Goal: Task Accomplishment & Management: Use online tool/utility

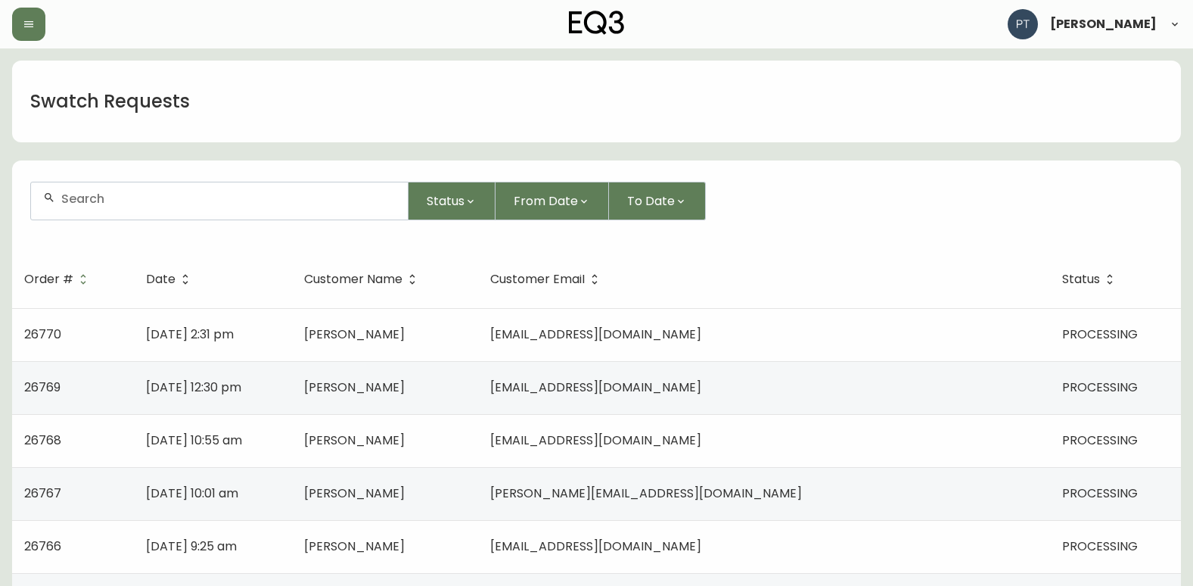
click at [1011, 228] on form "Status From Date To Date" at bounding box center [596, 206] width 1169 height 87
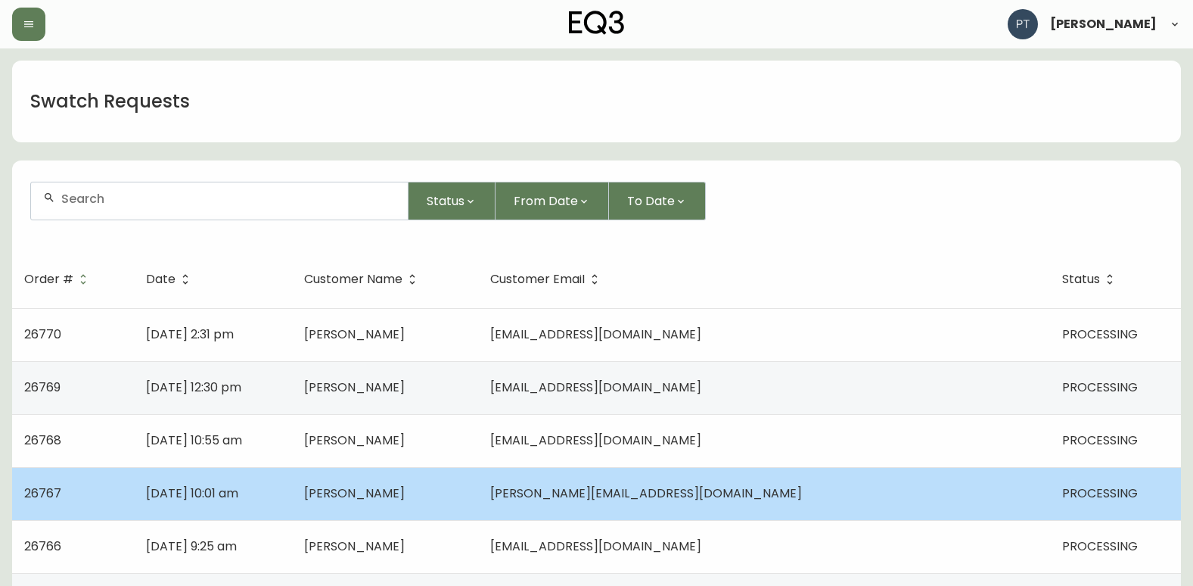
click at [478, 471] on td "[PERSON_NAME]" at bounding box center [385, 493] width 186 height 53
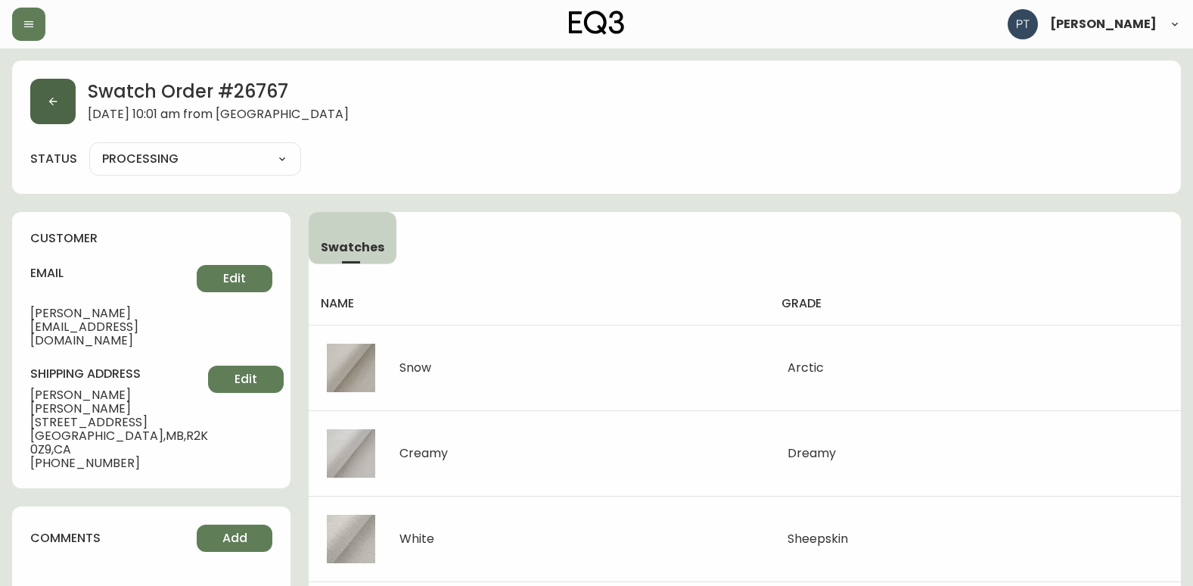
click at [63, 119] on button "button" at bounding box center [52, 101] width 45 height 45
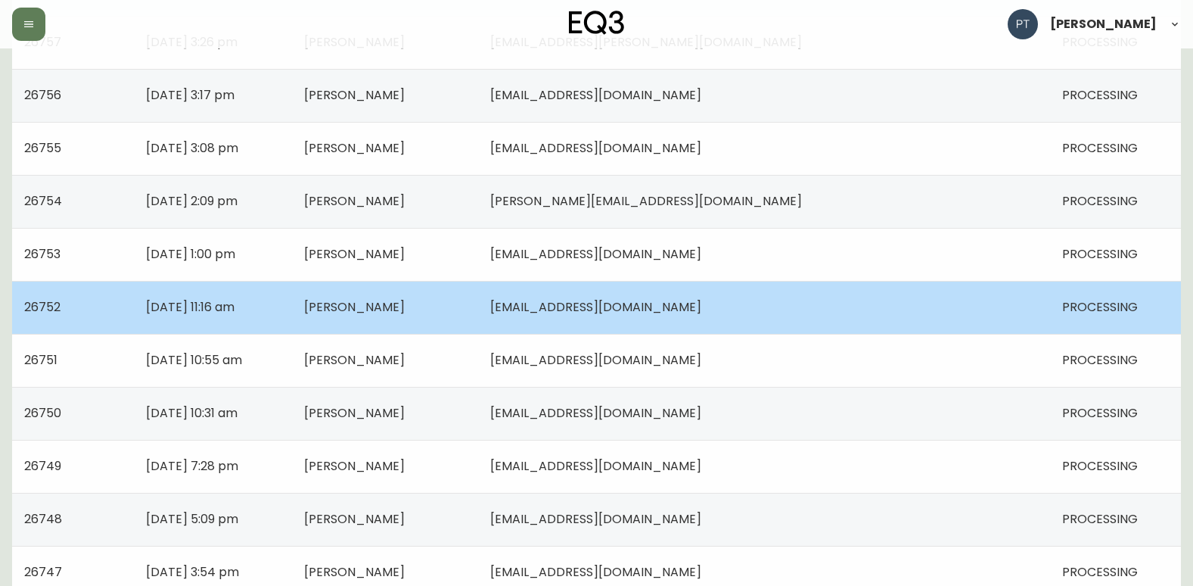
scroll to position [1080, 0]
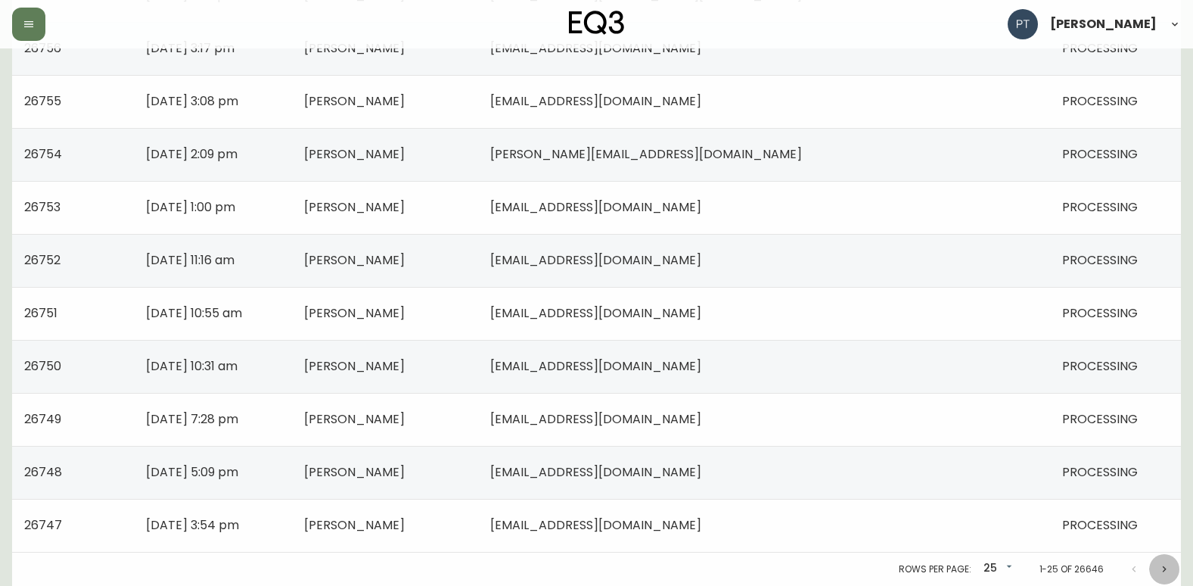
click at [1159, 570] on icon "Next page" at bounding box center [1164, 569] width 12 height 12
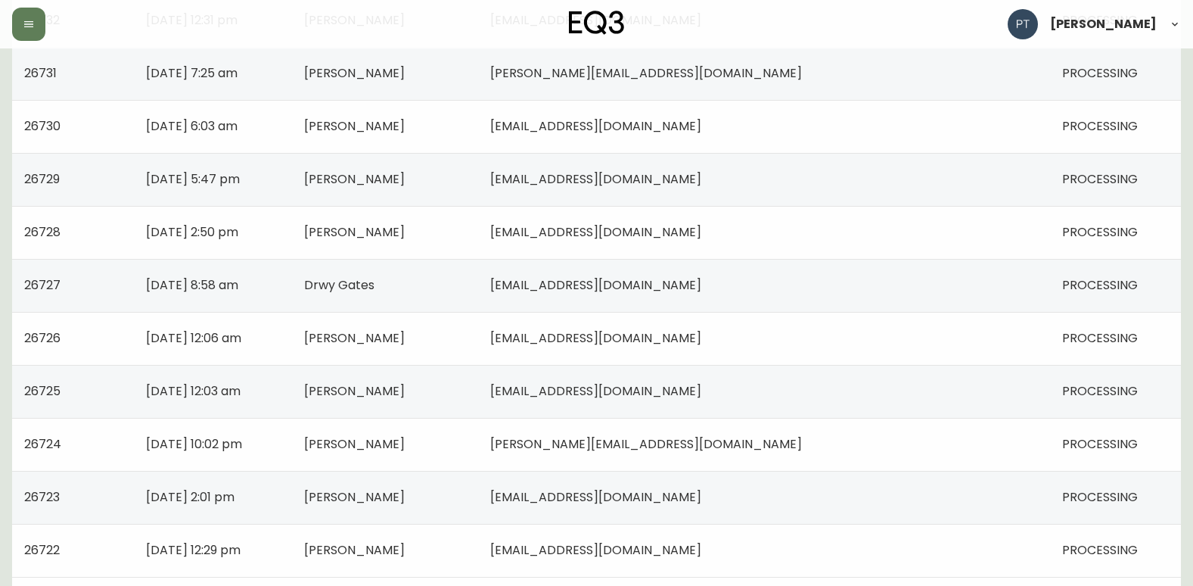
scroll to position [1080, 0]
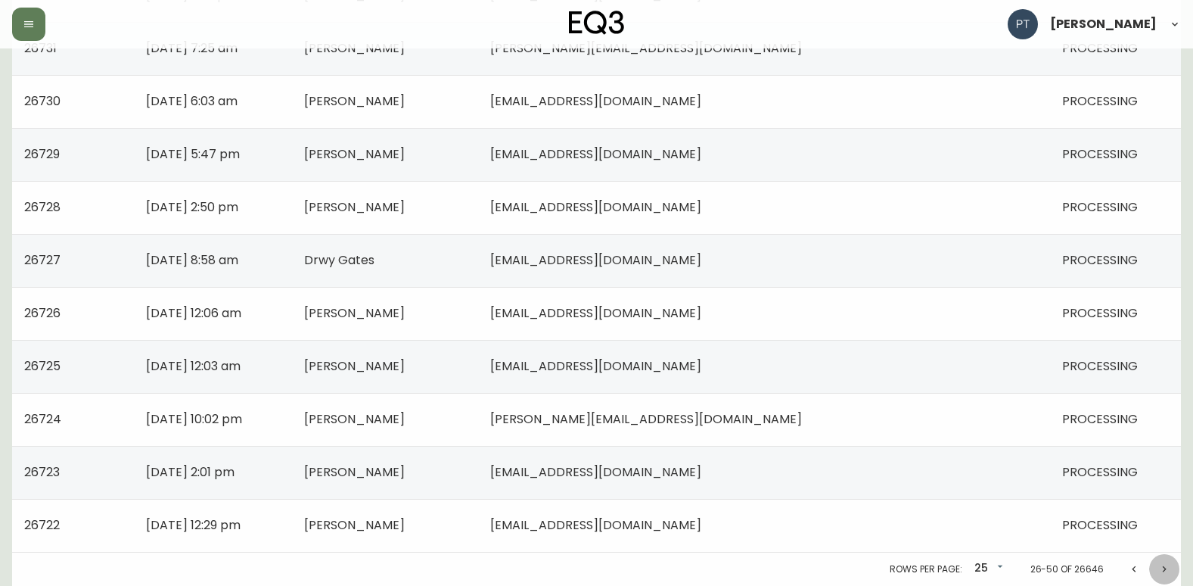
click at [1163, 573] on icon "Next page" at bounding box center [1164, 569] width 12 height 12
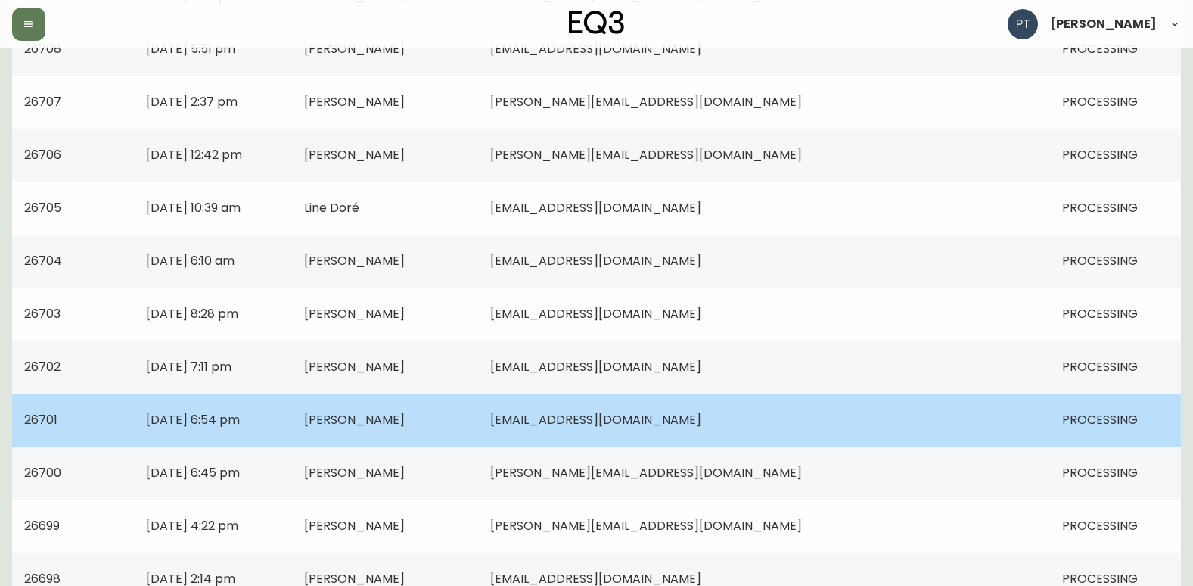
scroll to position [1080, 0]
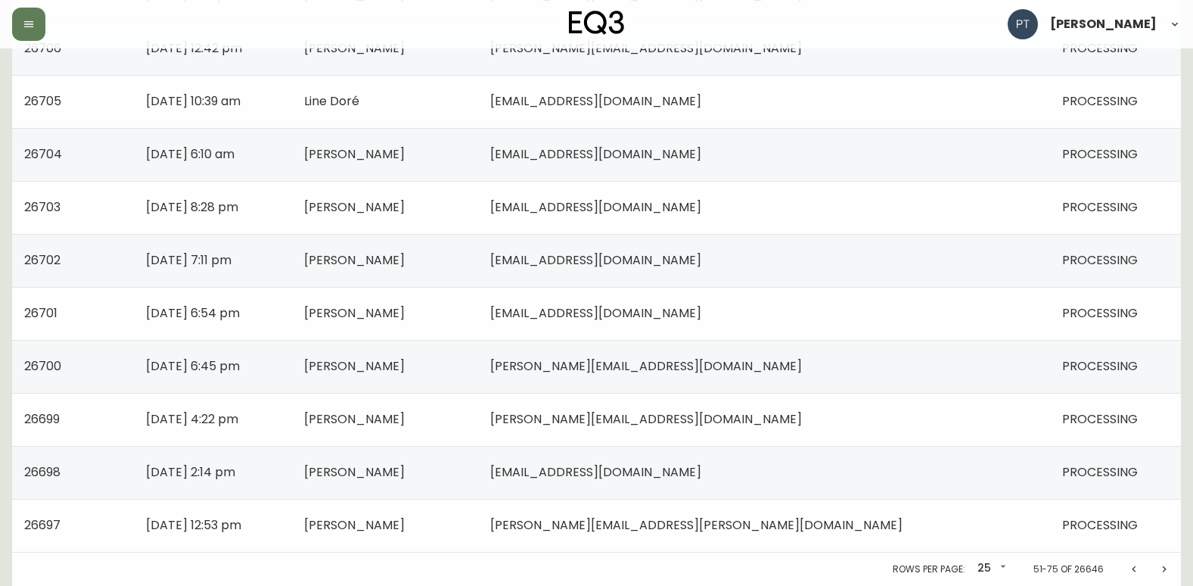
click at [1129, 568] on icon "Previous page" at bounding box center [1134, 569] width 12 height 12
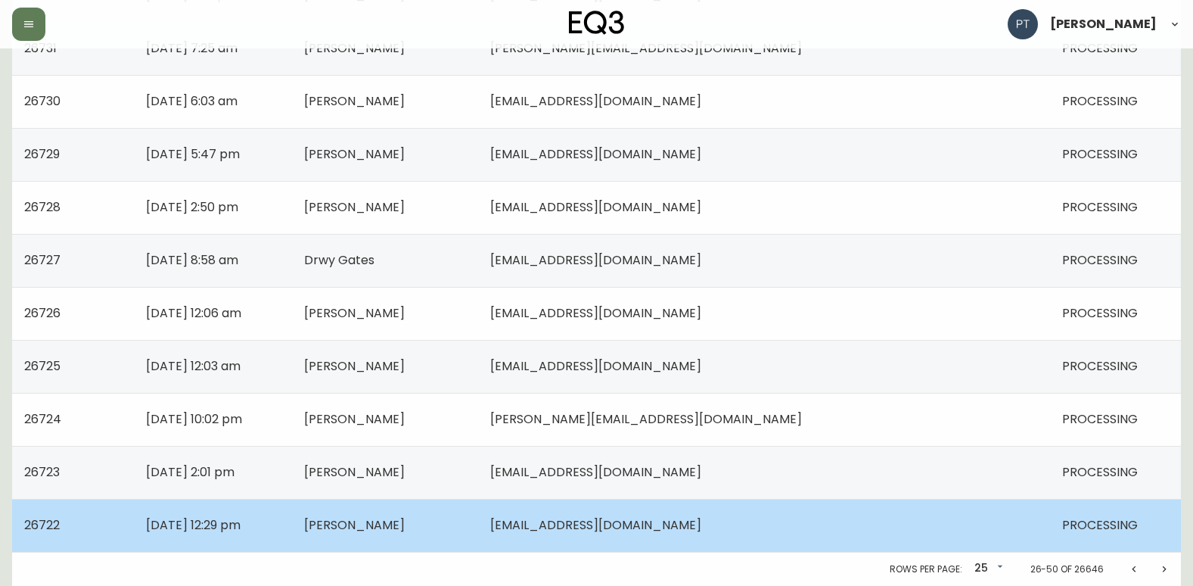
click at [701, 521] on span "[EMAIL_ADDRESS][DOMAIN_NAME]" at bounding box center [595, 524] width 211 height 17
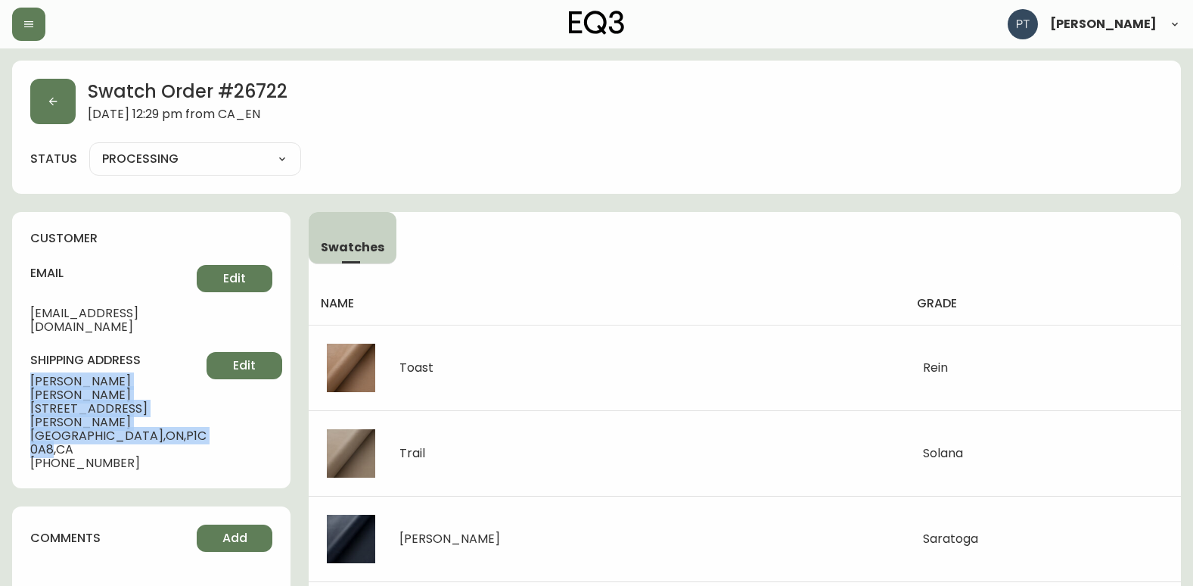
drag, startPoint x: 17, startPoint y: 366, endPoint x: 165, endPoint y: 390, distance: 150.1
click at [165, 390] on div "customer email [EMAIL_ADDRESS][DOMAIN_NAME] Edit shipping address [PERSON_NAME]…" at bounding box center [151, 350] width 278 height 276
copy div "[PERSON_NAME] [STREET_ADDRESS][PERSON_NAME]"
click at [59, 107] on button "button" at bounding box center [52, 101] width 45 height 45
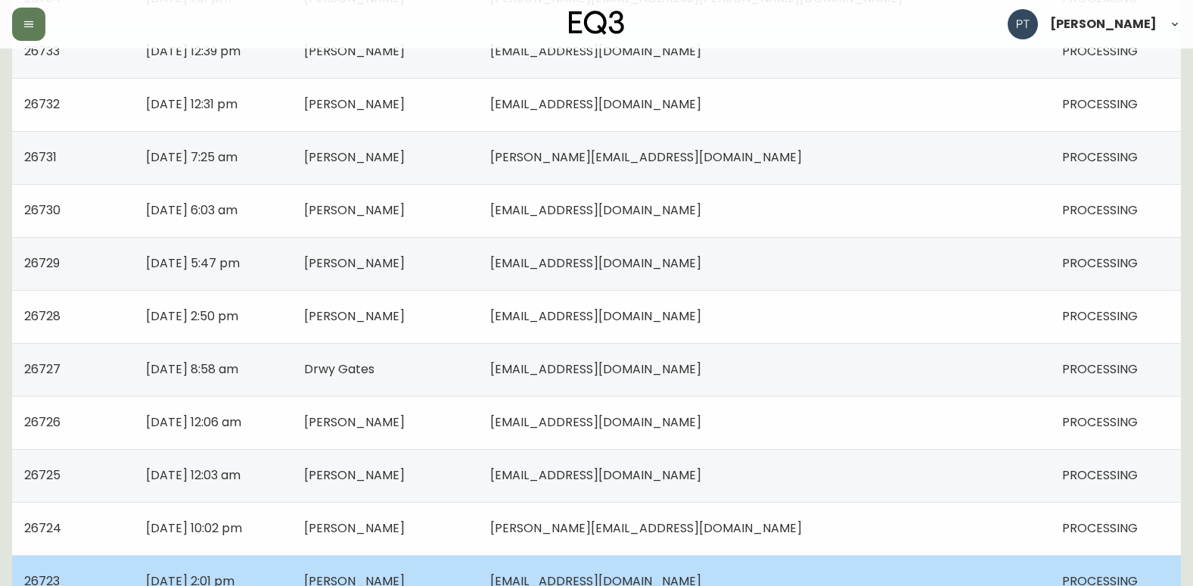
scroll to position [1080, 0]
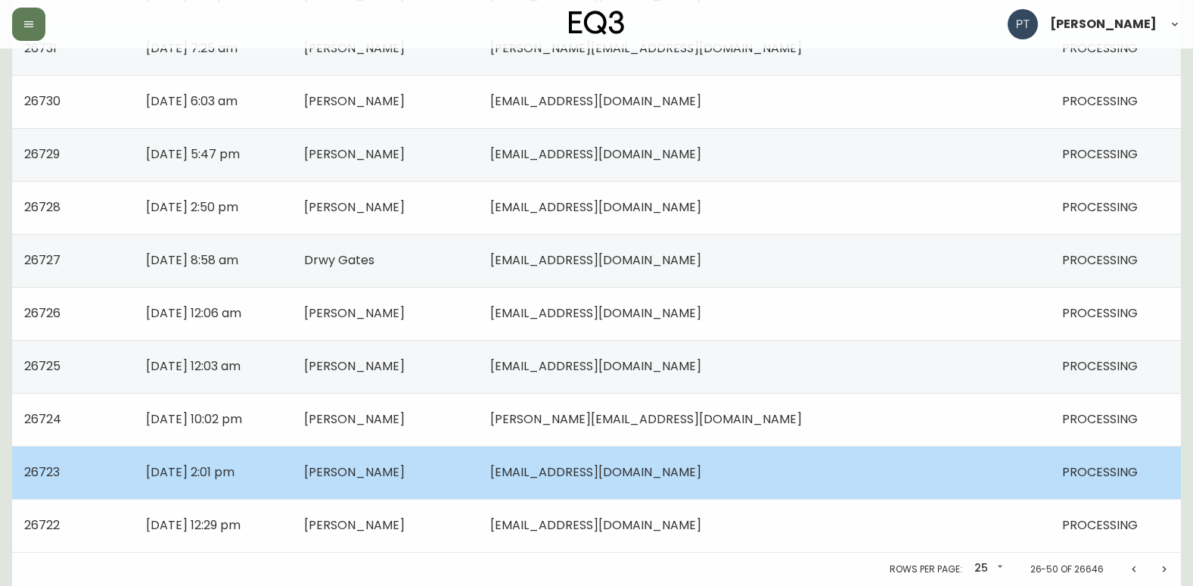
click at [478, 474] on td "[PERSON_NAME]" at bounding box center [385, 472] width 186 height 53
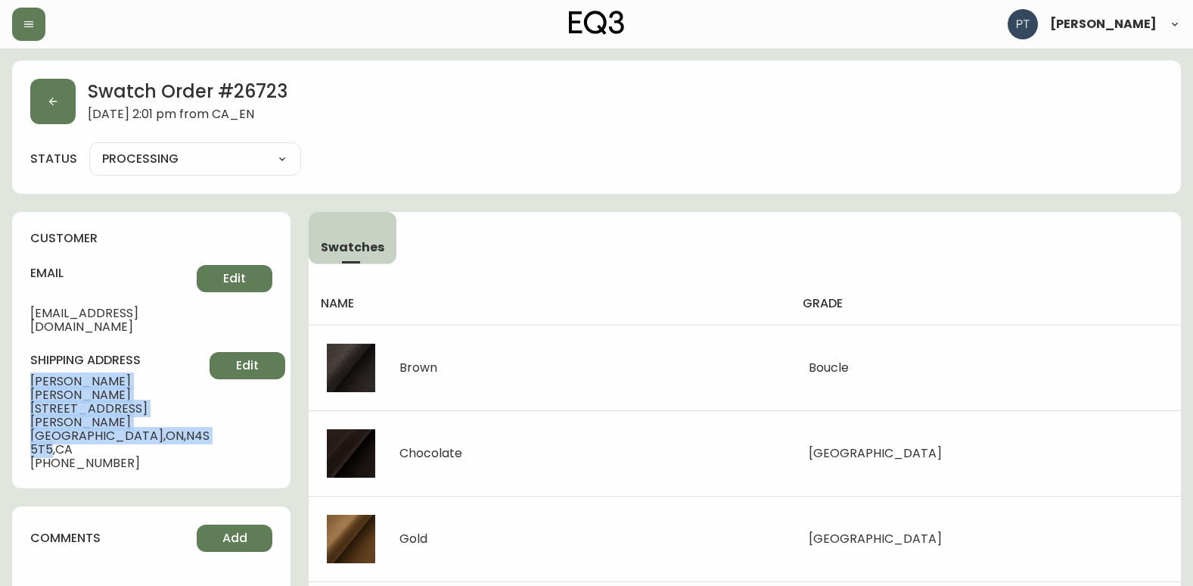
drag, startPoint x: 29, startPoint y: 365, endPoint x: 174, endPoint y: 387, distance: 146.9
click at [174, 387] on div "customer email [EMAIL_ADDRESS][DOMAIN_NAME] Edit shipping address [PERSON_NAME]…" at bounding box center [151, 350] width 278 height 276
copy div "[PERSON_NAME] [STREET_ADDRESS][PERSON_NAME]"
click at [53, 112] on button "button" at bounding box center [52, 101] width 45 height 45
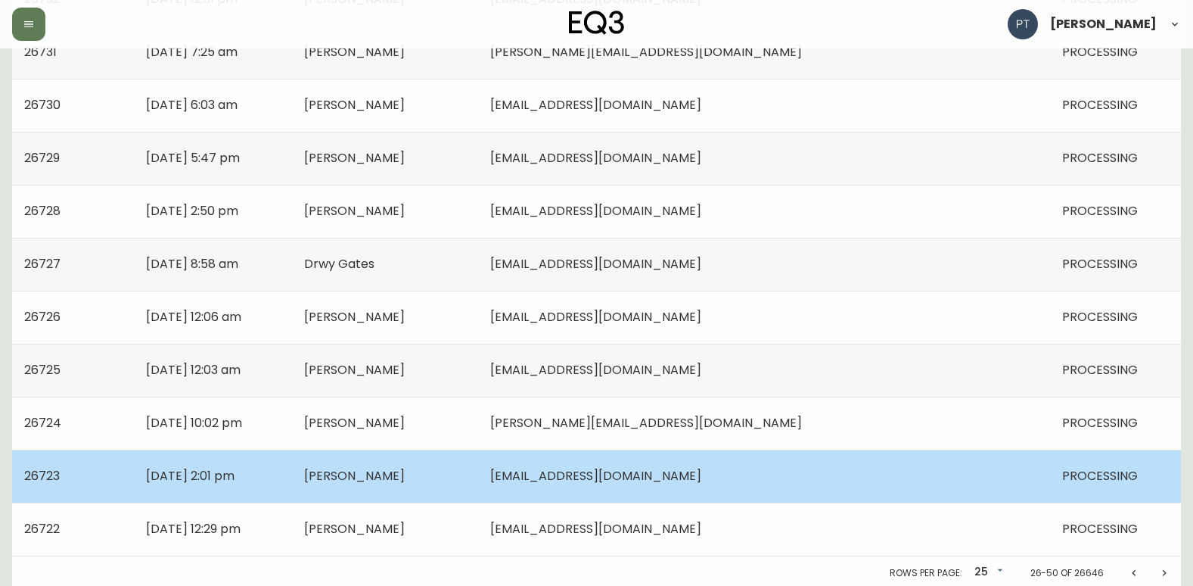
scroll to position [1080, 0]
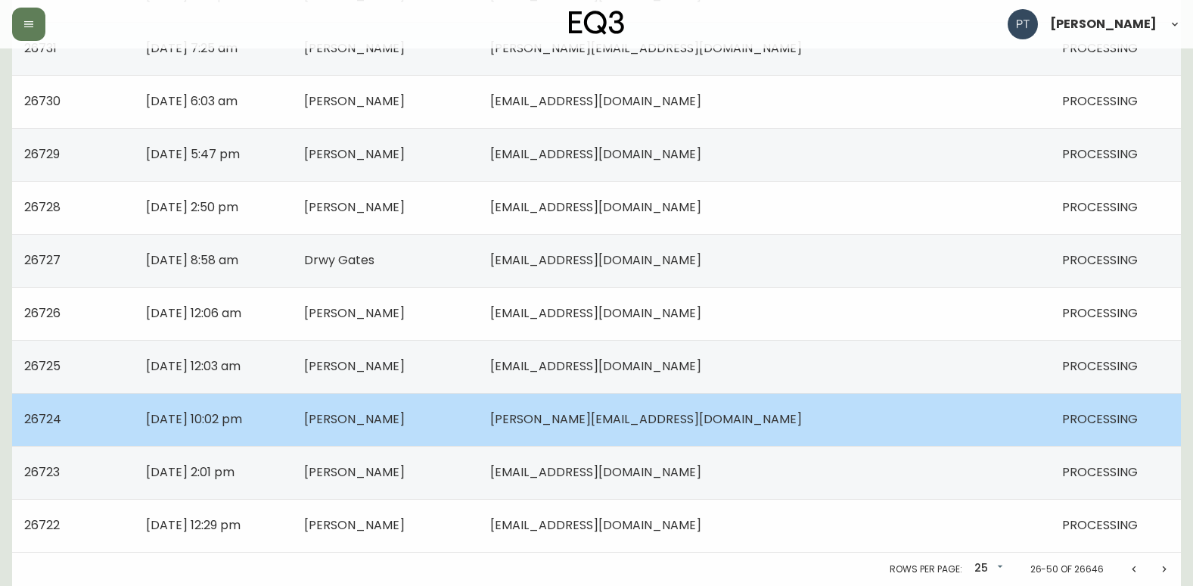
click at [405, 425] on span "[PERSON_NAME]" at bounding box center [354, 418] width 101 height 17
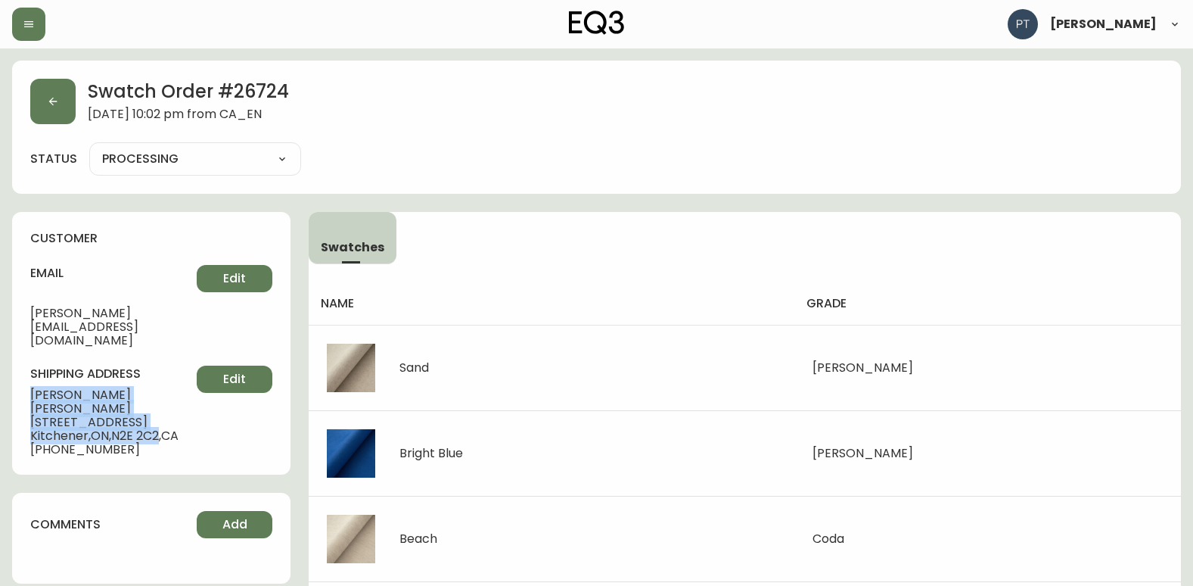
drag, startPoint x: 69, startPoint y: 373, endPoint x: 166, endPoint y: 387, distance: 97.9
click at [166, 387] on div "customer email [PERSON_NAME][EMAIL_ADDRESS][DOMAIN_NAME] Edit shipping address …" at bounding box center [151, 343] width 278 height 263
click at [56, 101] on icon "button" at bounding box center [53, 101] width 12 height 12
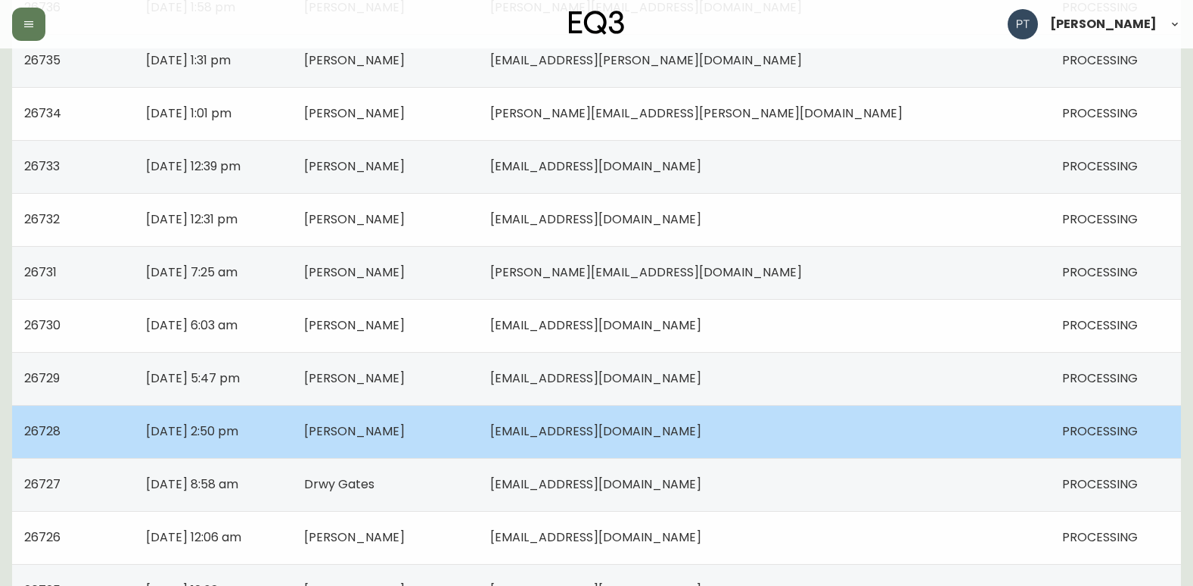
scroll to position [1080, 0]
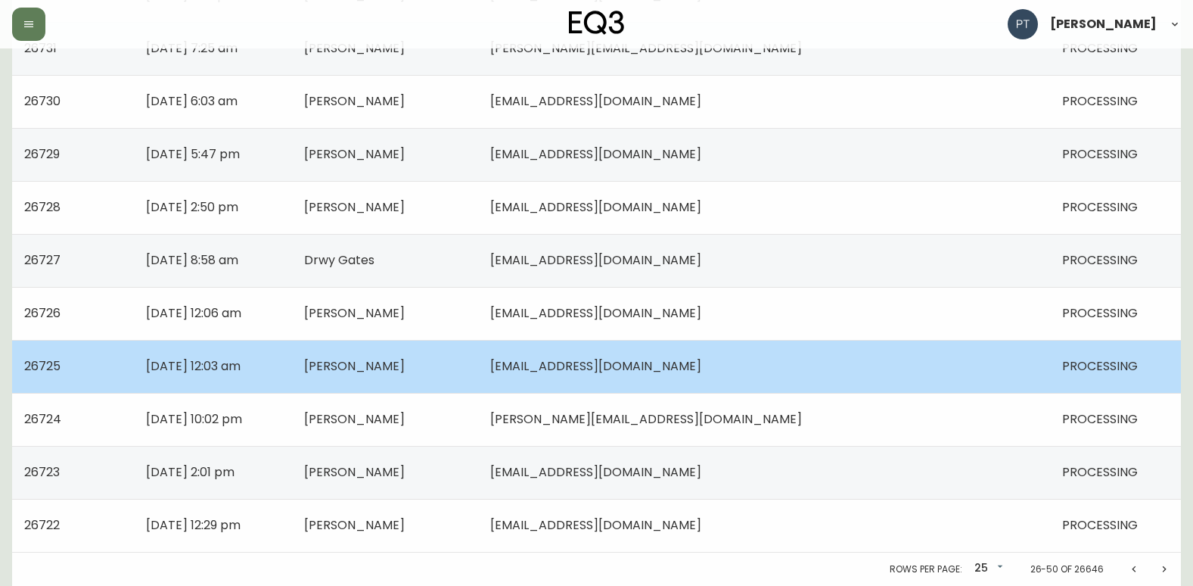
click at [478, 346] on td "[PERSON_NAME]" at bounding box center [385, 366] width 186 height 53
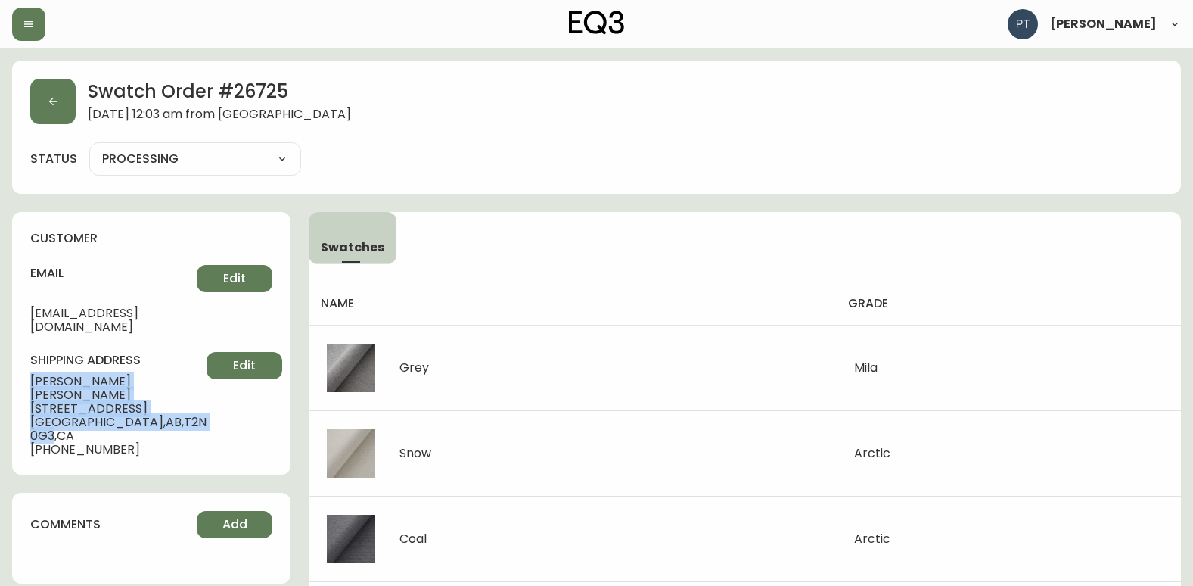
drag, startPoint x: 28, startPoint y: 363, endPoint x: 154, endPoint y: 390, distance: 129.1
click at [154, 390] on div "customer email [PERSON_NAME][EMAIL_ADDRESS][DOMAIN_NAME] Edit shipping address …" at bounding box center [151, 343] width 278 height 263
copy div "[PERSON_NAME] [STREET_ADDRESS]"
click at [56, 95] on button "button" at bounding box center [52, 101] width 45 height 45
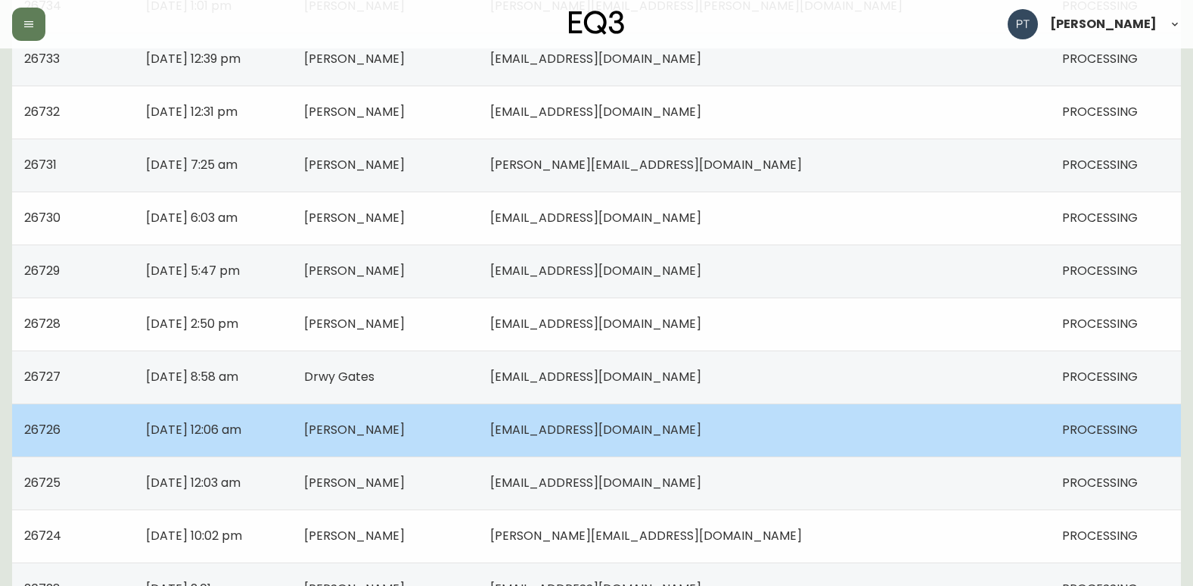
scroll to position [1080, 0]
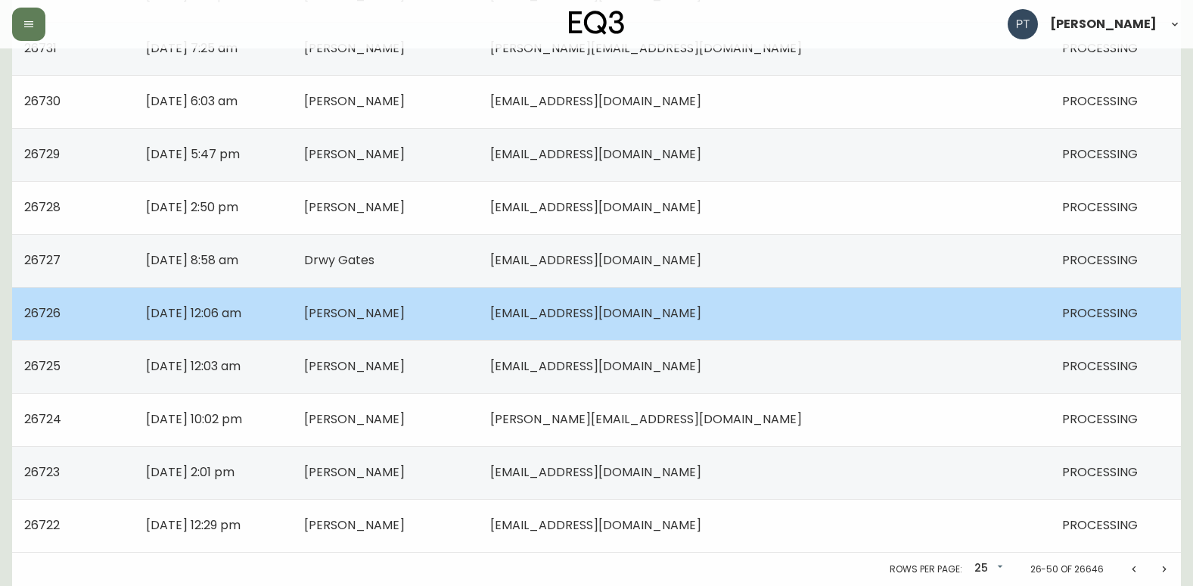
click at [478, 325] on td "[PERSON_NAME]" at bounding box center [385, 313] width 186 height 53
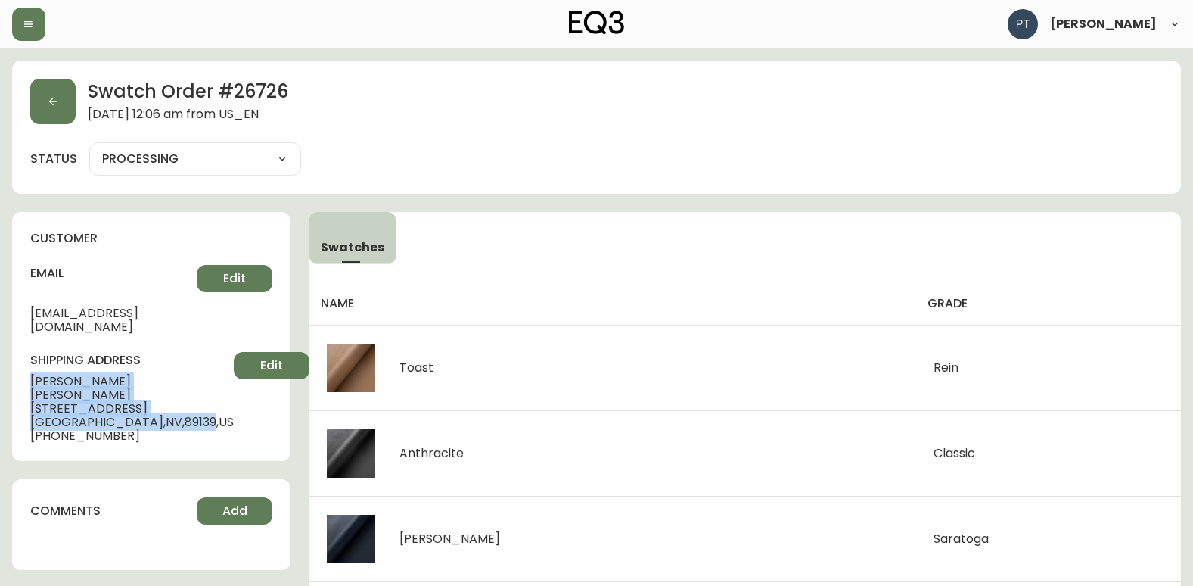
drag, startPoint x: 32, startPoint y: 361, endPoint x: 150, endPoint y: 387, distance: 120.9
click at [150, 387] on div "shipping address [PERSON_NAME] [STREET_ADDRESS] [PHONE_NUMBER] Edit" at bounding box center [151, 397] width 242 height 91
copy div "[PERSON_NAME] [STREET_ADDRESS]"
click at [42, 92] on button "button" at bounding box center [52, 101] width 45 height 45
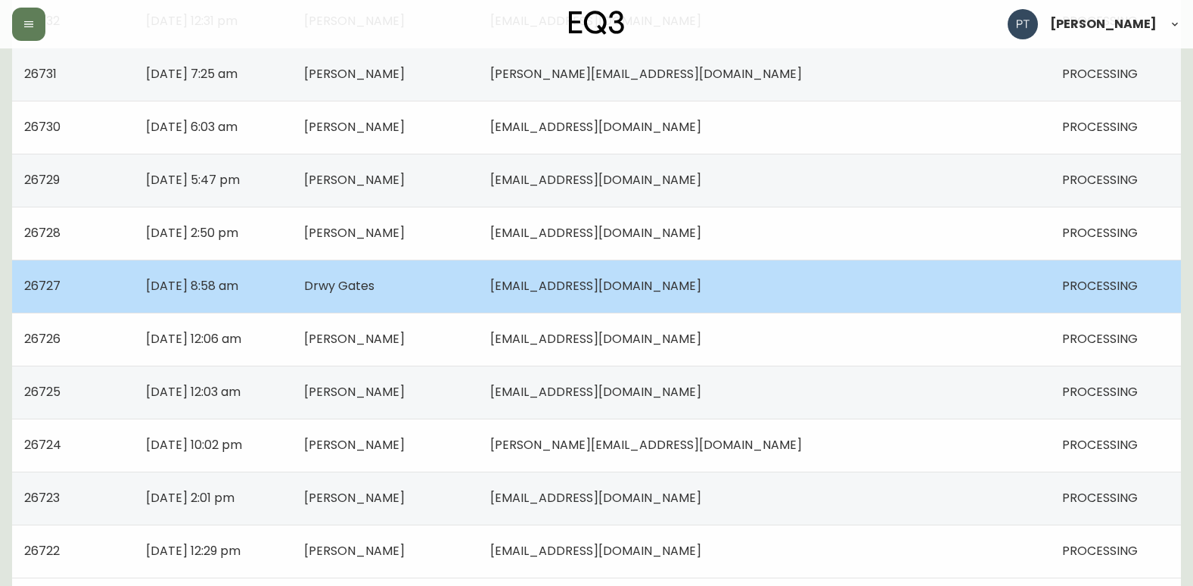
scroll to position [1059, 0]
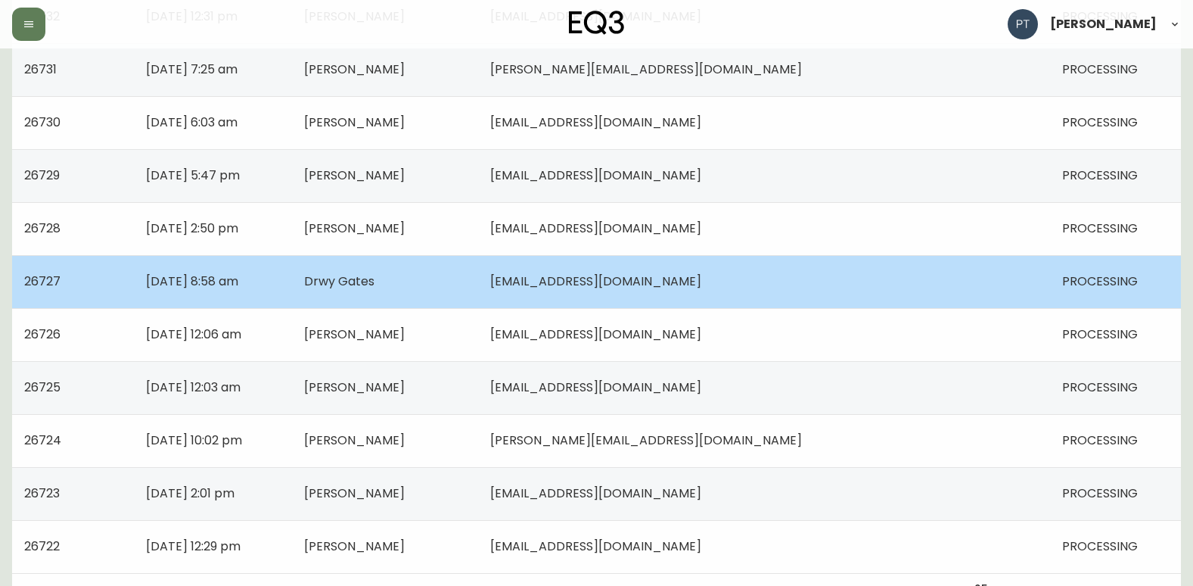
click at [408, 298] on td "Drwy Gates" at bounding box center [385, 281] width 186 height 53
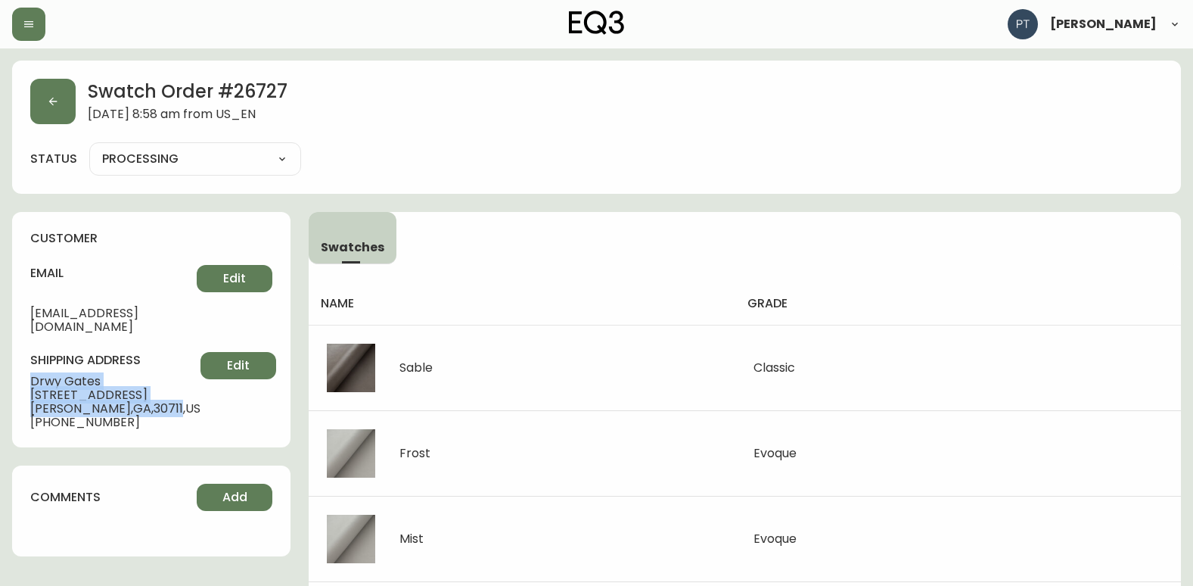
drag, startPoint x: 19, startPoint y: 360, endPoint x: 138, endPoint y: 387, distance: 122.4
click at [138, 387] on div "customer email [EMAIL_ADDRESS][DOMAIN_NAME] Edit shipping address [GEOGRAPHIC_D…" at bounding box center [151, 329] width 278 height 235
copy div "[GEOGRAPHIC_DATA][STREET_ADDRESS][PERSON_NAME]"
click at [51, 103] on icon "button" at bounding box center [53, 101] width 12 height 12
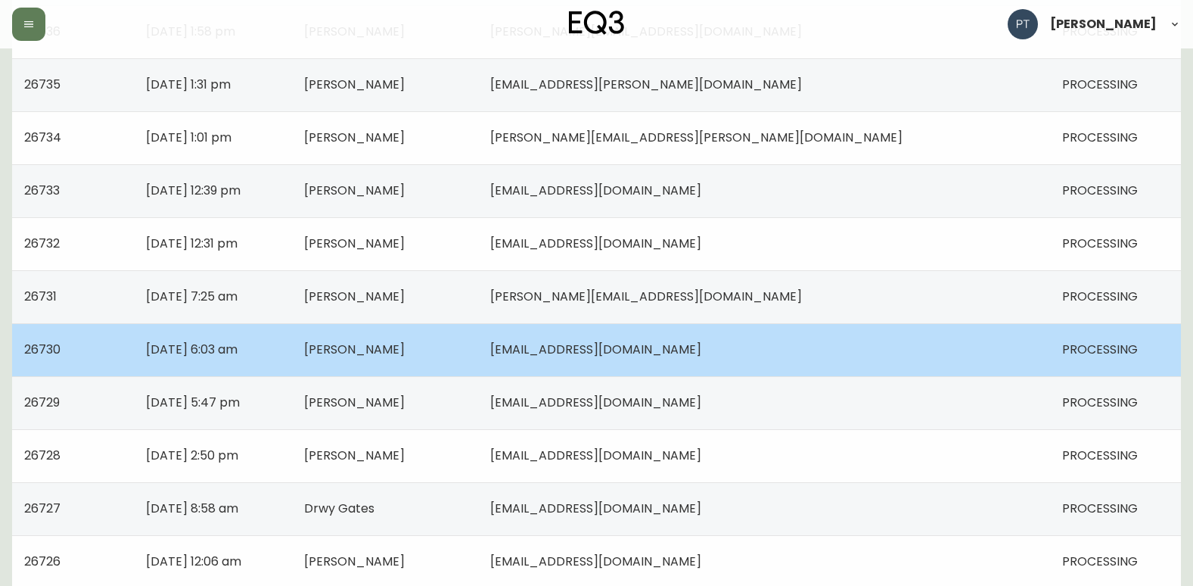
scroll to position [983, 0]
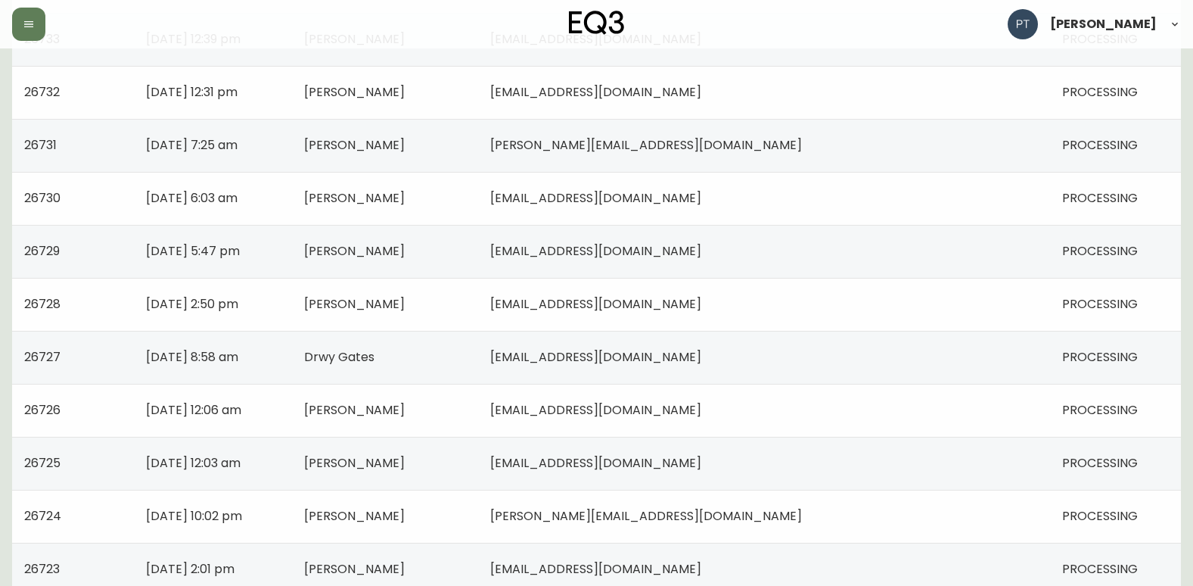
click at [434, 276] on td "[PERSON_NAME]" at bounding box center [385, 251] width 186 height 53
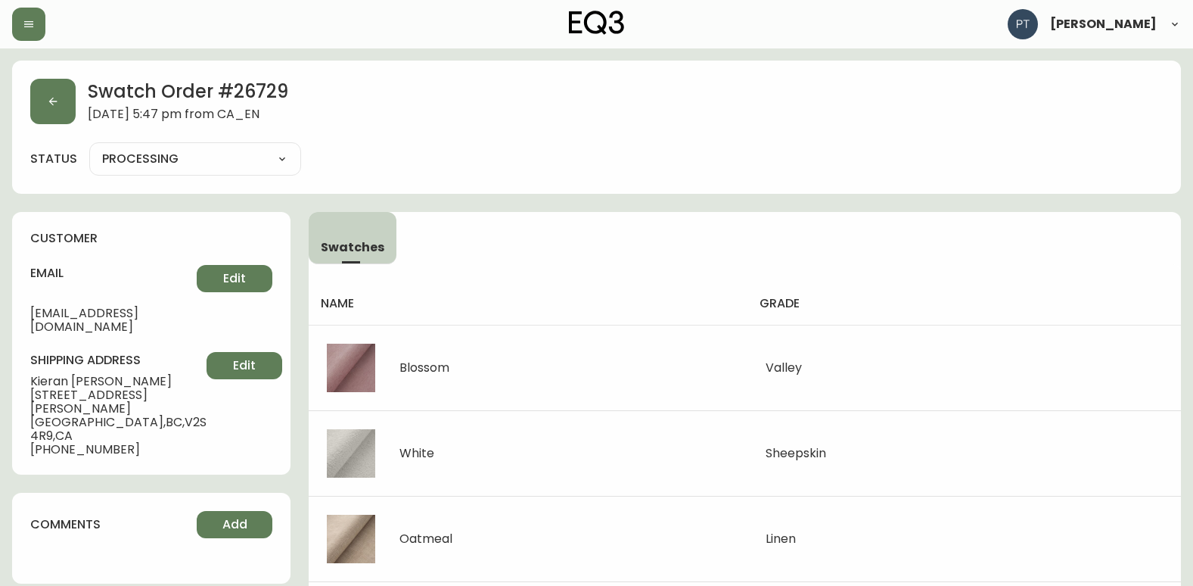
drag, startPoint x: 10, startPoint y: 87, endPoint x: 30, endPoint y: 102, distance: 24.8
click at [39, 103] on button "button" at bounding box center [52, 101] width 45 height 45
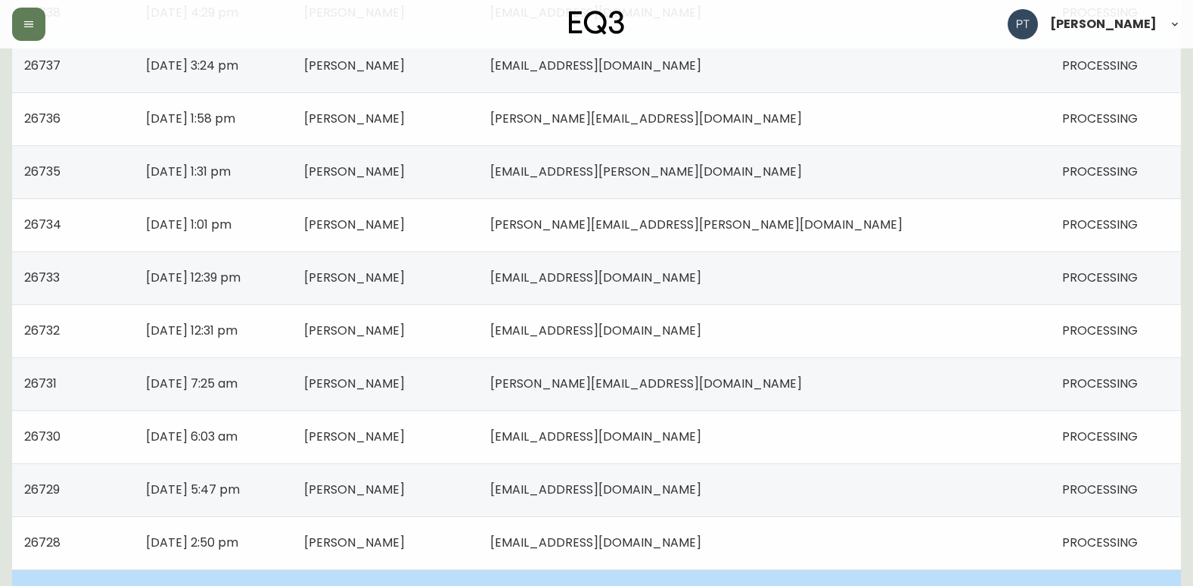
scroll to position [908, 0]
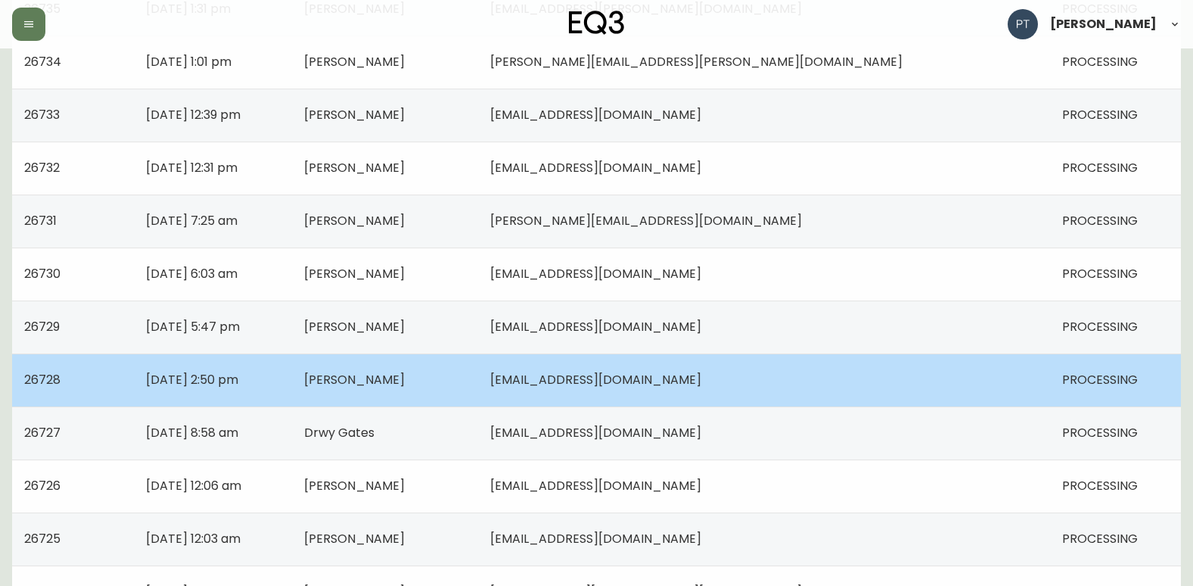
click at [405, 386] on span "[PERSON_NAME]" at bounding box center [354, 379] width 101 height 17
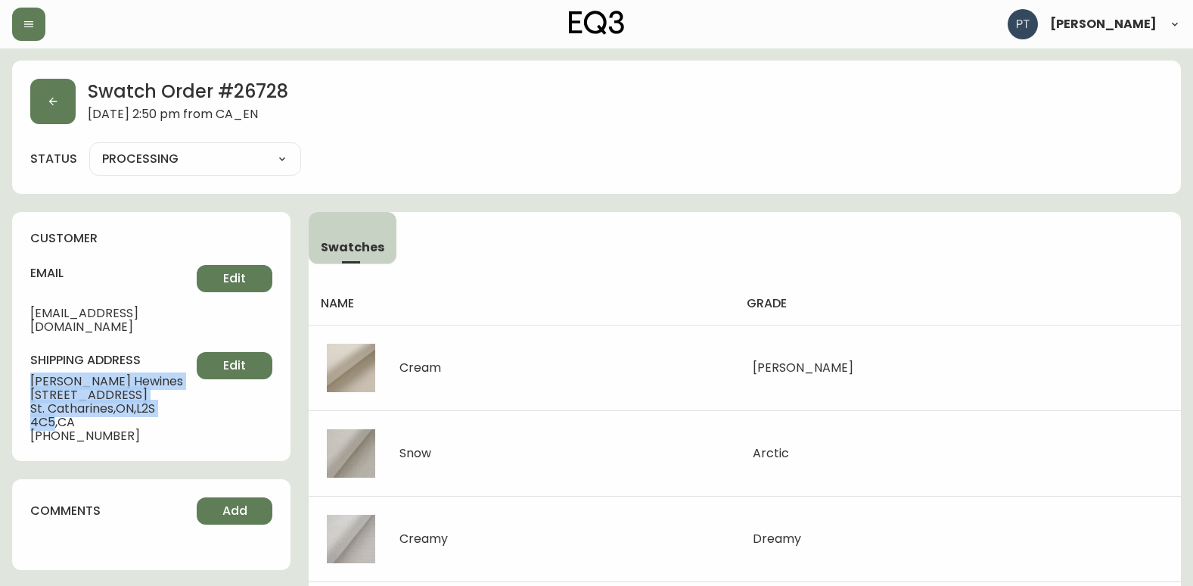
drag, startPoint x: 30, startPoint y: 364, endPoint x: 189, endPoint y: 392, distance: 161.3
click at [189, 392] on div "customer email [EMAIL_ADDRESS][DOMAIN_NAME] Edit shipping address [PERSON_NAME]…" at bounding box center [151, 336] width 278 height 249
copy div "[PERSON_NAME] [STREET_ADDRESS]"
click at [73, 110] on button "button" at bounding box center [52, 101] width 45 height 45
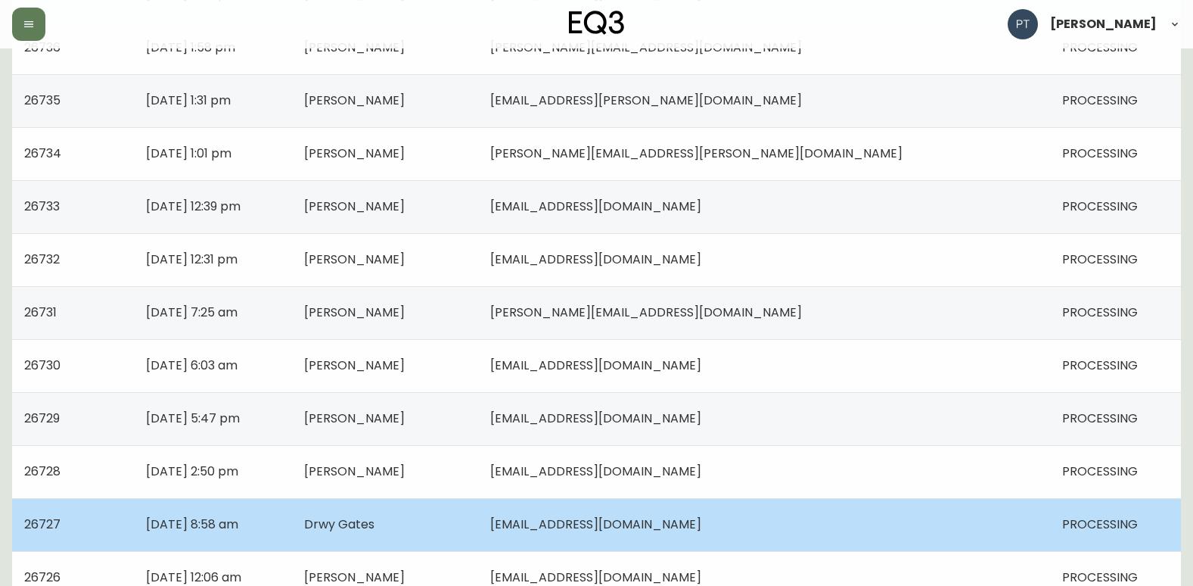
scroll to position [832, 0]
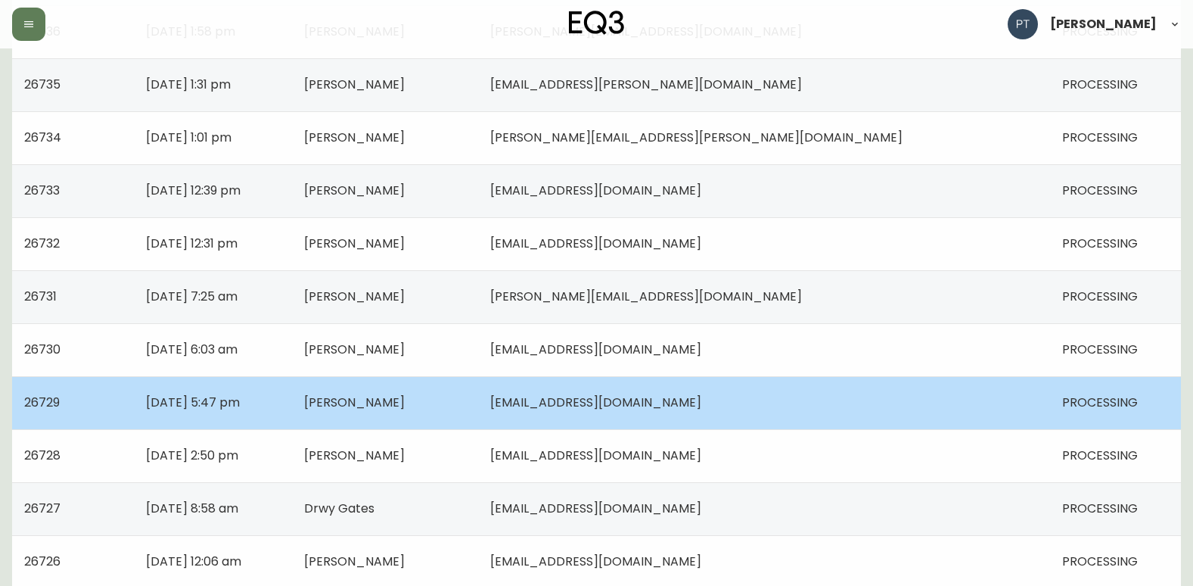
click at [478, 417] on td "[PERSON_NAME]" at bounding box center [385, 402] width 186 height 53
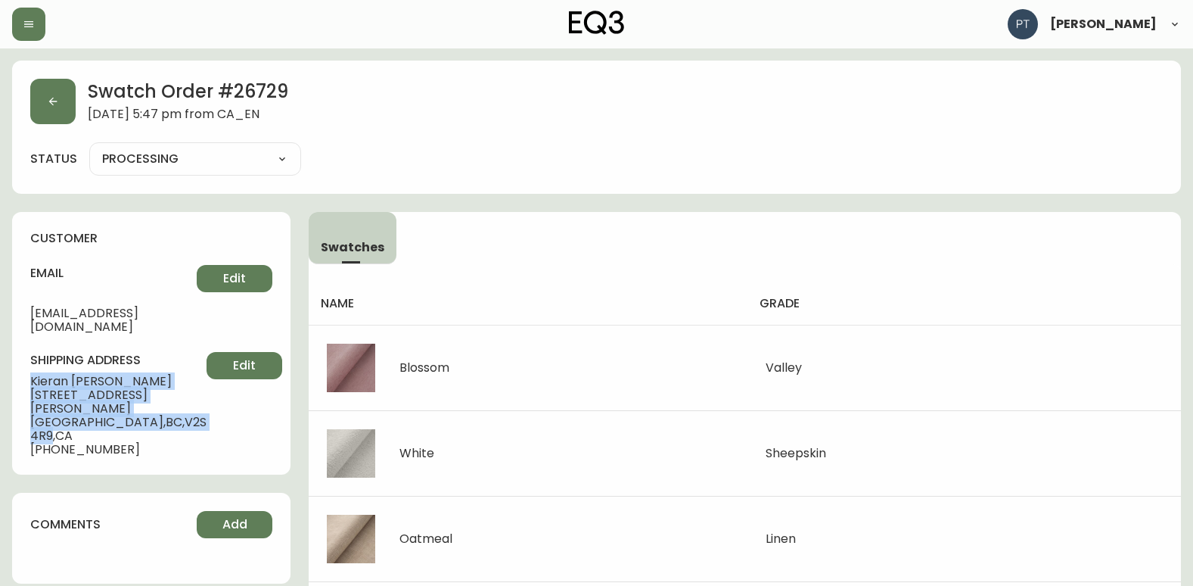
drag, startPoint x: 20, startPoint y: 361, endPoint x: 170, endPoint y: 396, distance: 154.5
click at [170, 396] on div "customer email [EMAIL_ADDRESS][DOMAIN_NAME] Edit shipping address [PERSON_NAME]…" at bounding box center [151, 343] width 278 height 263
copy div "[PERSON_NAME] [STREET_ADDRESS][PERSON_NAME]"
click at [47, 87] on button "button" at bounding box center [52, 101] width 45 height 45
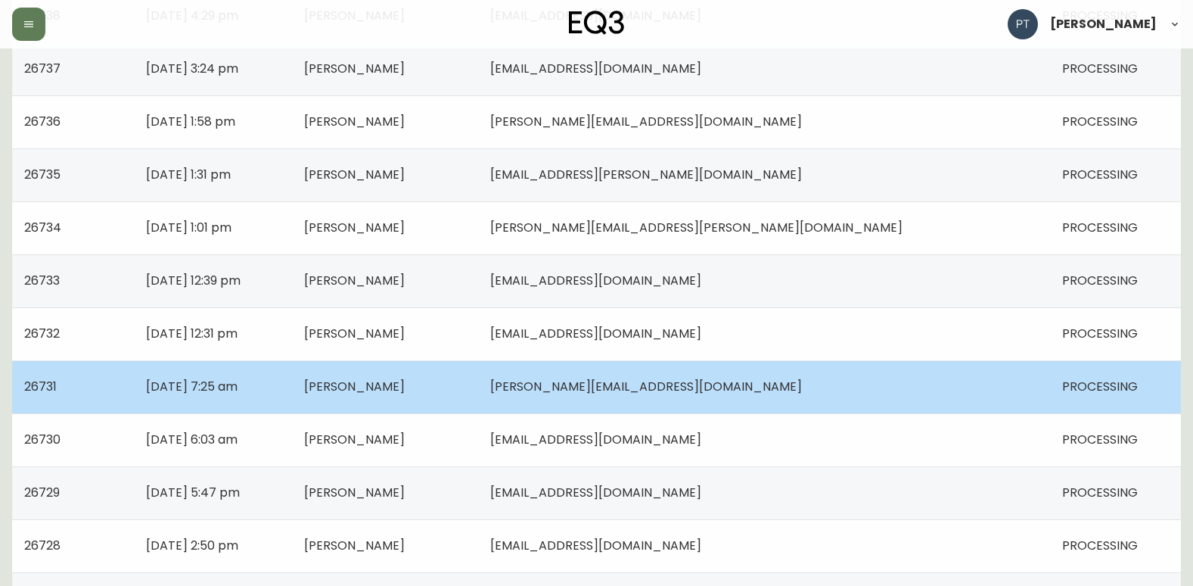
scroll to position [832, 0]
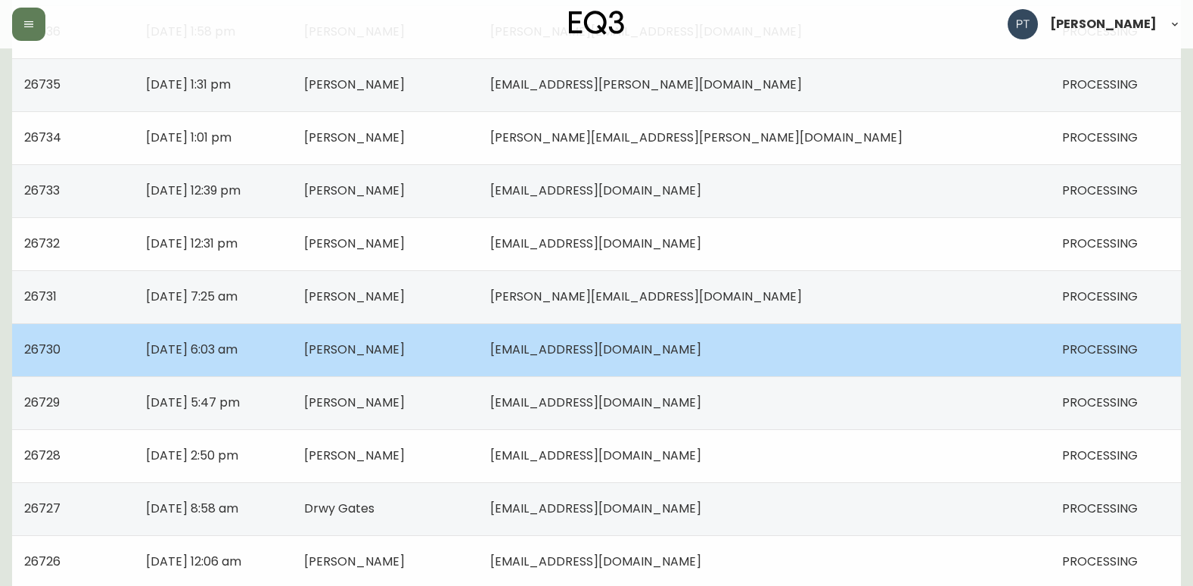
click at [405, 347] on span "[PERSON_NAME]" at bounding box center [354, 348] width 101 height 17
click at [405, 352] on span "[PERSON_NAME]" at bounding box center [354, 348] width 101 height 17
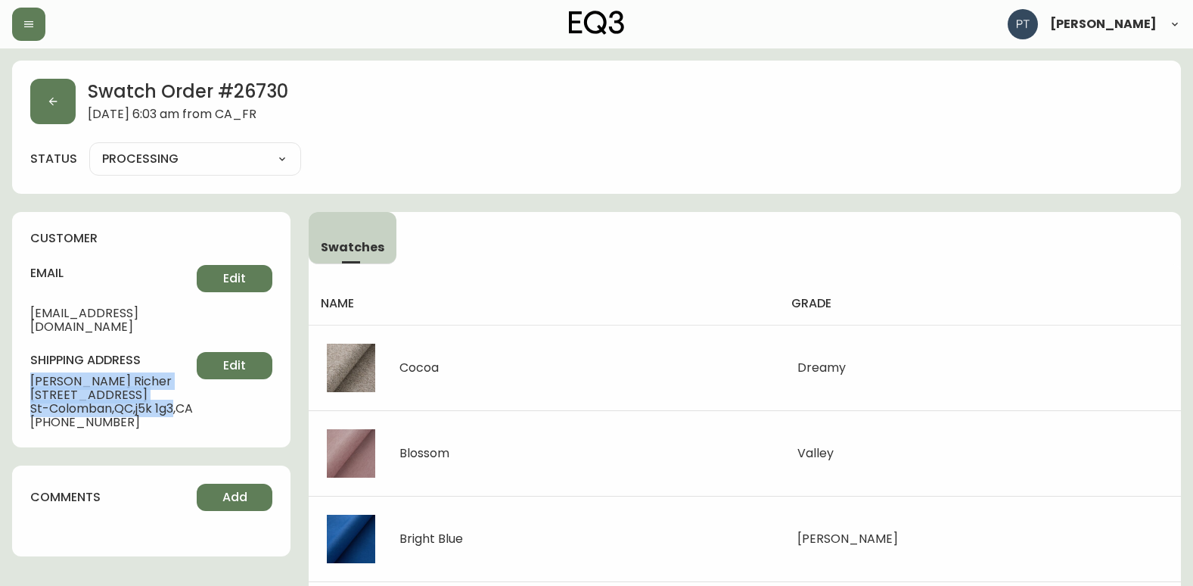
drag, startPoint x: 28, startPoint y: 365, endPoint x: 182, endPoint y: 393, distance: 157.0
click at [182, 393] on div "customer email [EMAIL_ADDRESS][DOMAIN_NAME] Edit shipping address [PERSON_NAME]…" at bounding box center [151, 329] width 278 height 235
copy div "[PERSON_NAME] [STREET_ADDRESS][PERSON_NAME]"
click at [60, 98] on button "button" at bounding box center [52, 101] width 45 height 45
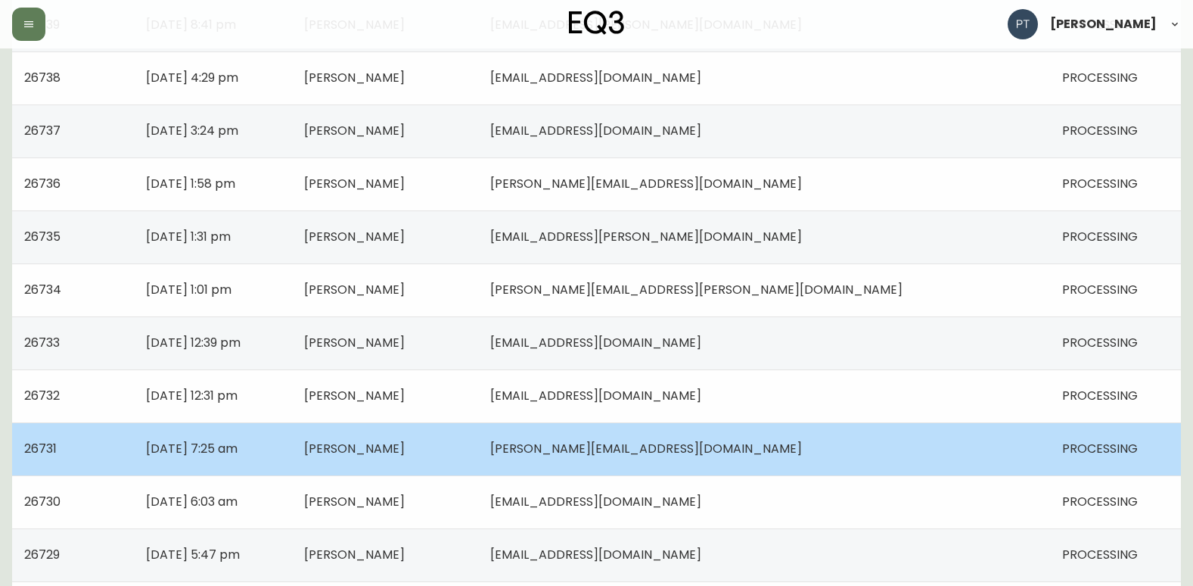
scroll to position [681, 0]
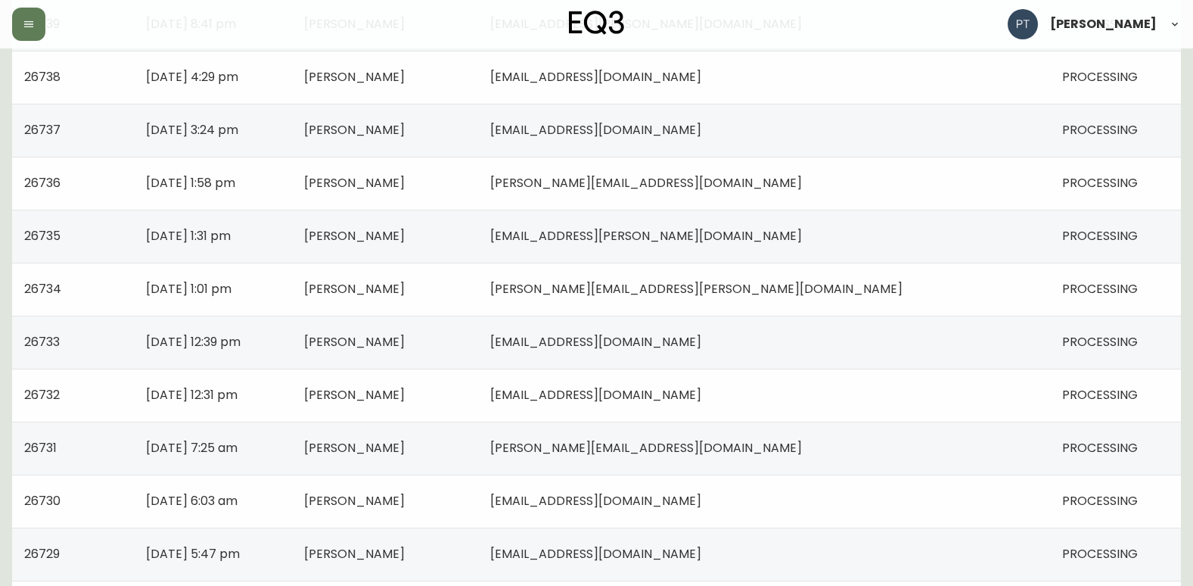
drag, startPoint x: 486, startPoint y: 450, endPoint x: 367, endPoint y: 459, distance: 119.1
click at [405, 450] on span "[PERSON_NAME]" at bounding box center [354, 447] width 101 height 17
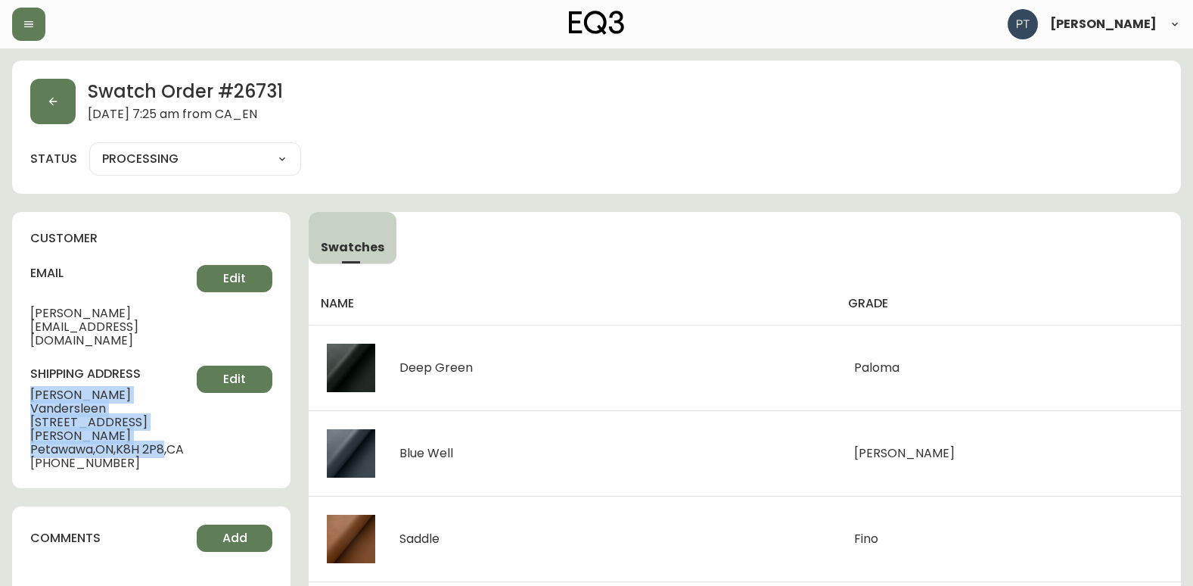
drag, startPoint x: 30, startPoint y: 368, endPoint x: 167, endPoint y: 394, distance: 139.5
click at [167, 394] on div "shipping address [PERSON_NAME] [STREET_ADDRESS][PERSON_NAME] [PHONE_NUMBER] Edit" at bounding box center [151, 417] width 242 height 104
copy div "[PERSON_NAME] [STREET_ADDRESS][PERSON_NAME]"
click at [64, 105] on button "button" at bounding box center [52, 101] width 45 height 45
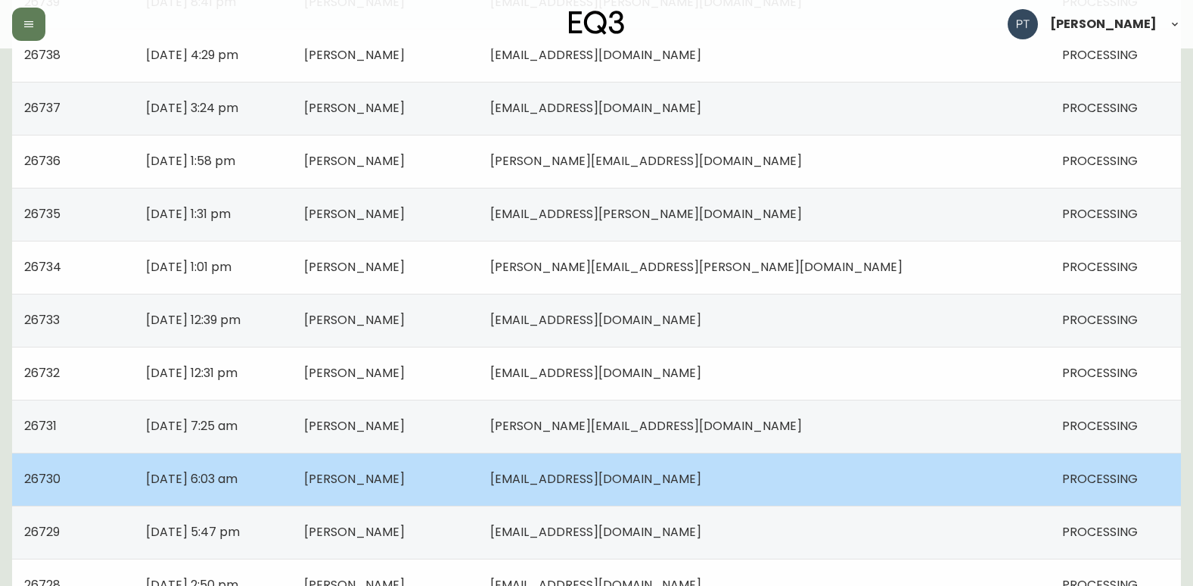
scroll to position [681, 0]
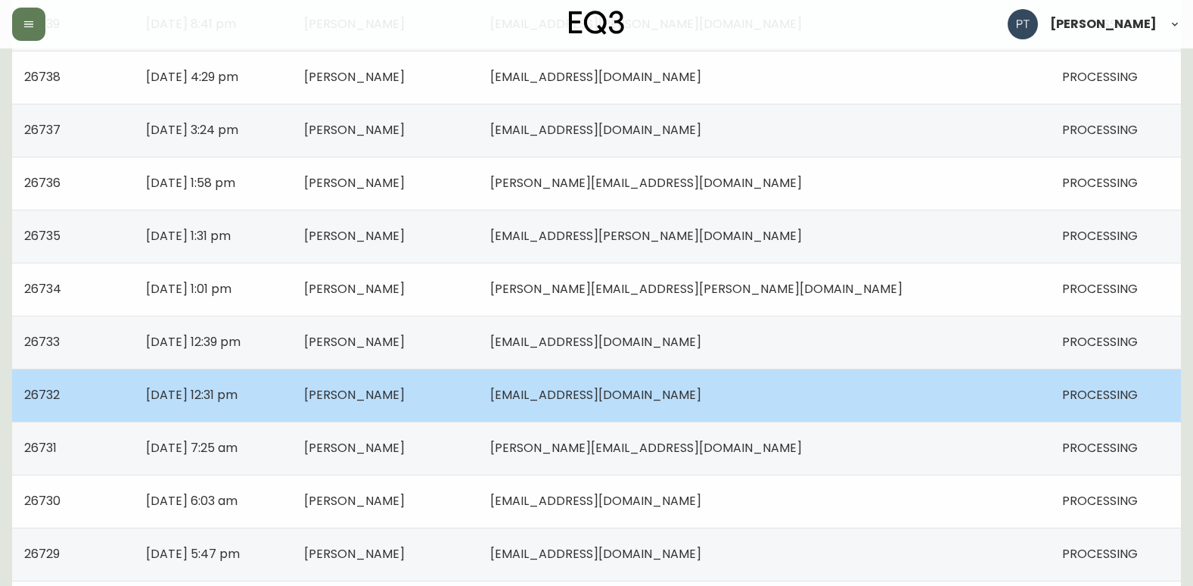
click at [405, 402] on span "[PERSON_NAME]" at bounding box center [354, 394] width 101 height 17
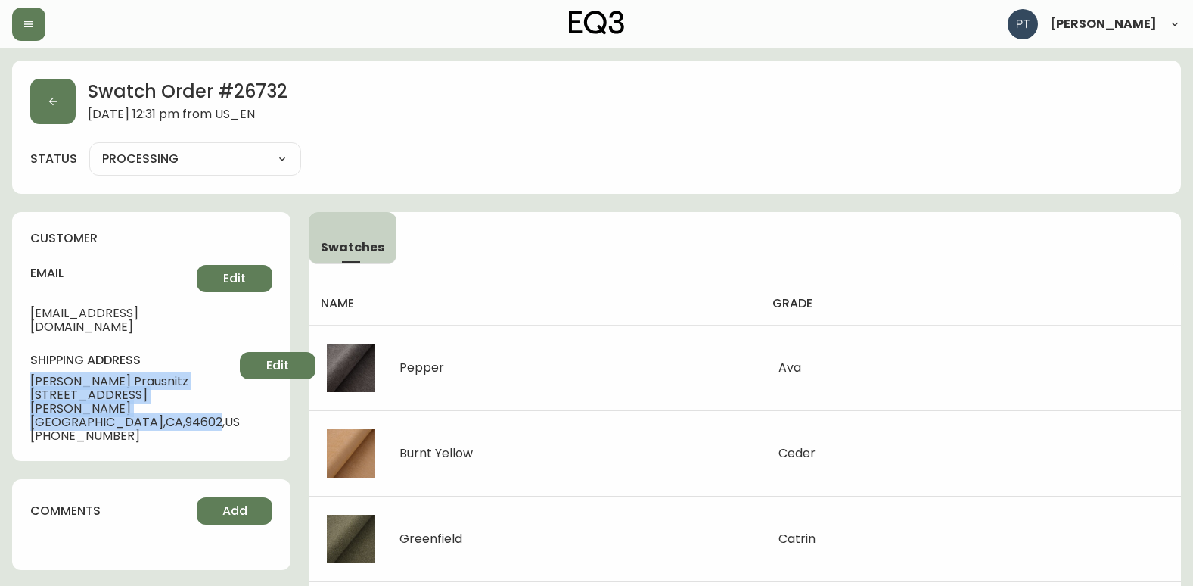
drag, startPoint x: 23, startPoint y: 368, endPoint x: 146, endPoint y: 394, distance: 125.2
click at [146, 394] on div "customer email [EMAIL_ADDRESS][DOMAIN_NAME] Edit shipping address [PERSON_NAME]…" at bounding box center [151, 336] width 278 height 249
copy div "[PERSON_NAME] [STREET_ADDRESS][PERSON_NAME]"
click at [58, 101] on icon "button" at bounding box center [53, 101] width 12 height 12
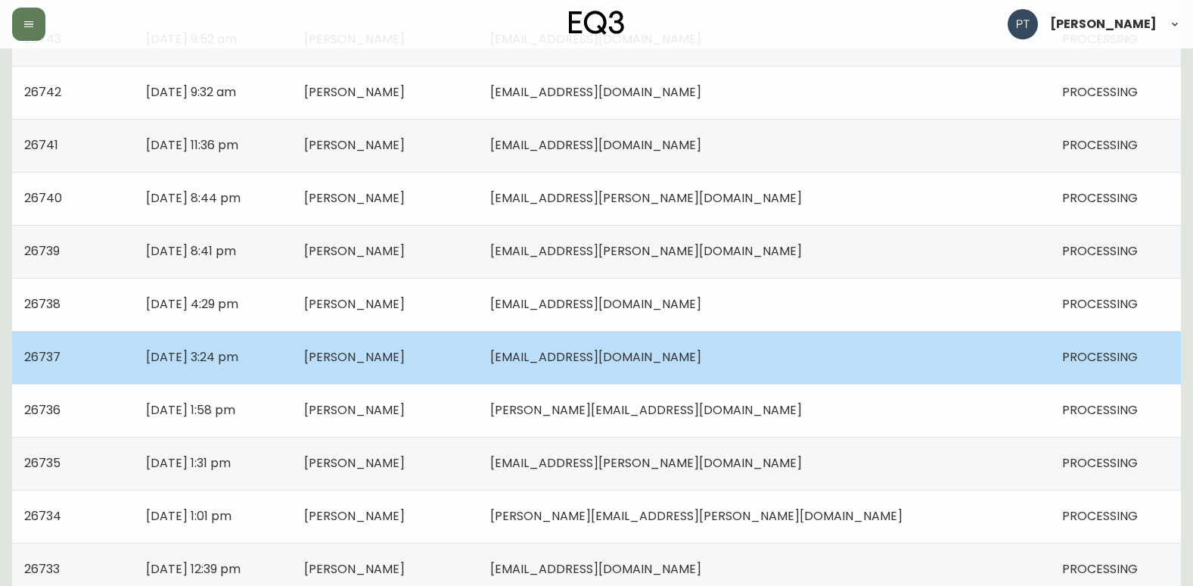
scroll to position [605, 0]
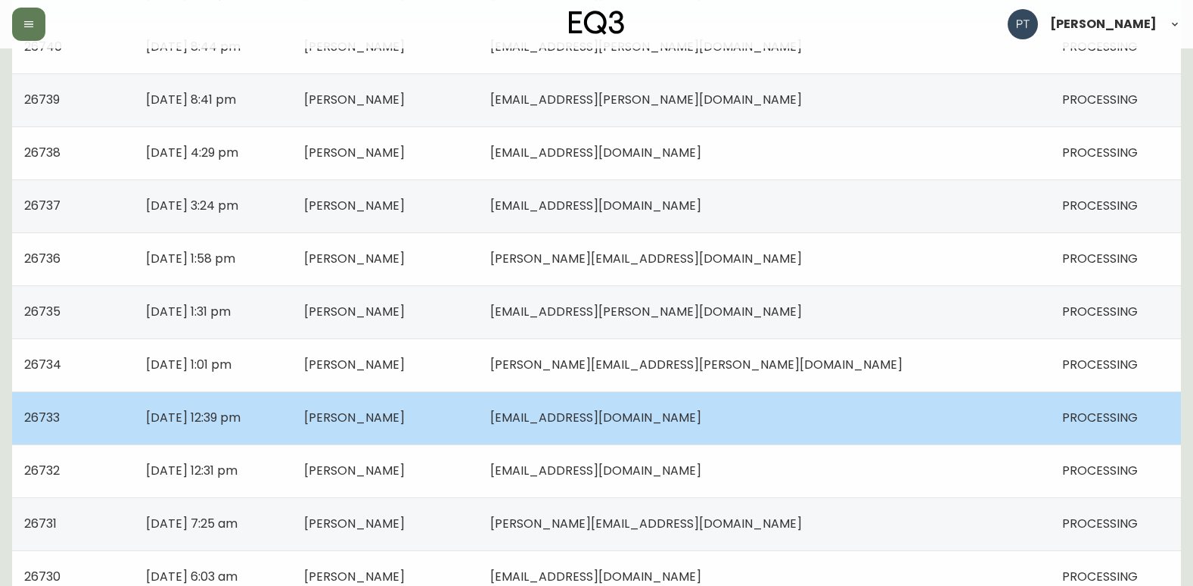
click at [405, 409] on span "[PERSON_NAME]" at bounding box center [354, 417] width 101 height 17
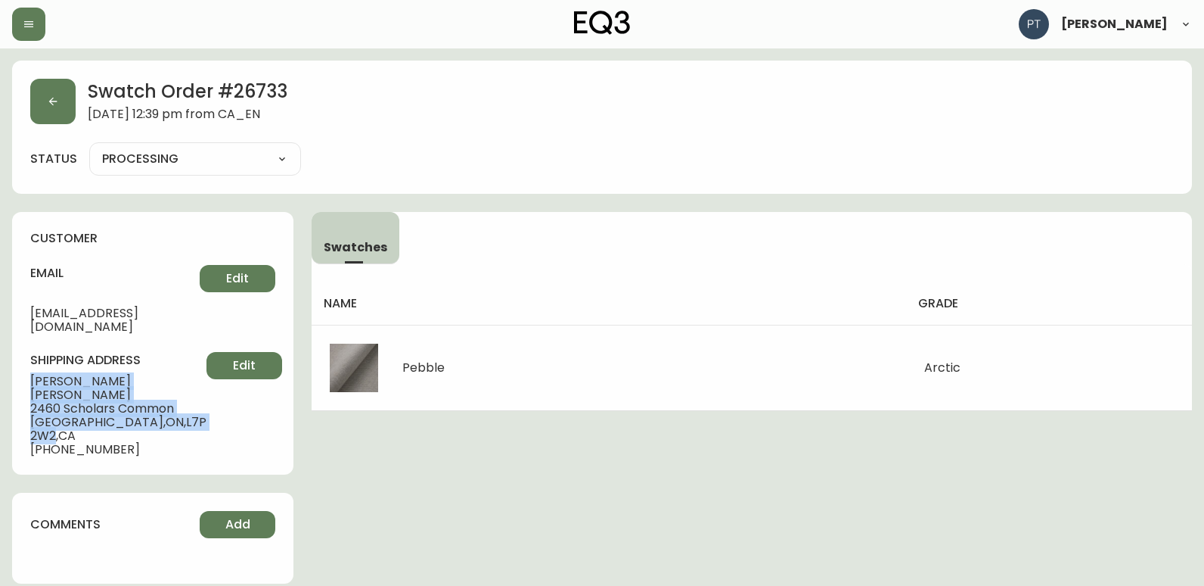
drag, startPoint x: 28, startPoint y: 361, endPoint x: 167, endPoint y: 395, distance: 143.3
click at [167, 395] on div "customer email [EMAIL_ADDRESS][DOMAIN_NAME] Edit shipping address [PERSON_NAME]…" at bounding box center [152, 343] width 281 height 263
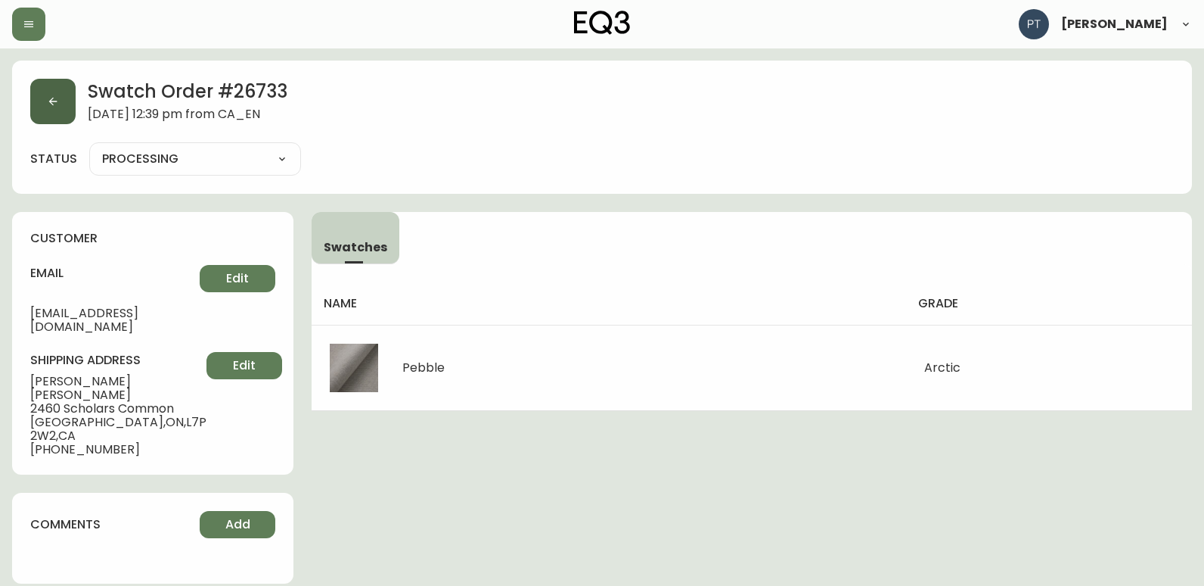
drag, startPoint x: 33, startPoint y: 79, endPoint x: 40, endPoint y: 89, distance: 12.4
click at [33, 79] on div "Swatch Order # 26733 [DATE] 12:39 pm from CA_EN" at bounding box center [602, 101] width 1144 height 45
click at [50, 95] on icon "button" at bounding box center [53, 101] width 12 height 12
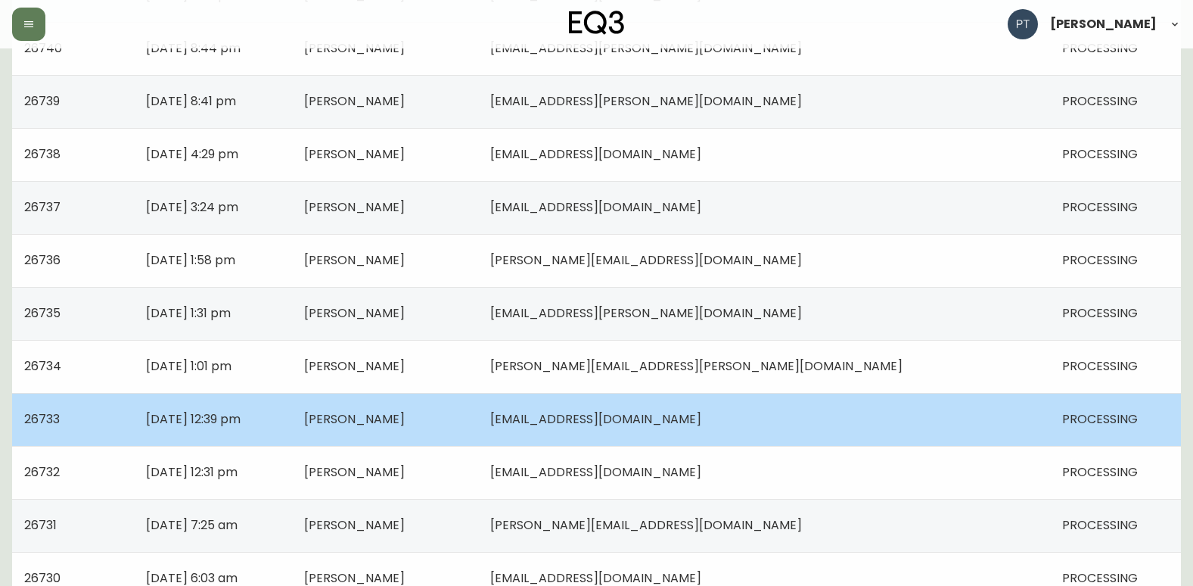
scroll to position [605, 0]
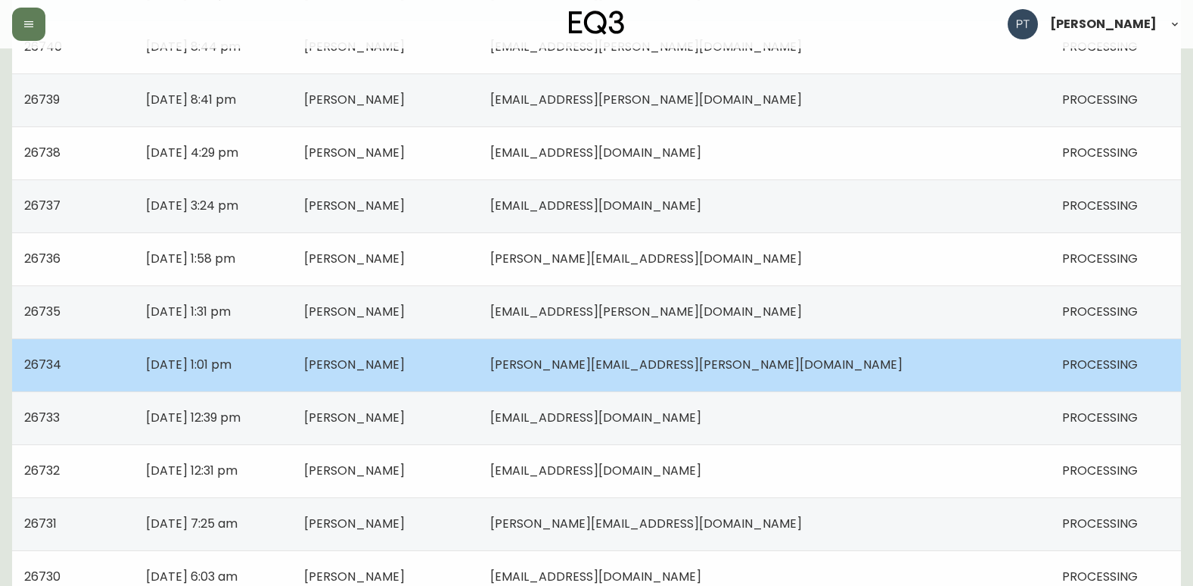
click at [405, 371] on span "[PERSON_NAME]" at bounding box center [354, 364] width 101 height 17
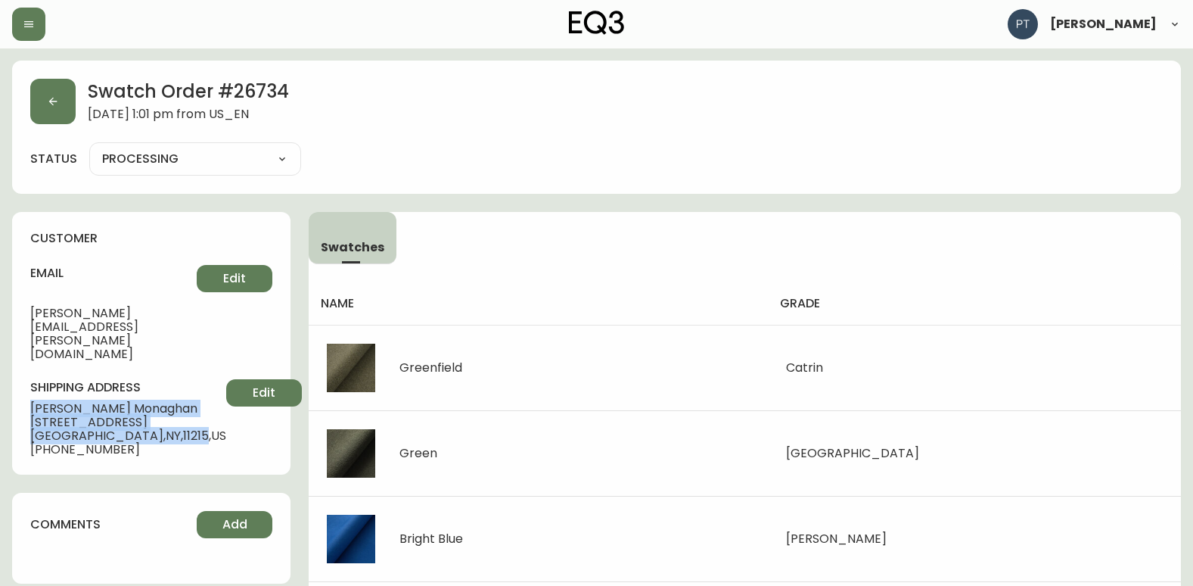
drag, startPoint x: 28, startPoint y: 367, endPoint x: 132, endPoint y: 390, distance: 106.1
click at [132, 390] on div "customer email [PERSON_NAME][EMAIL_ADDRESS][PERSON_NAME][DOMAIN_NAME] Edit ship…" at bounding box center [151, 343] width 278 height 263
click at [60, 95] on button "button" at bounding box center [52, 101] width 45 height 45
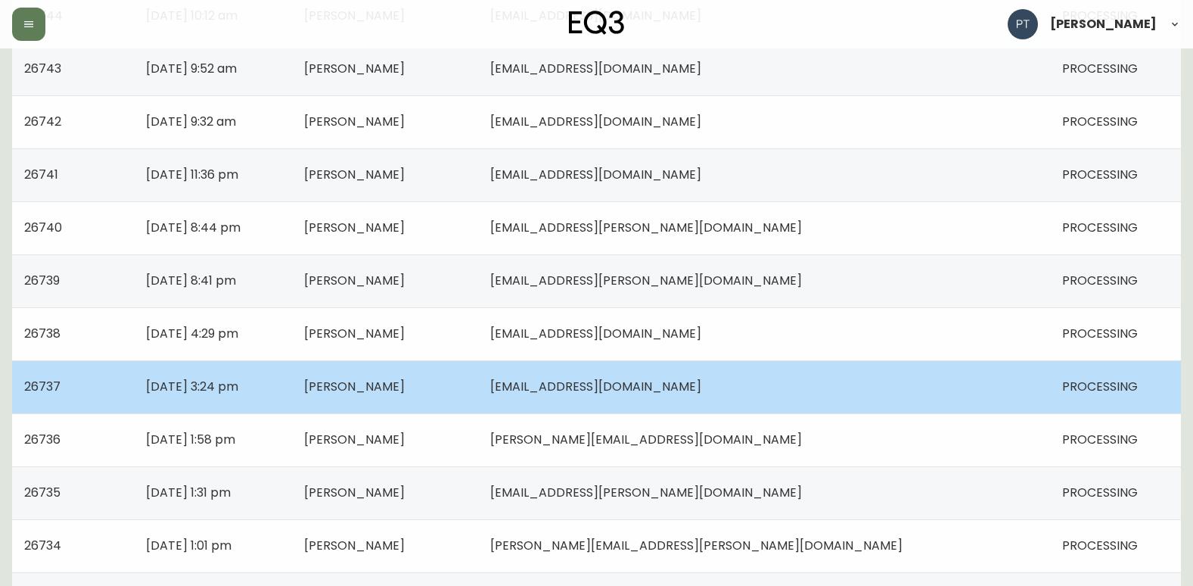
scroll to position [530, 0]
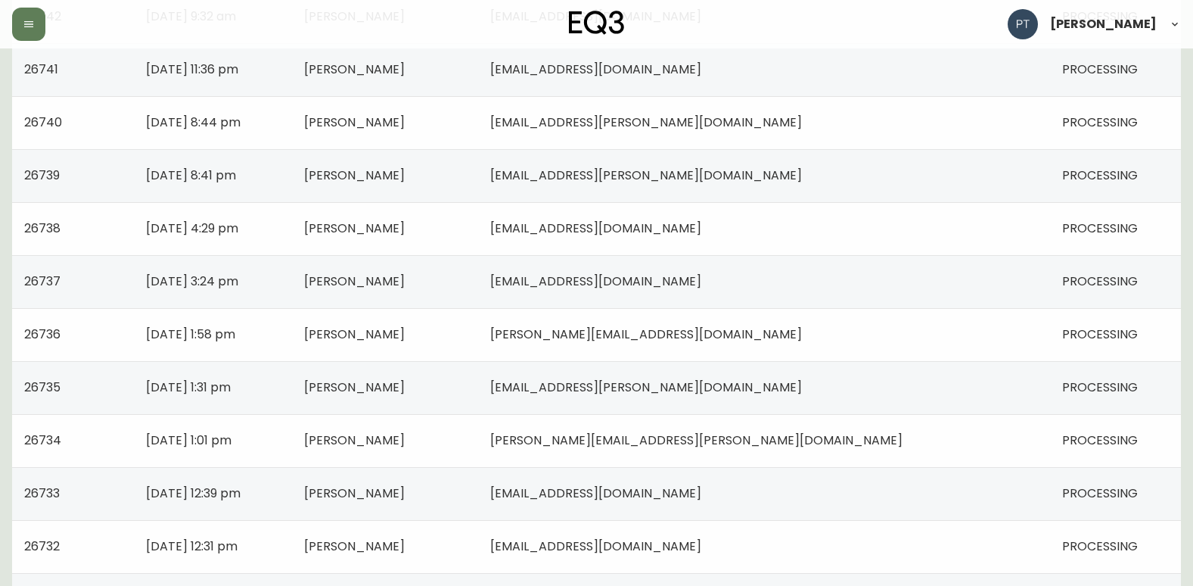
click at [478, 398] on td "[PERSON_NAME]" at bounding box center [385, 387] width 186 height 53
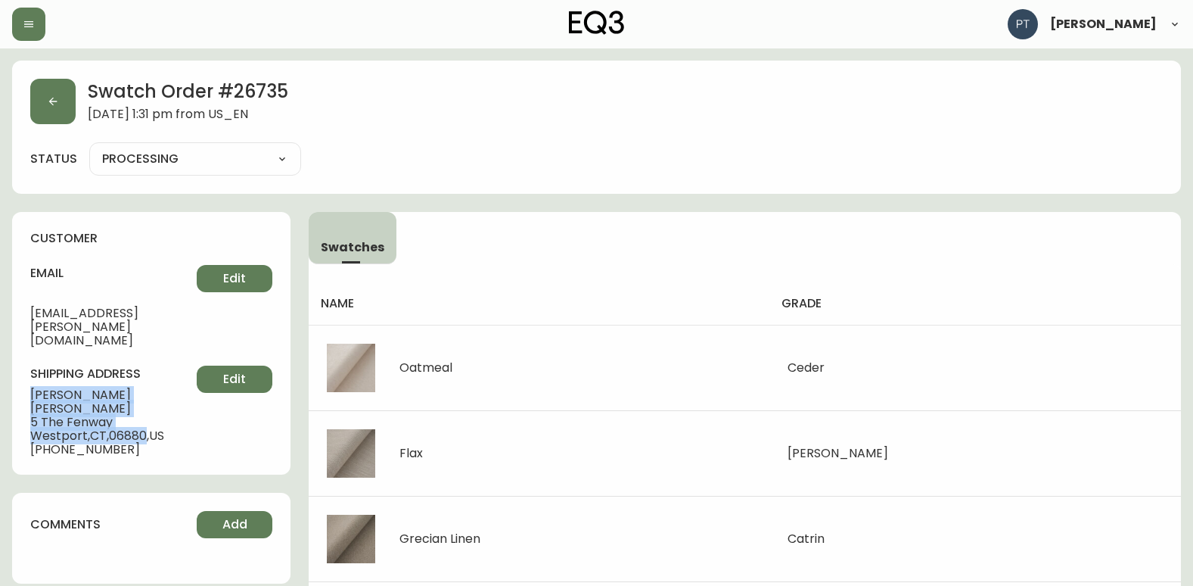
drag, startPoint x: 30, startPoint y: 366, endPoint x: 150, endPoint y: 390, distance: 122.5
click at [150, 390] on div "customer email [PERSON_NAME][EMAIL_ADDRESS][PERSON_NAME][DOMAIN_NAME] Edit ship…" at bounding box center [151, 343] width 278 height 263
click at [38, 106] on button "button" at bounding box center [52, 101] width 45 height 45
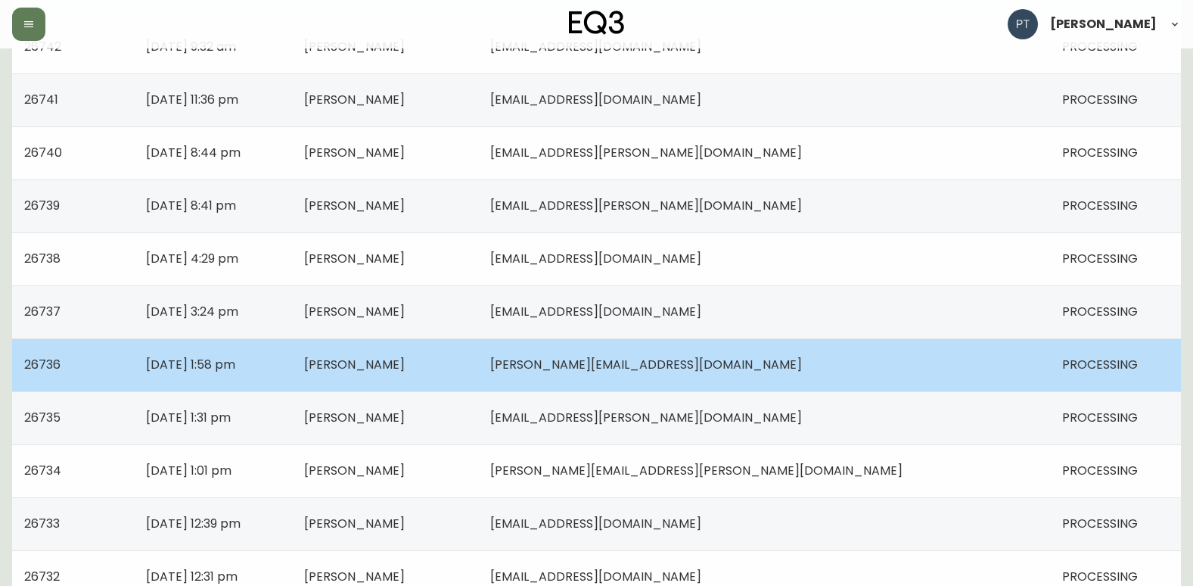
scroll to position [530, 0]
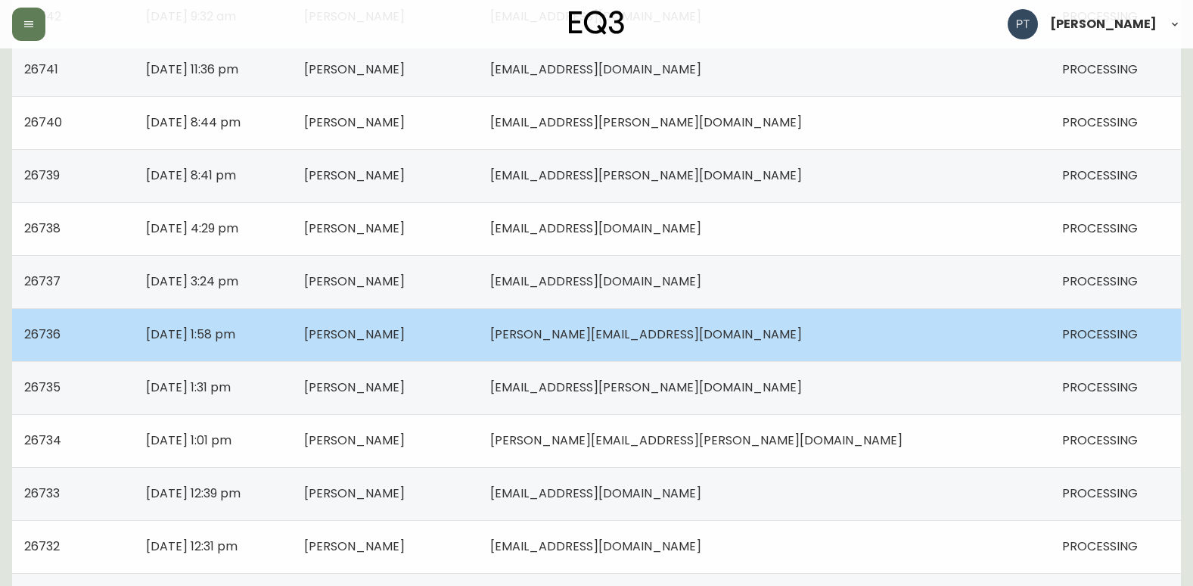
click at [405, 331] on span "[PERSON_NAME]" at bounding box center [354, 333] width 101 height 17
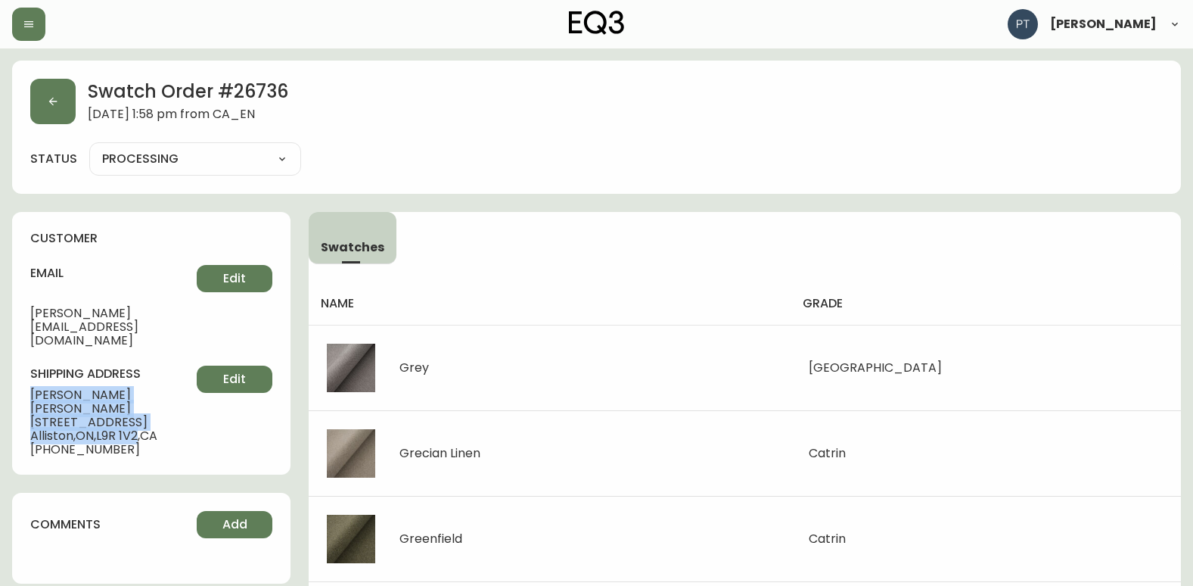
drag, startPoint x: 30, startPoint y: 365, endPoint x: 146, endPoint y: 388, distance: 117.9
click at [146, 388] on div "shipping address [PERSON_NAME] [STREET_ADDRESS] [PHONE_NUMBER] Edit" at bounding box center [151, 410] width 242 height 91
click at [51, 83] on button "button" at bounding box center [52, 101] width 45 height 45
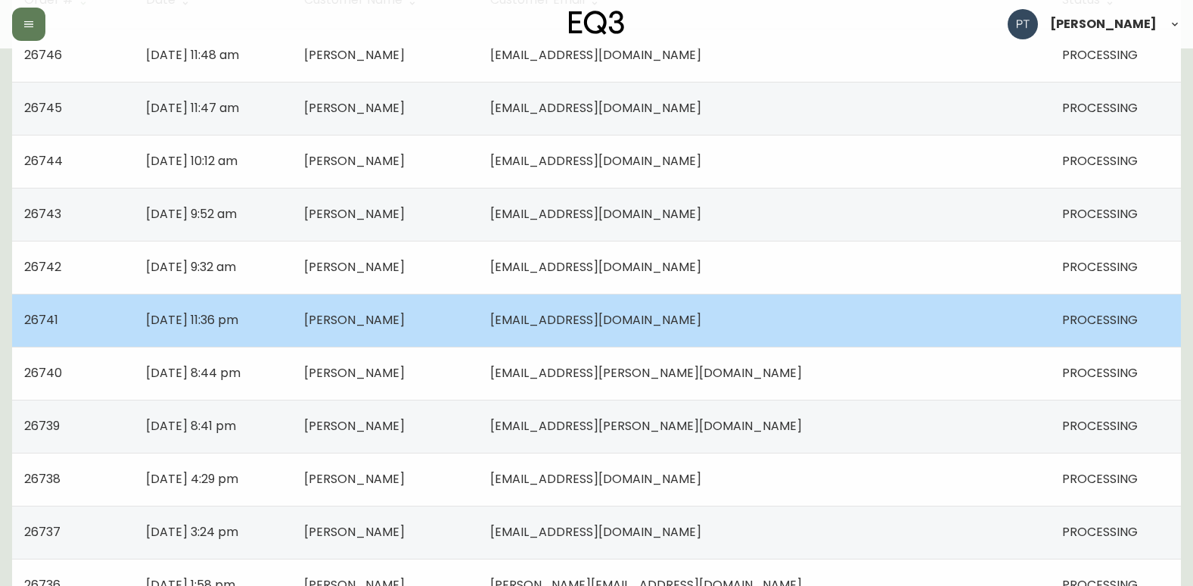
scroll to position [303, 0]
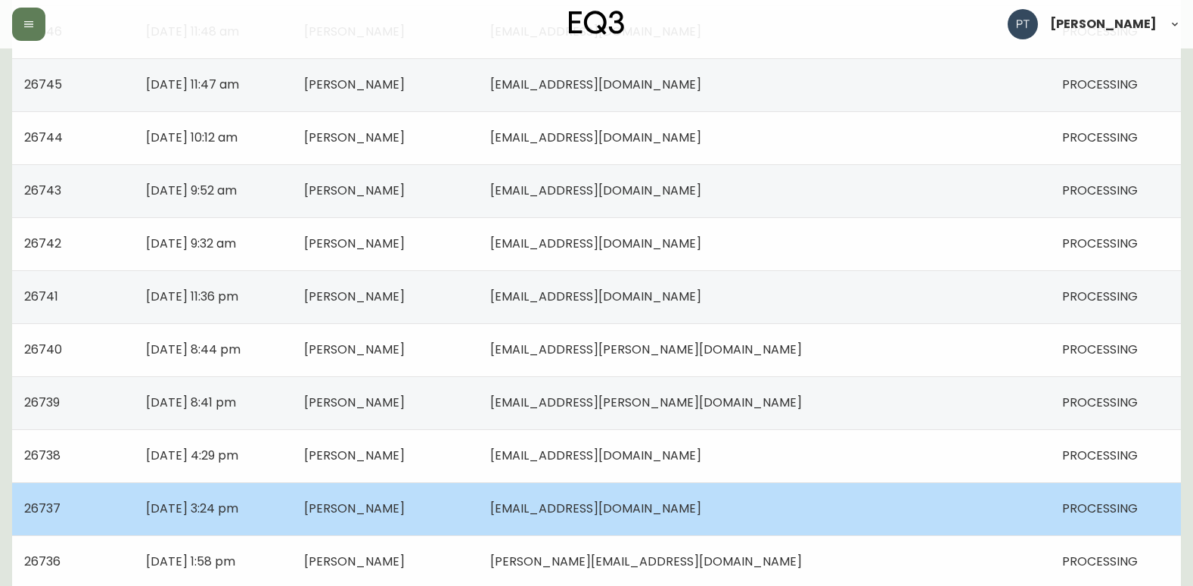
click at [405, 509] on span "[PERSON_NAME]" at bounding box center [354, 507] width 101 height 17
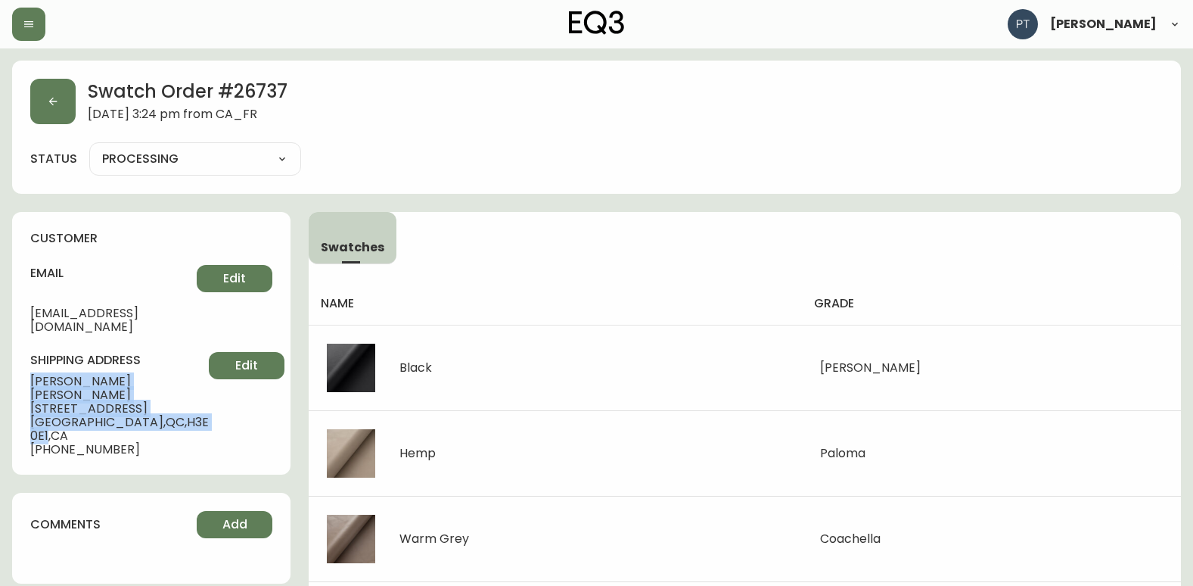
drag, startPoint x: 27, startPoint y: 367, endPoint x: 145, endPoint y: 389, distance: 120.0
click at [145, 389] on div "customer email [EMAIL_ADDRESS][DOMAIN_NAME] Edit shipping address [PERSON_NAME]…" at bounding box center [151, 343] width 278 height 263
click at [52, 104] on icon "button" at bounding box center [53, 102] width 8 height 8
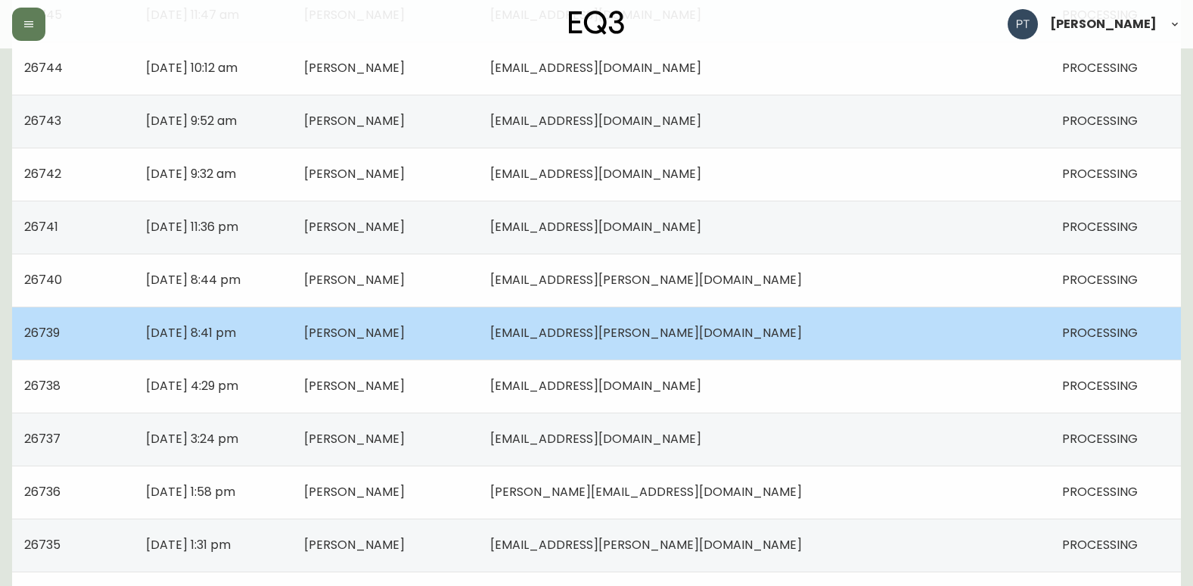
scroll to position [378, 0]
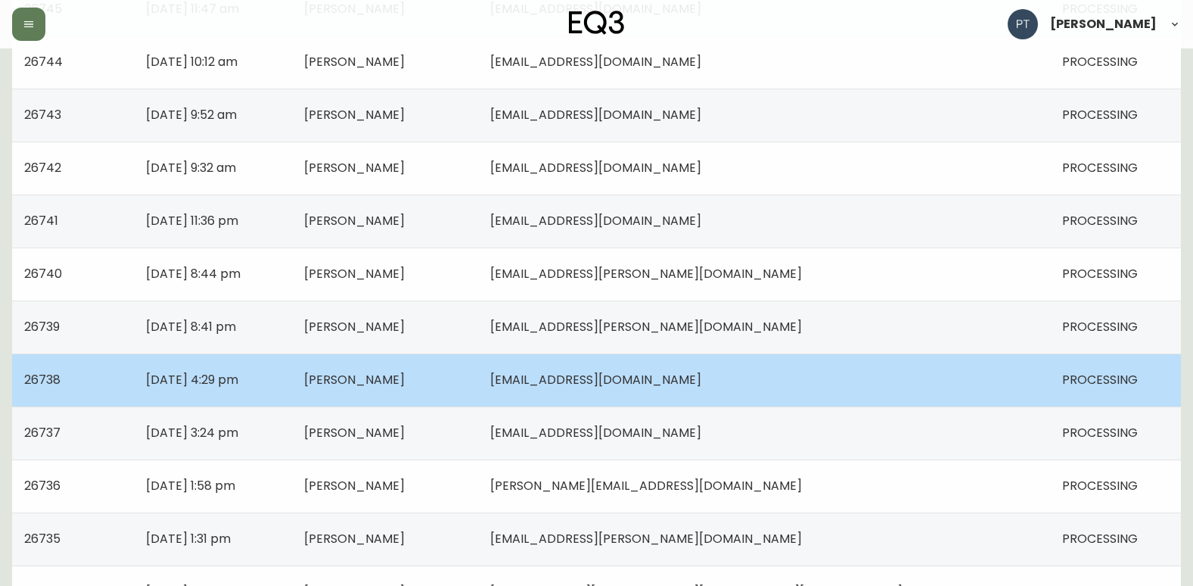
click at [405, 386] on span "[PERSON_NAME]" at bounding box center [354, 379] width 101 height 17
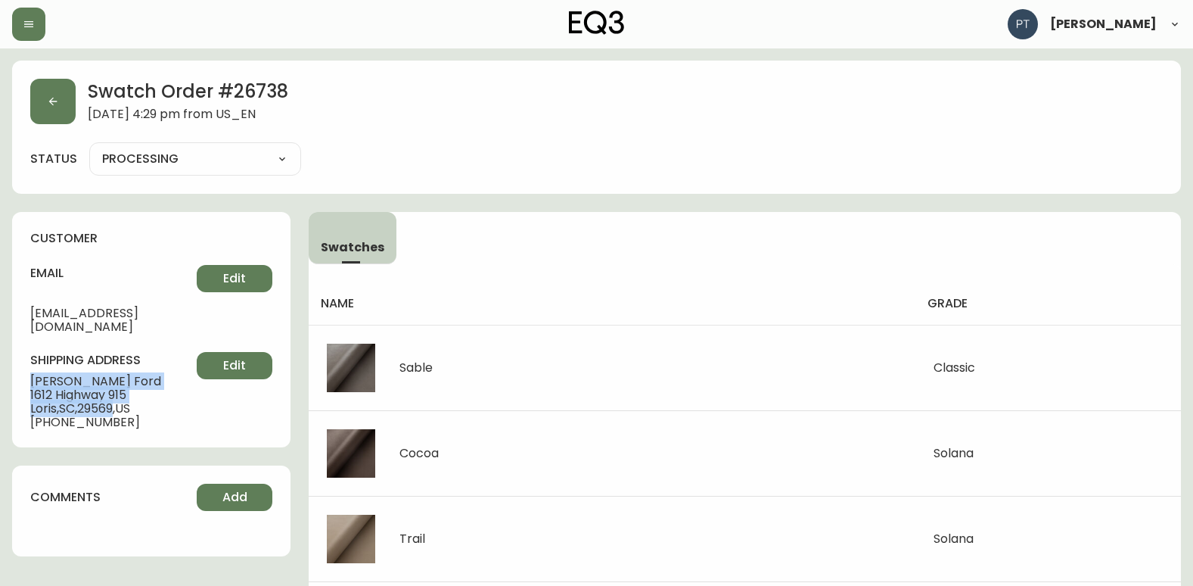
drag, startPoint x: 31, startPoint y: 367, endPoint x: 122, endPoint y: 390, distance: 93.6
click at [122, 390] on div "shipping address [PERSON_NAME][GEOGRAPHIC_DATA][STREET_ADDRESS] [PHONE_NUMBER] …" at bounding box center [151, 390] width 242 height 77
click at [58, 117] on button "button" at bounding box center [52, 101] width 45 height 45
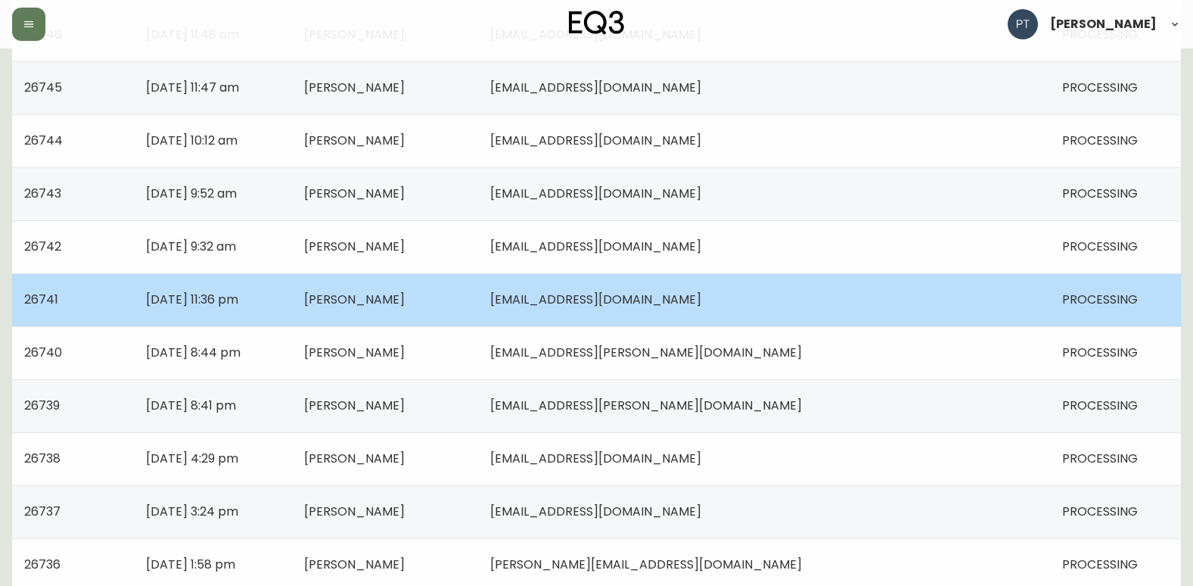
scroll to position [303, 0]
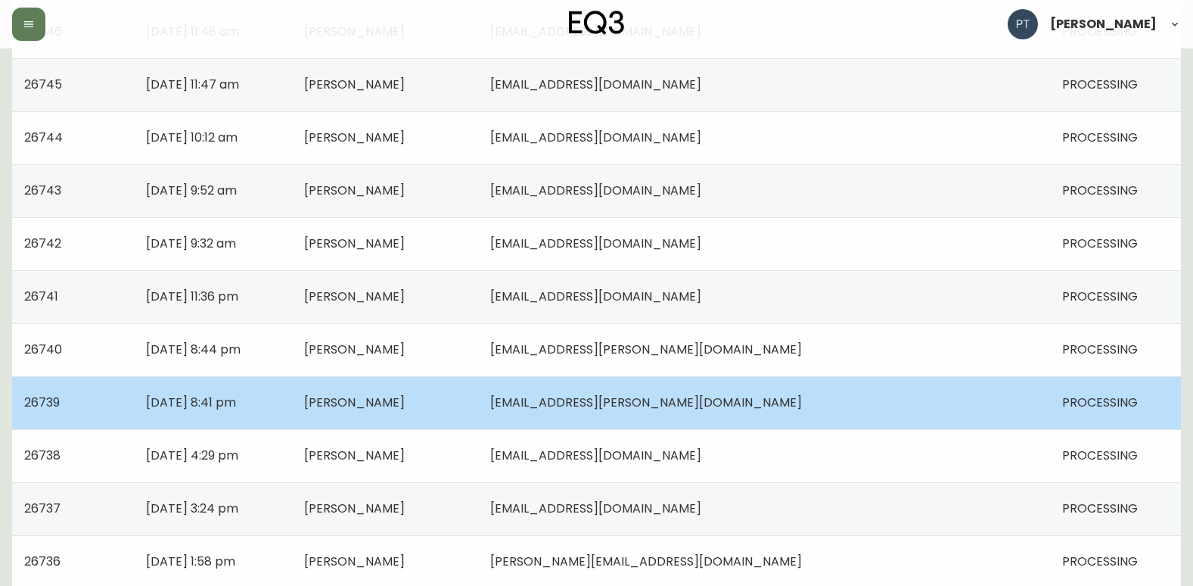
click at [405, 399] on span "[PERSON_NAME]" at bounding box center [354, 401] width 101 height 17
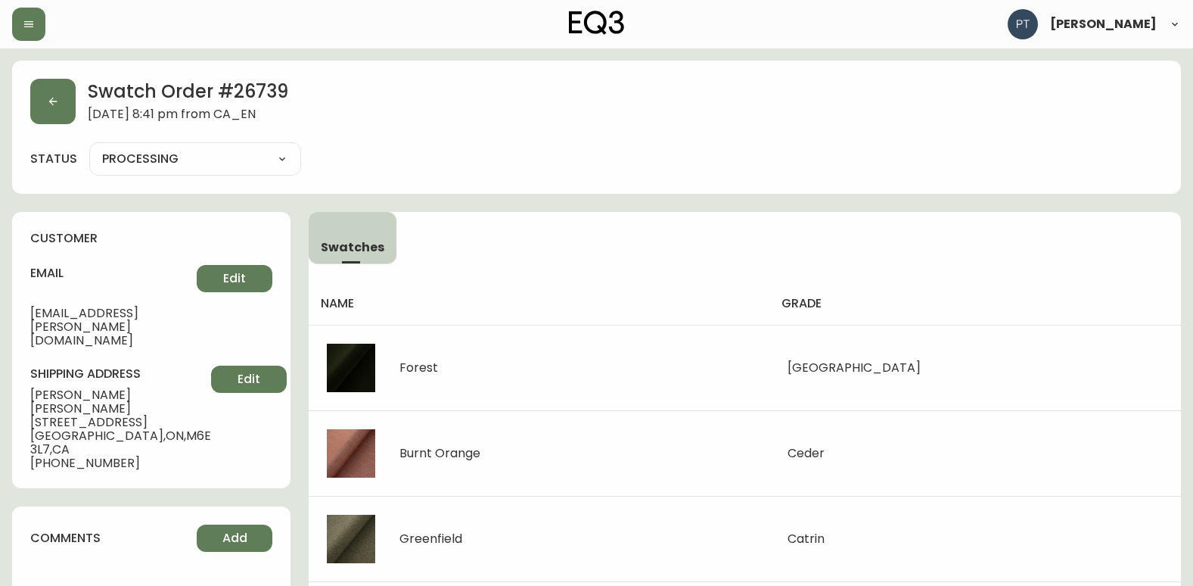
drag, startPoint x: 33, startPoint y: 372, endPoint x: 132, endPoint y: 383, distance: 100.4
click at [132, 415] on span "[STREET_ADDRESS]" at bounding box center [120, 422] width 181 height 14
drag, startPoint x: 132, startPoint y: 383, endPoint x: 132, endPoint y: 421, distance: 38.6
click at [136, 421] on div "customer email [PERSON_NAME][EMAIL_ADDRESS][PERSON_NAME][DOMAIN_NAME] Edit ship…" at bounding box center [151, 350] width 278 height 276
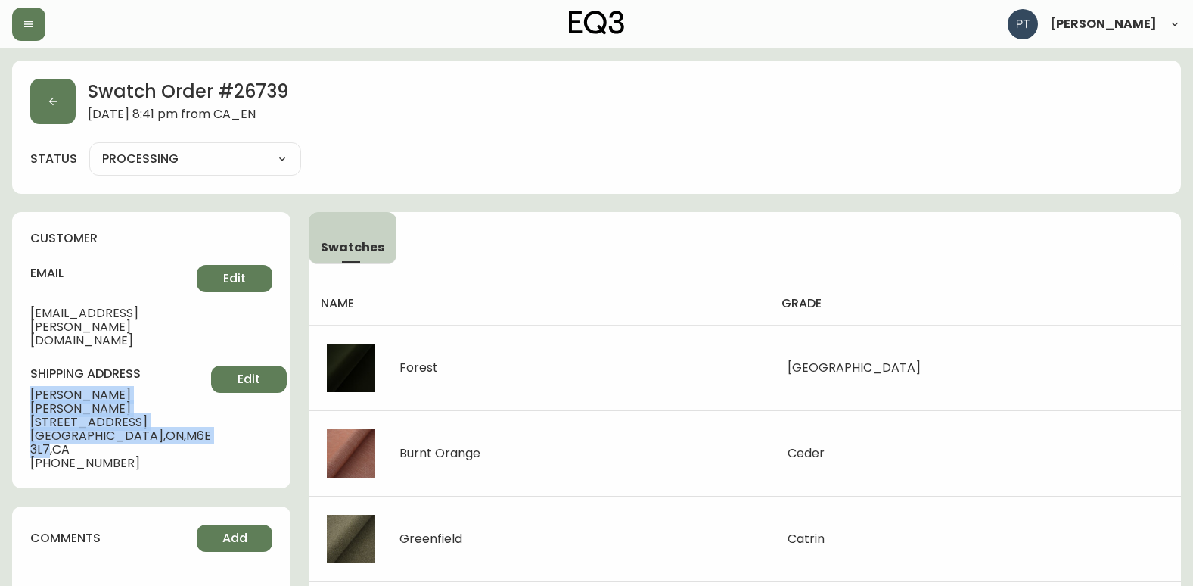
drag, startPoint x: 30, startPoint y: 369, endPoint x: 152, endPoint y: 392, distance: 123.9
click at [152, 392] on div "shipping address [PERSON_NAME] [STREET_ADDRESS] [PHONE_NUMBER] Edit" at bounding box center [151, 417] width 242 height 104
click at [59, 96] on button "button" at bounding box center [52, 101] width 45 height 45
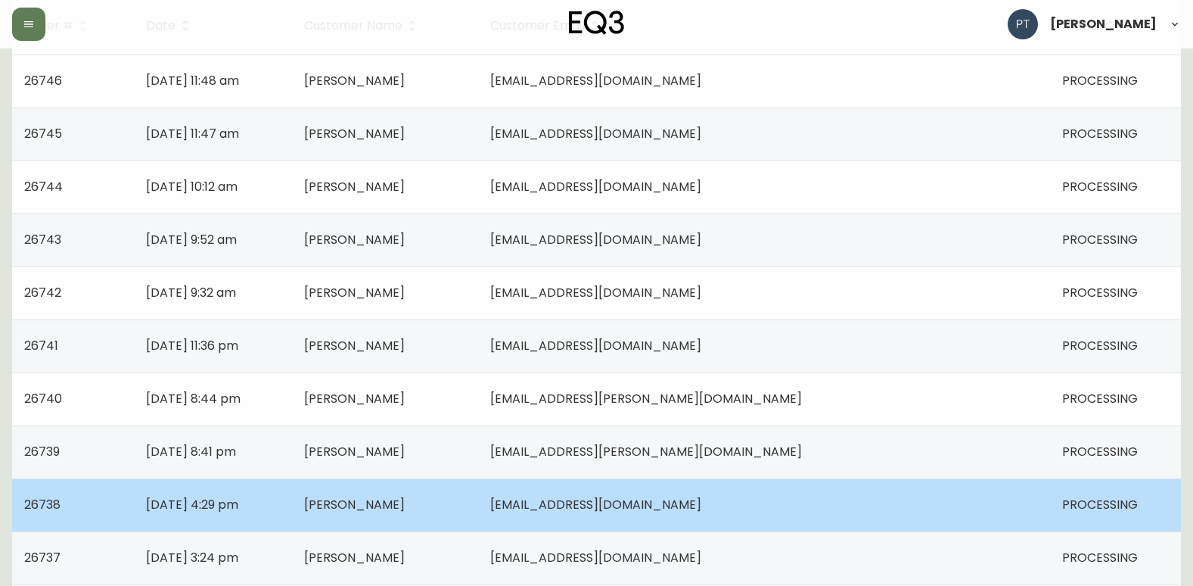
scroll to position [303, 0]
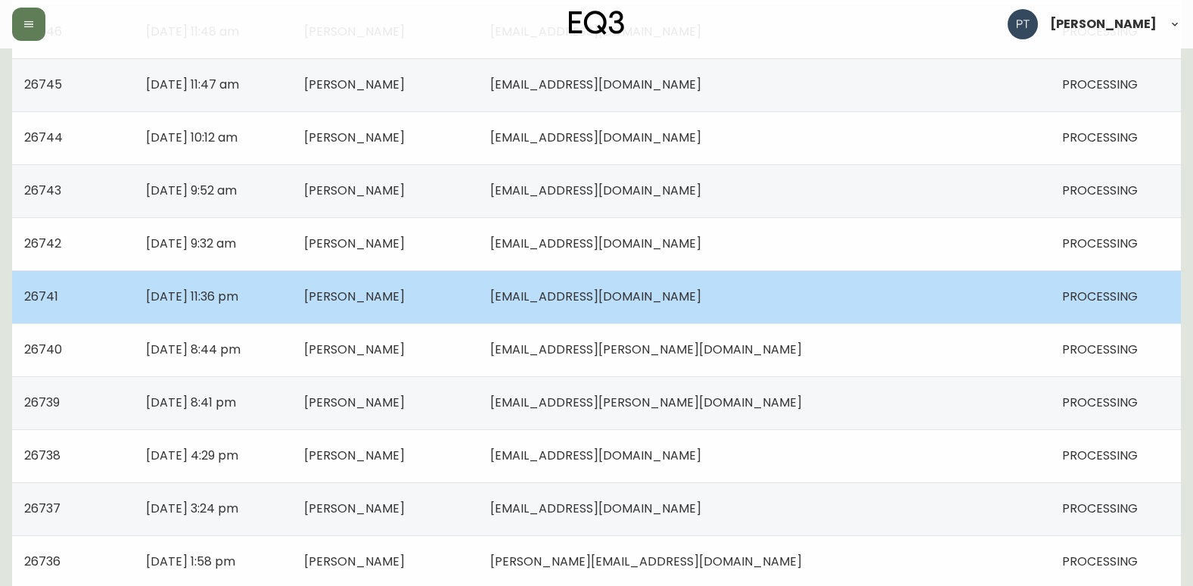
click at [478, 303] on td "[PERSON_NAME]" at bounding box center [385, 296] width 186 height 53
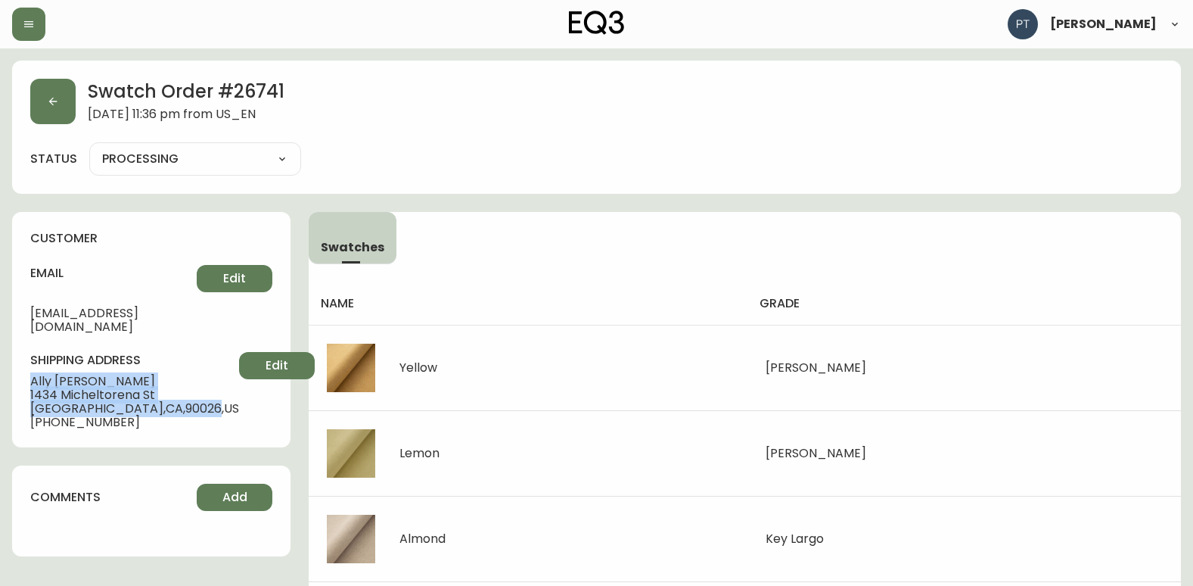
drag, startPoint x: 20, startPoint y: 361, endPoint x: 165, endPoint y: 390, distance: 147.5
click at [165, 390] on div "customer email [EMAIL_ADDRESS][DOMAIN_NAME] Edit shipping address Ally [PERSON_…" at bounding box center [151, 329] width 278 height 235
click at [57, 102] on icon "button" at bounding box center [53, 101] width 12 height 12
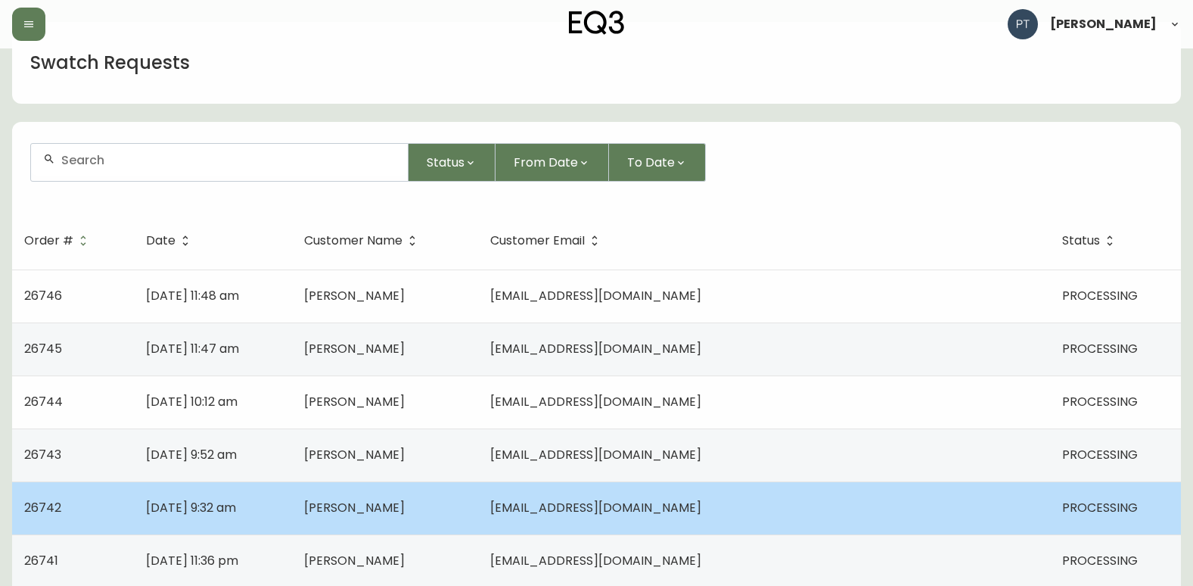
scroll to position [76, 0]
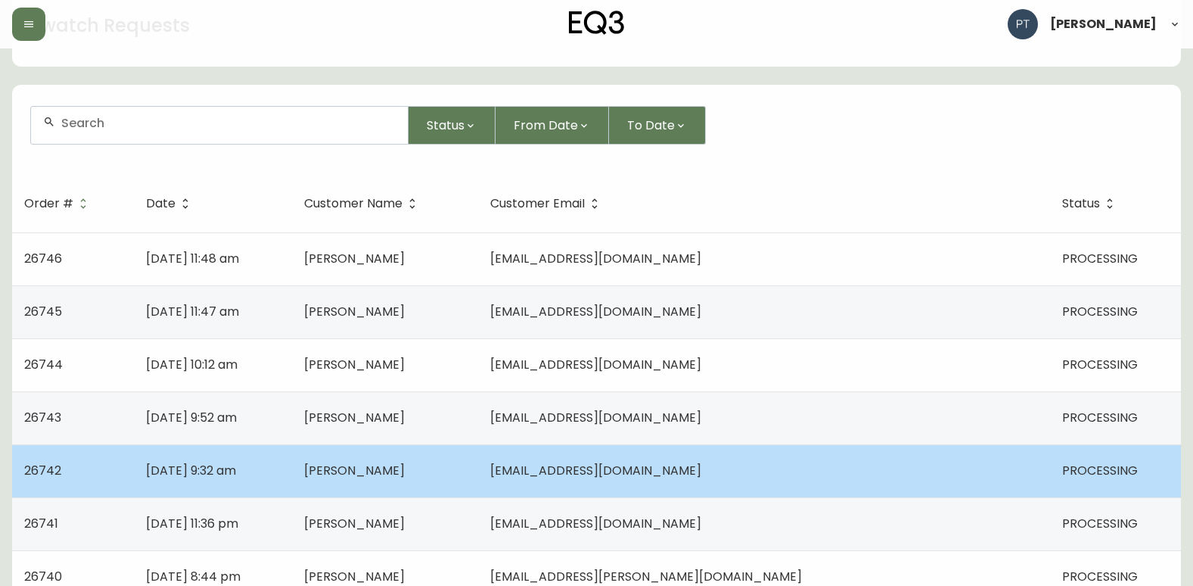
click at [291, 447] on td "[DATE] 9:32 am" at bounding box center [212, 470] width 157 height 53
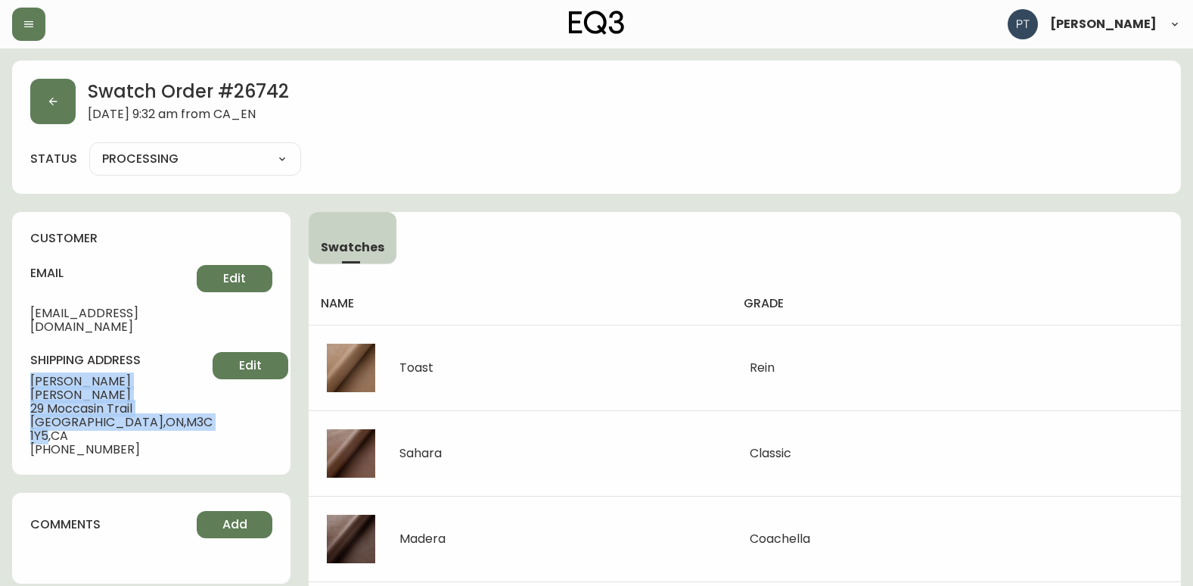
drag, startPoint x: 31, startPoint y: 368, endPoint x: 153, endPoint y: 390, distance: 123.8
click at [153, 390] on div "shipping address [PERSON_NAME] [STREET_ADDRESS] [PHONE_NUMBER] Edit" at bounding box center [151, 404] width 242 height 104
click at [50, 99] on icon "button" at bounding box center [53, 101] width 12 height 12
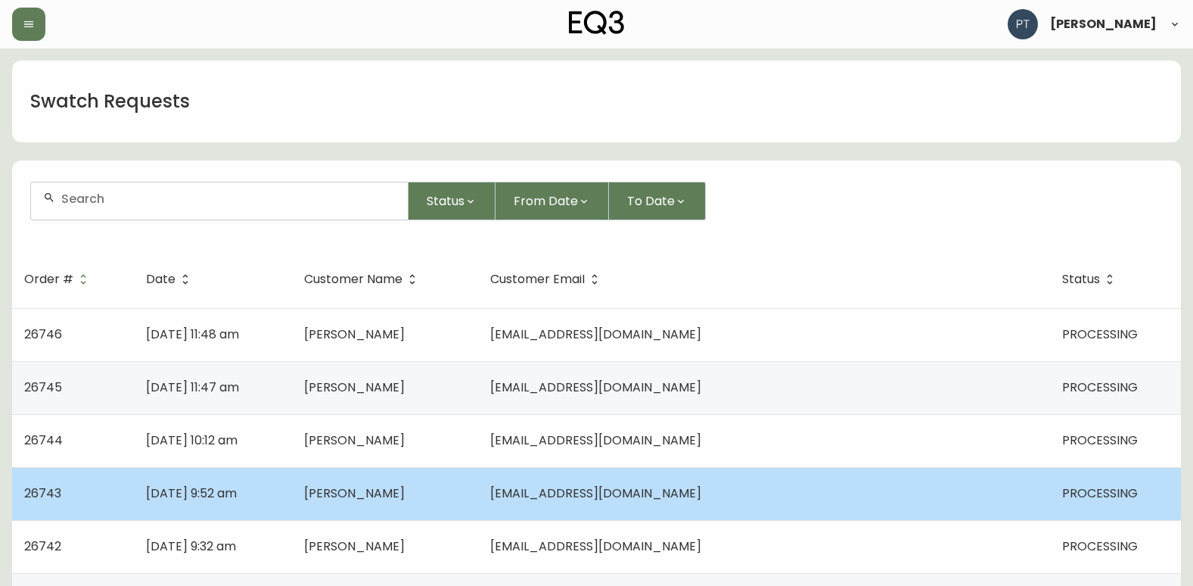
click at [449, 480] on td "[PERSON_NAME]" at bounding box center [385, 493] width 186 height 53
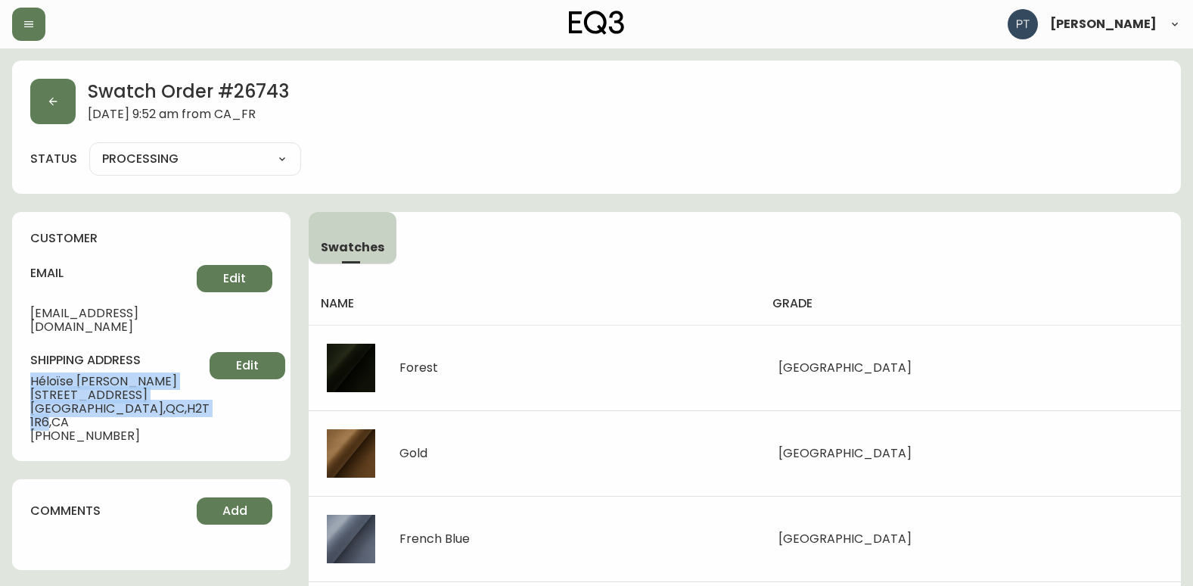
drag, startPoint x: 33, startPoint y: 365, endPoint x: 155, endPoint y: 406, distance: 128.7
click at [155, 406] on div "shipping address [PERSON_NAME] [STREET_ADDRESS] [PHONE_NUMBER] Edit" at bounding box center [151, 397] width 242 height 91
click at [63, 110] on button "button" at bounding box center [52, 101] width 45 height 45
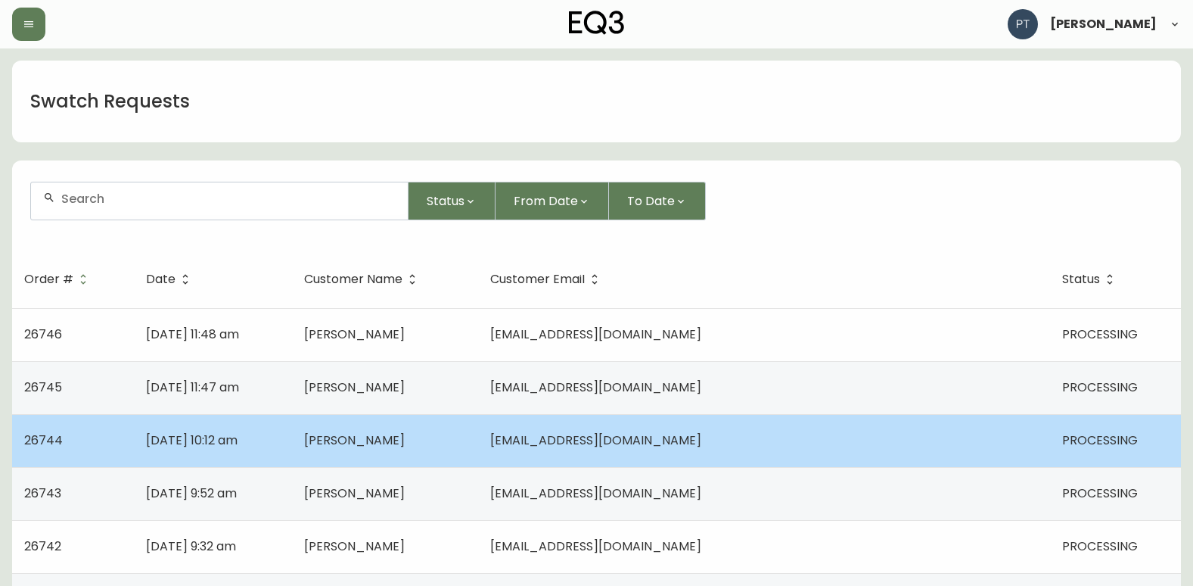
click at [405, 440] on span "[PERSON_NAME]" at bounding box center [354, 439] width 101 height 17
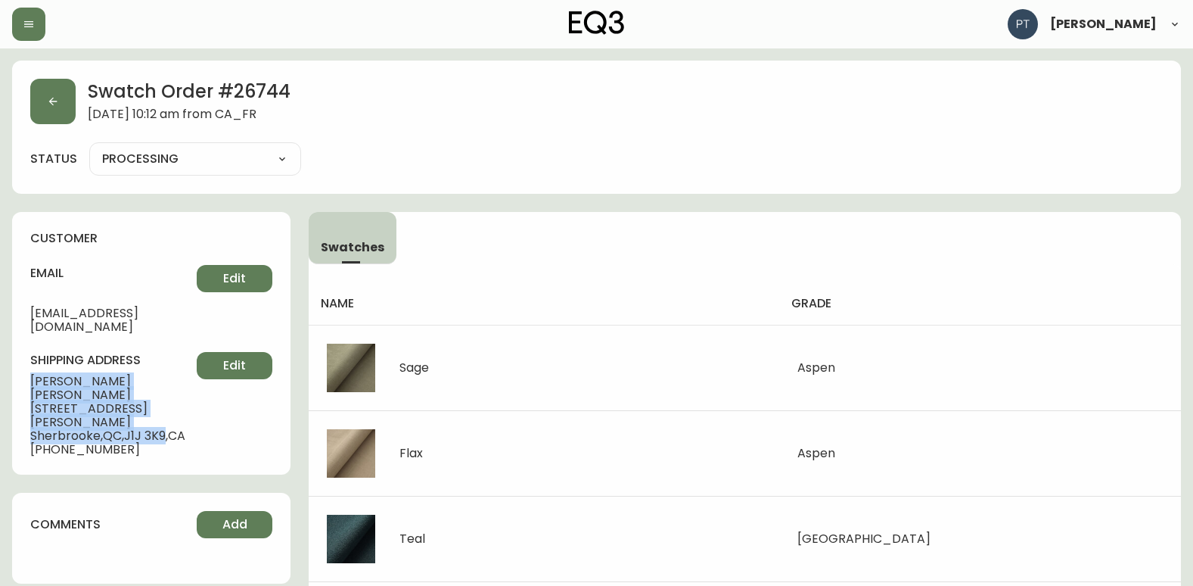
drag, startPoint x: 33, startPoint y: 368, endPoint x: 172, endPoint y: 390, distance: 140.2
click at [172, 390] on div "shipping address [PERSON_NAME] [STREET_ADDRESS][PERSON_NAME] [PHONE_NUMBER] Edit" at bounding box center [151, 404] width 242 height 104
click at [56, 104] on icon "button" at bounding box center [53, 101] width 12 height 12
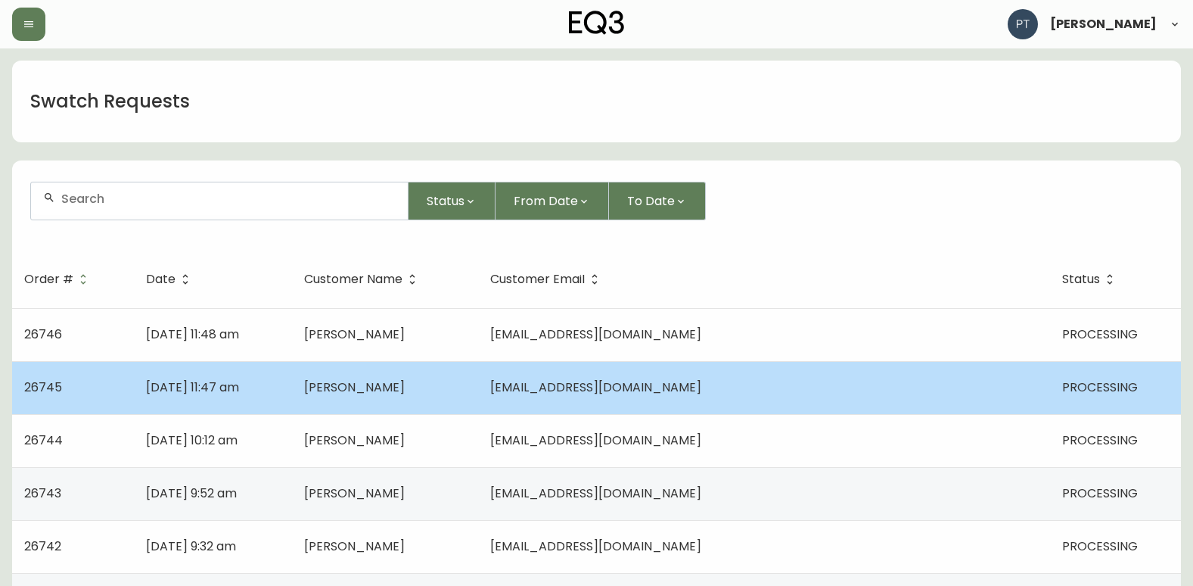
click at [291, 387] on td "[DATE] 11:47 am" at bounding box center [212, 387] width 157 height 53
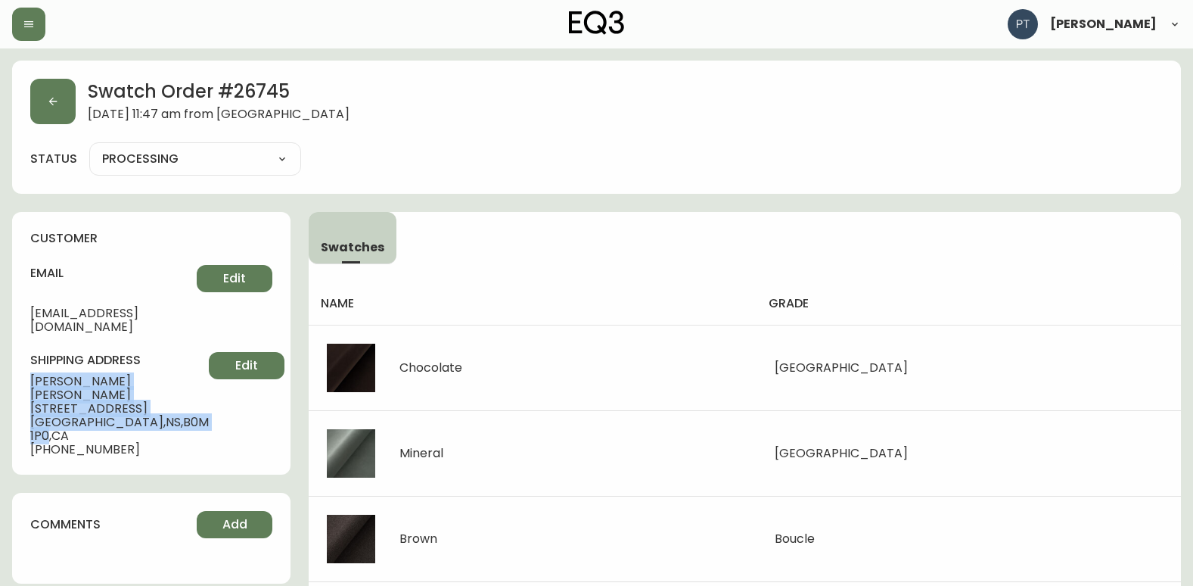
drag, startPoint x: 31, startPoint y: 362, endPoint x: 144, endPoint y: 393, distance: 117.8
click at [144, 393] on div "shipping address [PERSON_NAME] [STREET_ADDRESS] [PHONE_NUMBER] Edit" at bounding box center [151, 404] width 242 height 104
click at [51, 92] on button "button" at bounding box center [52, 101] width 45 height 45
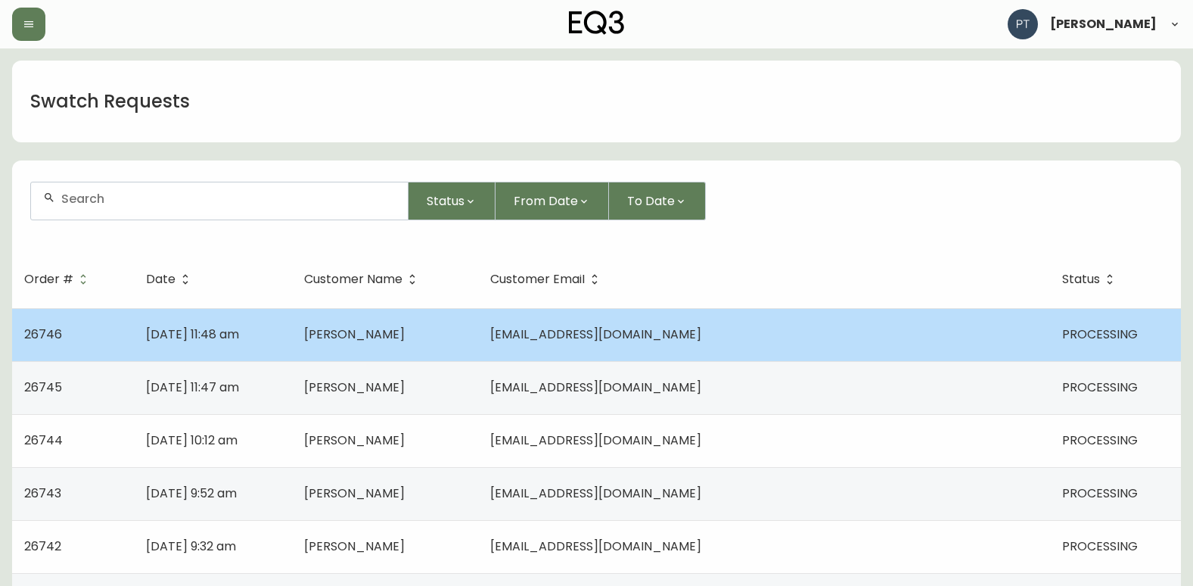
click at [291, 352] on td "[DATE] 11:48 am" at bounding box center [212, 334] width 157 height 53
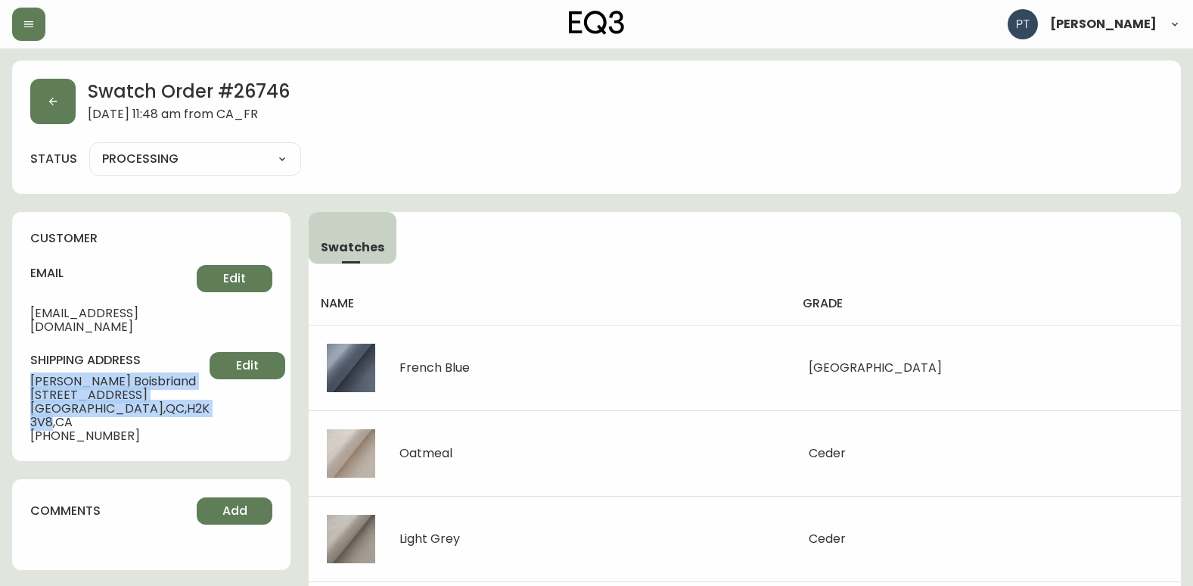
drag, startPoint x: 26, startPoint y: 363, endPoint x: 160, endPoint y: 399, distance: 138.5
click at [160, 399] on div "customer email [EMAIL_ADDRESS][DOMAIN_NAME] Edit shipping address [PERSON_NAME]…" at bounding box center [151, 336] width 278 height 249
click at [65, 109] on button "button" at bounding box center [52, 101] width 45 height 45
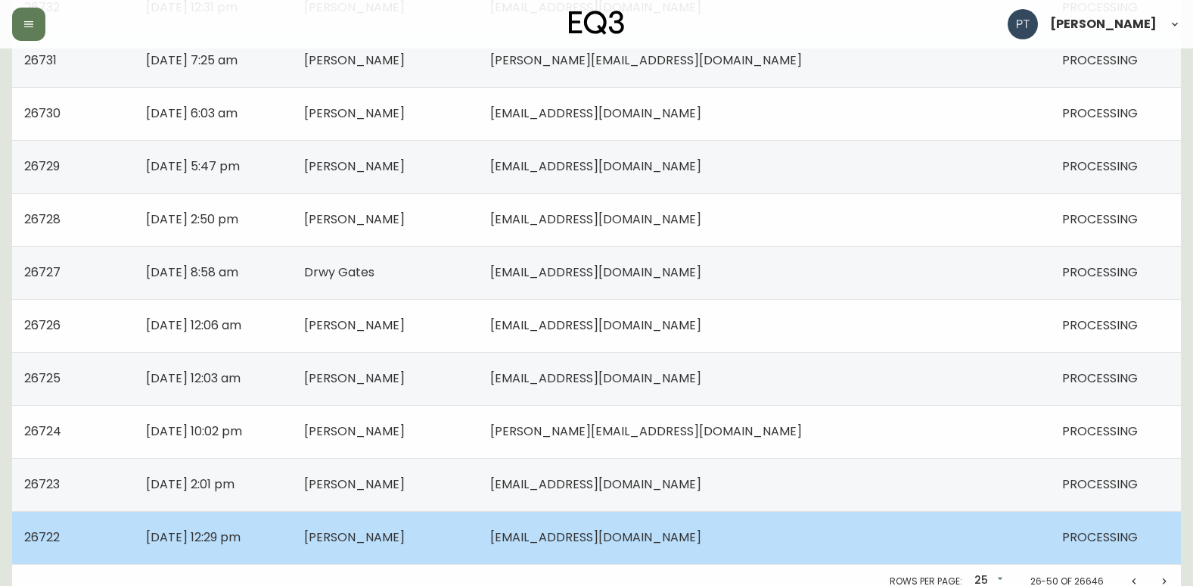
scroll to position [1080, 0]
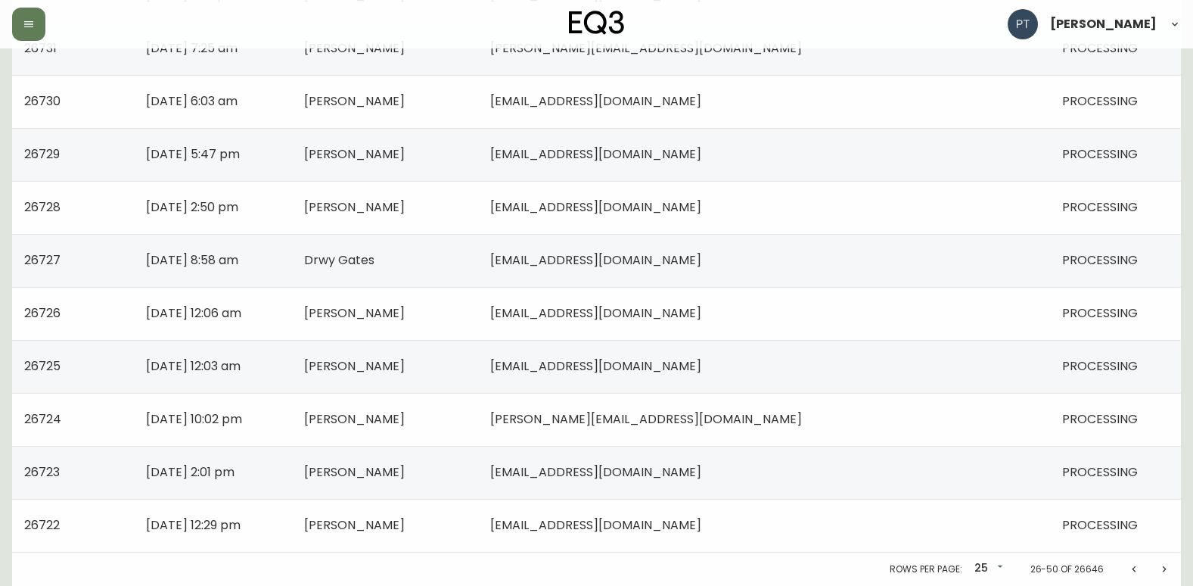
click at [1132, 570] on icon "Previous page" at bounding box center [1134, 569] width 12 height 12
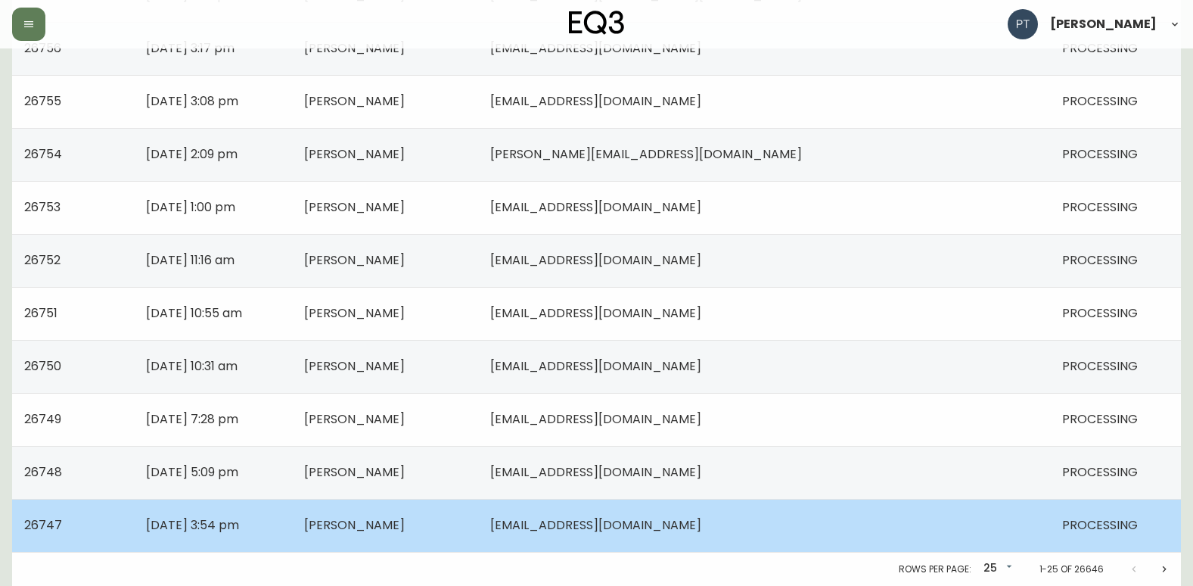
click at [478, 523] on td "[PERSON_NAME]" at bounding box center [385, 525] width 186 height 53
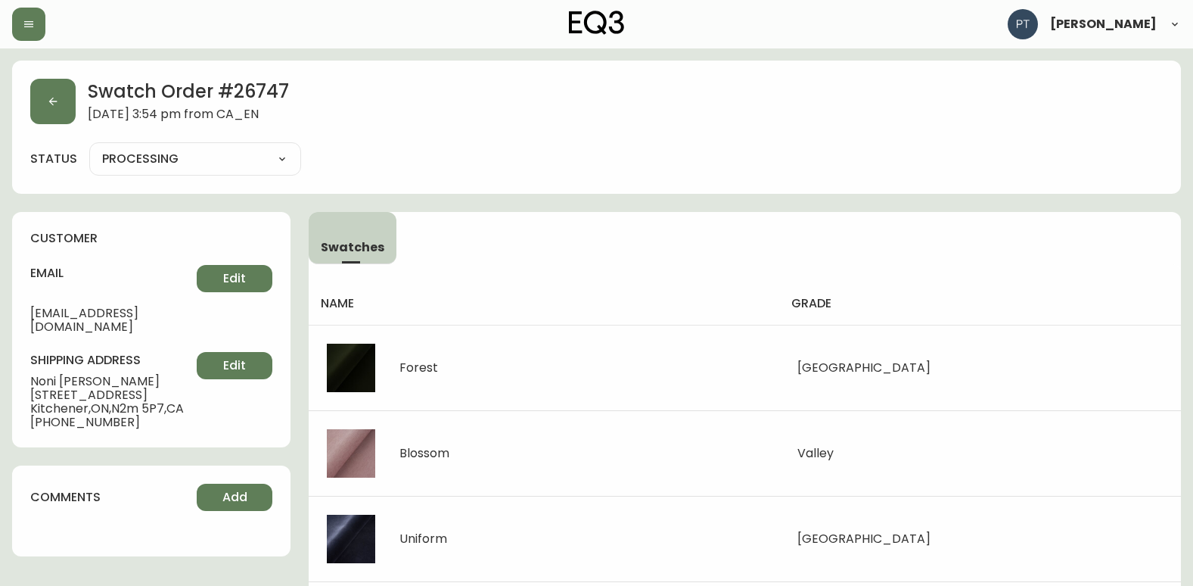
click at [29, 368] on div "customer email [EMAIL_ADDRESS][DOMAIN_NAME] Edit shipping address [PERSON_NAME]…" at bounding box center [151, 329] width 278 height 235
drag, startPoint x: 28, startPoint y: 365, endPoint x: 166, endPoint y: 408, distance: 145.0
click at [166, 408] on div "customer email [EMAIL_ADDRESS][DOMAIN_NAME] Edit shipping address [PERSON_NAME]…" at bounding box center [151, 329] width 278 height 235
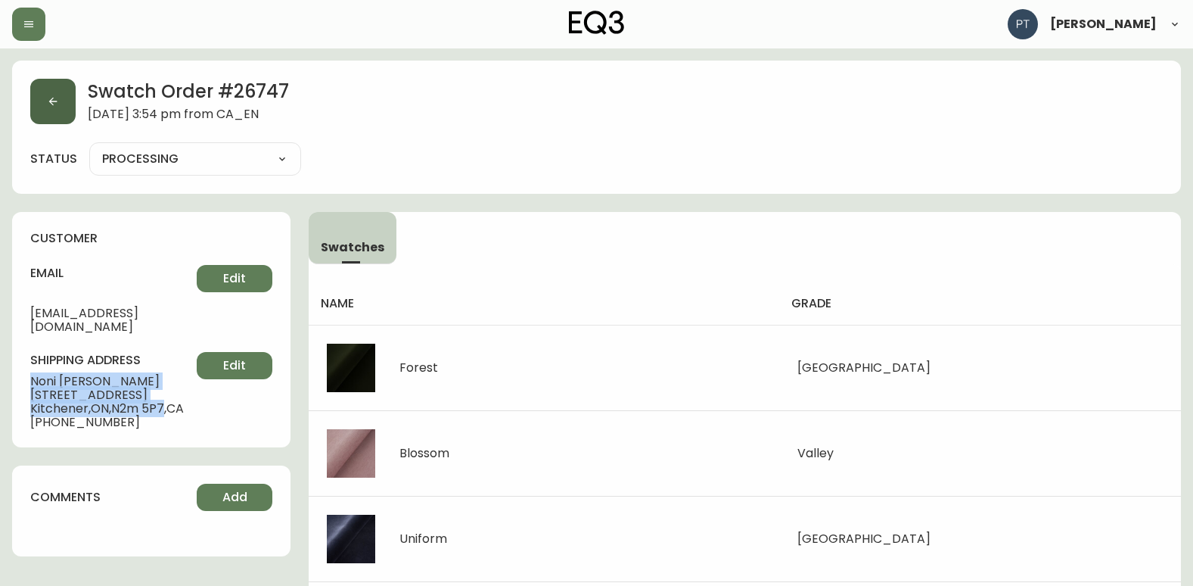
click at [58, 95] on button "button" at bounding box center [52, 101] width 45 height 45
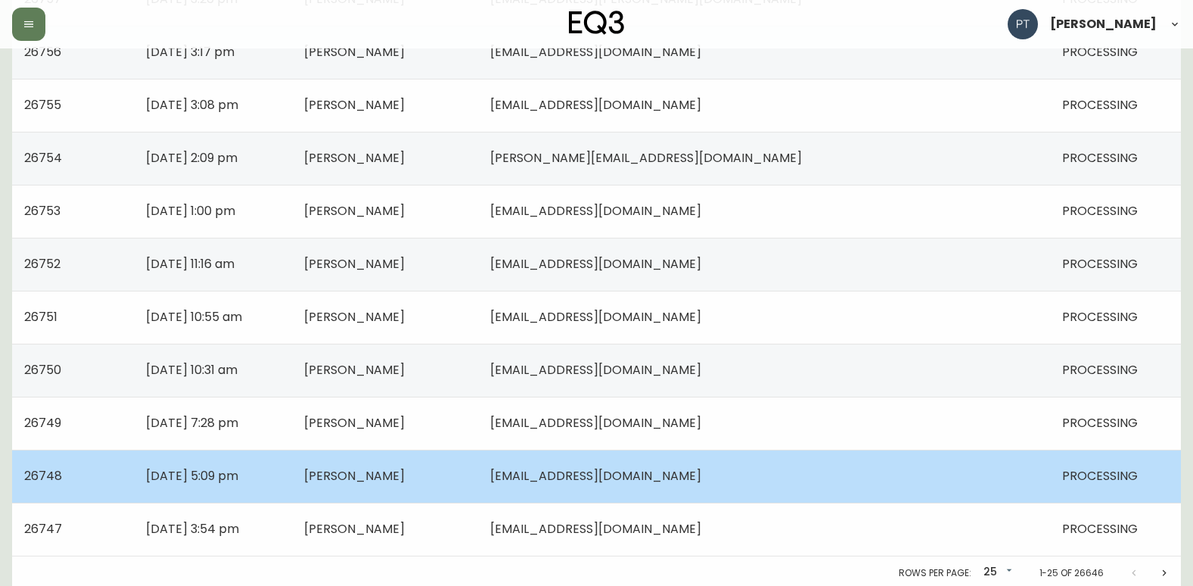
scroll to position [1080, 0]
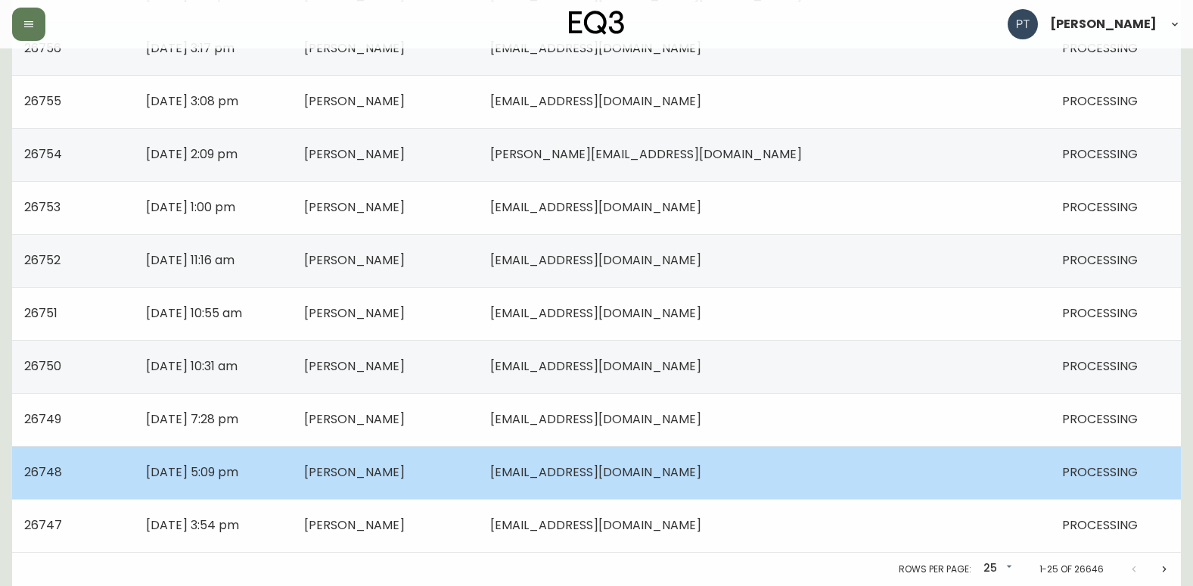
drag, startPoint x: 533, startPoint y: 480, endPoint x: 518, endPoint y: 476, distance: 15.1
click at [478, 480] on td "[PERSON_NAME]" at bounding box center [385, 472] width 186 height 53
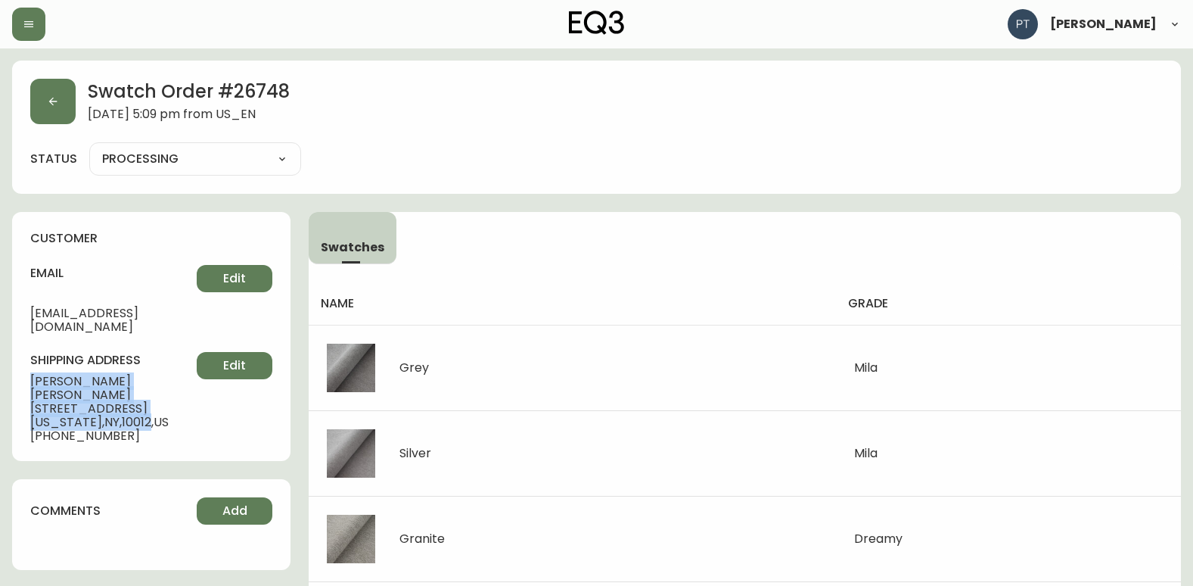
drag, startPoint x: 30, startPoint y: 365, endPoint x: 140, endPoint y: 390, distance: 113.4
click at [140, 390] on div "customer email [EMAIL_ADDRESS][DOMAIN_NAME] Edit shipping address [PERSON_NAME]…" at bounding box center [151, 336] width 278 height 249
click at [43, 111] on button "button" at bounding box center [52, 101] width 45 height 45
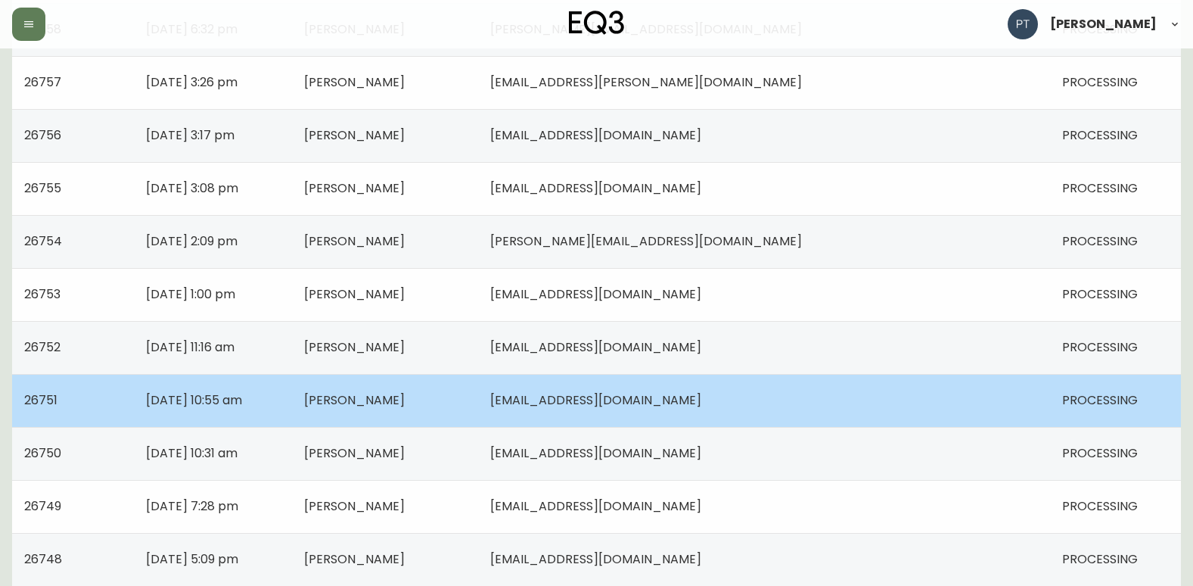
scroll to position [1080, 0]
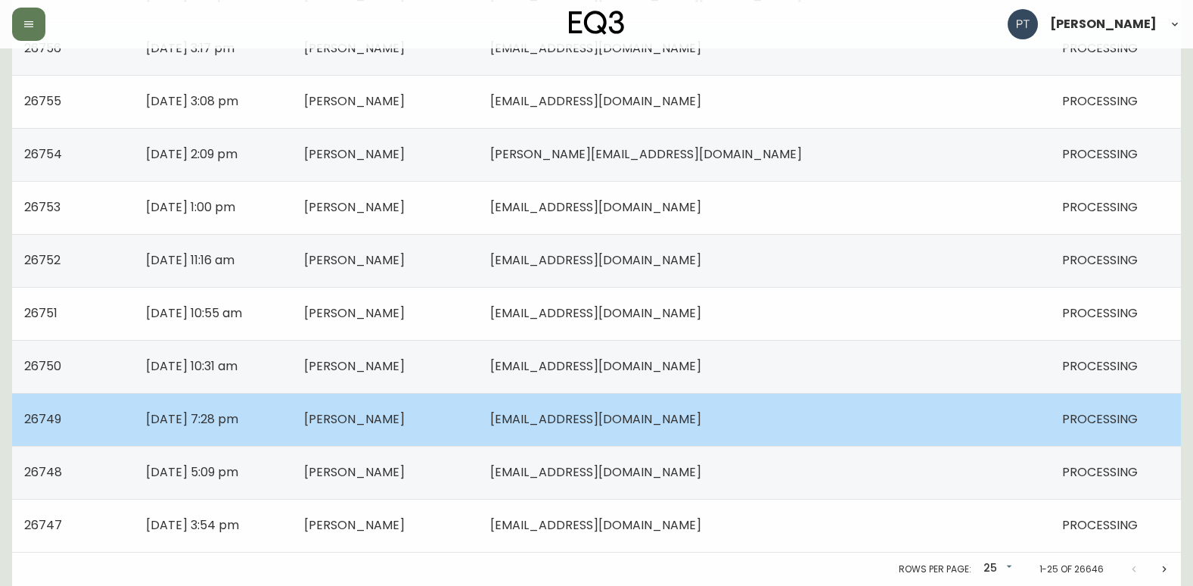
click at [478, 441] on td "[PERSON_NAME]" at bounding box center [385, 419] width 186 height 53
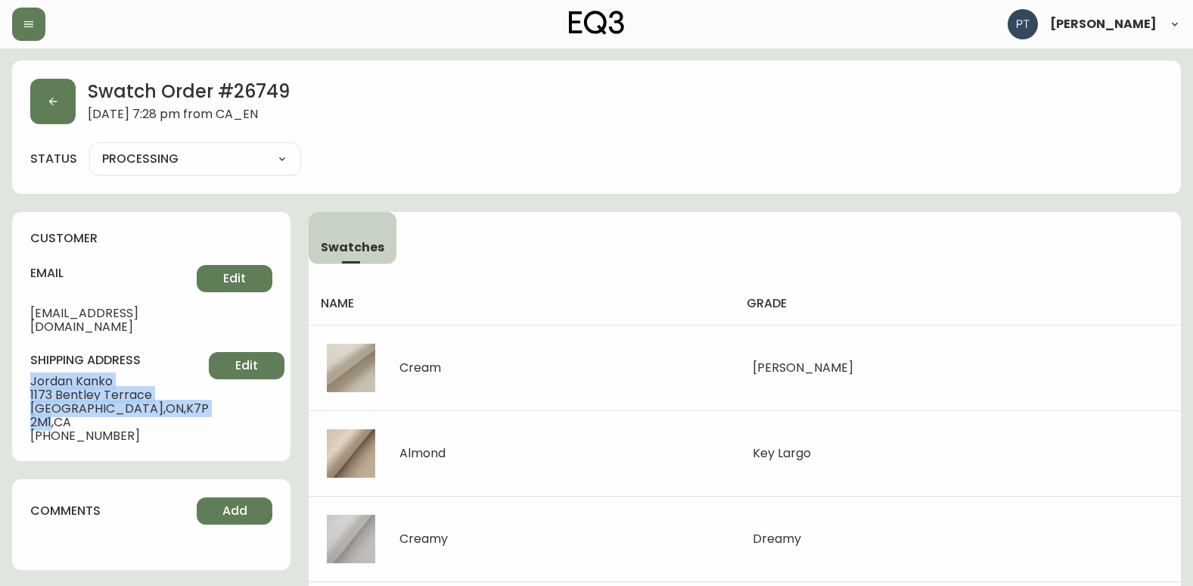
drag, startPoint x: 27, startPoint y: 364, endPoint x: 157, endPoint y: 393, distance: 132.5
click at [157, 393] on div "customer email [EMAIL_ADDRESS][DOMAIN_NAME] Edit shipping address [PERSON_NAME]…" at bounding box center [151, 336] width 278 height 249
click at [33, 102] on button "button" at bounding box center [52, 101] width 45 height 45
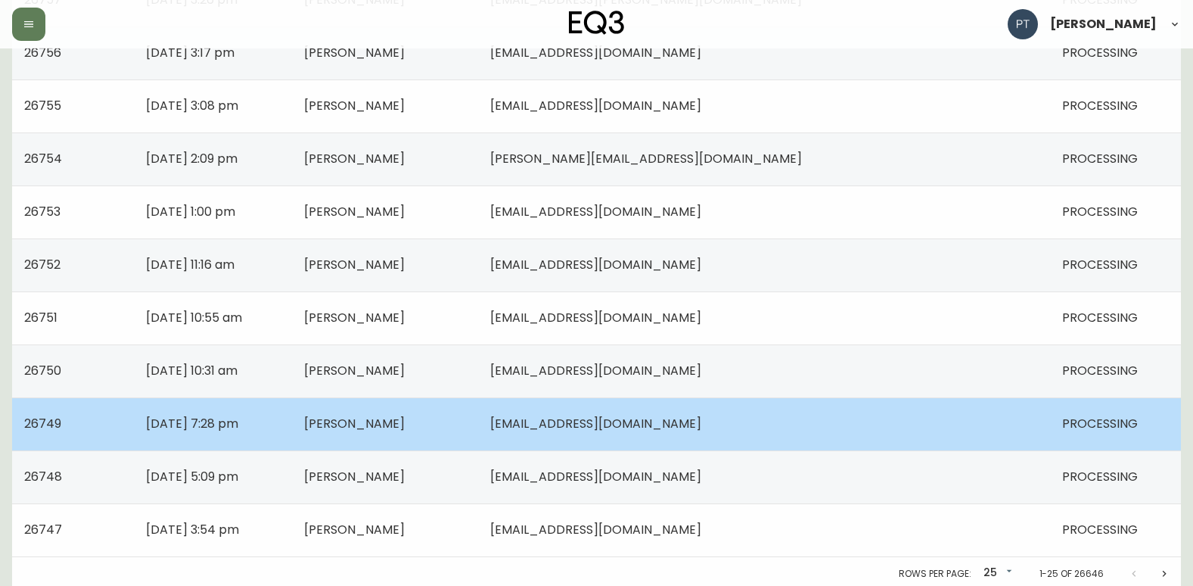
scroll to position [1080, 0]
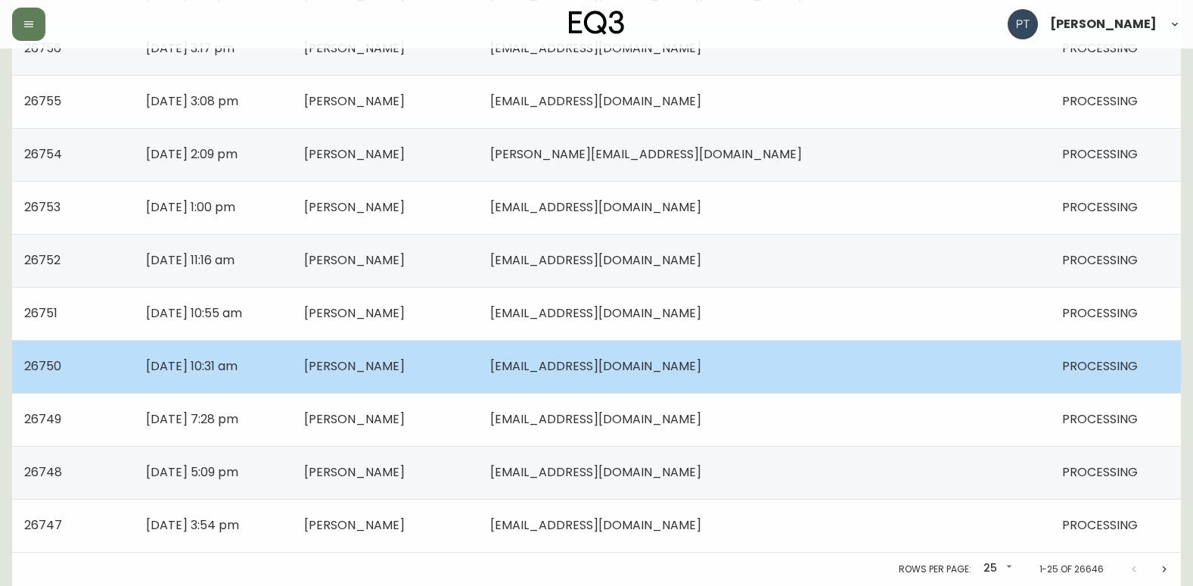
click at [405, 369] on span "[PERSON_NAME]" at bounding box center [354, 365] width 101 height 17
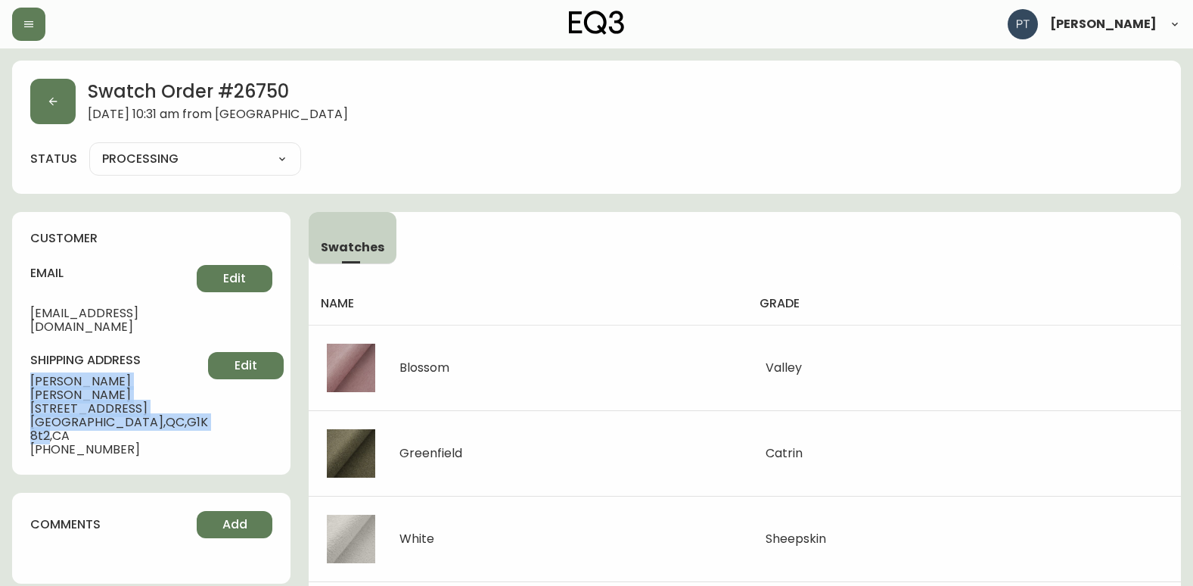
drag, startPoint x: 38, startPoint y: 365, endPoint x: 151, endPoint y: 389, distance: 115.9
click at [151, 389] on div "shipping address [PERSON_NAME][GEOGRAPHIC_DATA][STREET_ADDRESS] [PHONE_NUMBER] …" at bounding box center [151, 404] width 242 height 104
click at [47, 103] on icon "button" at bounding box center [53, 101] width 12 height 12
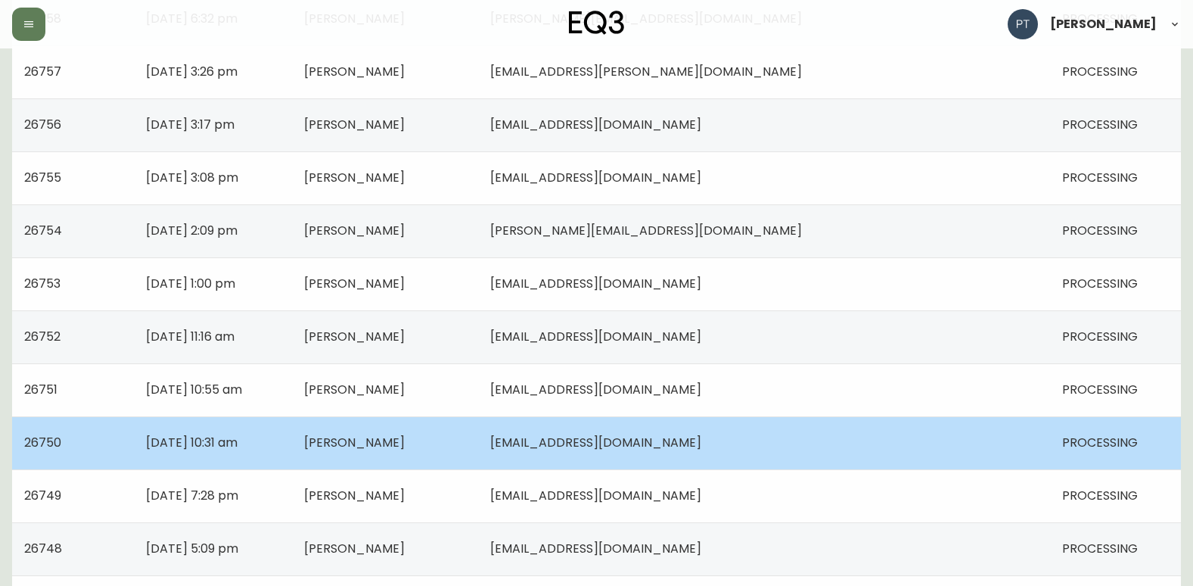
scroll to position [1005, 0]
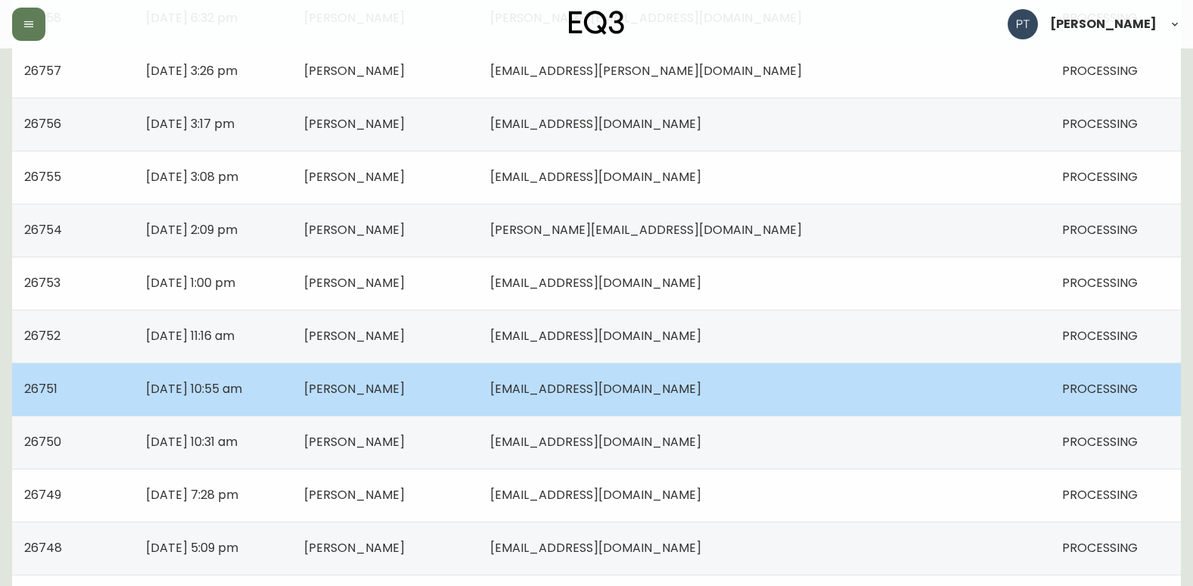
click at [468, 399] on td "[PERSON_NAME]" at bounding box center [385, 388] width 186 height 53
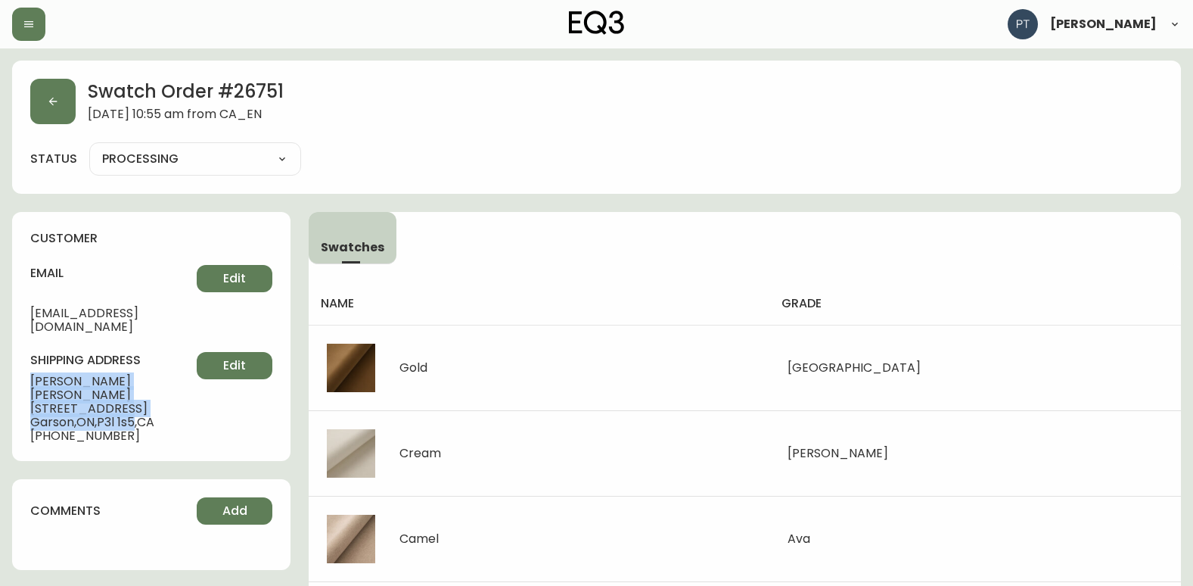
drag, startPoint x: 30, startPoint y: 361, endPoint x: 138, endPoint y: 393, distance: 113.7
click at [138, 393] on div "customer email [EMAIL_ADDRESS][DOMAIN_NAME] Edit shipping address [PERSON_NAME]…" at bounding box center [151, 336] width 278 height 249
click at [65, 102] on button "button" at bounding box center [52, 101] width 45 height 45
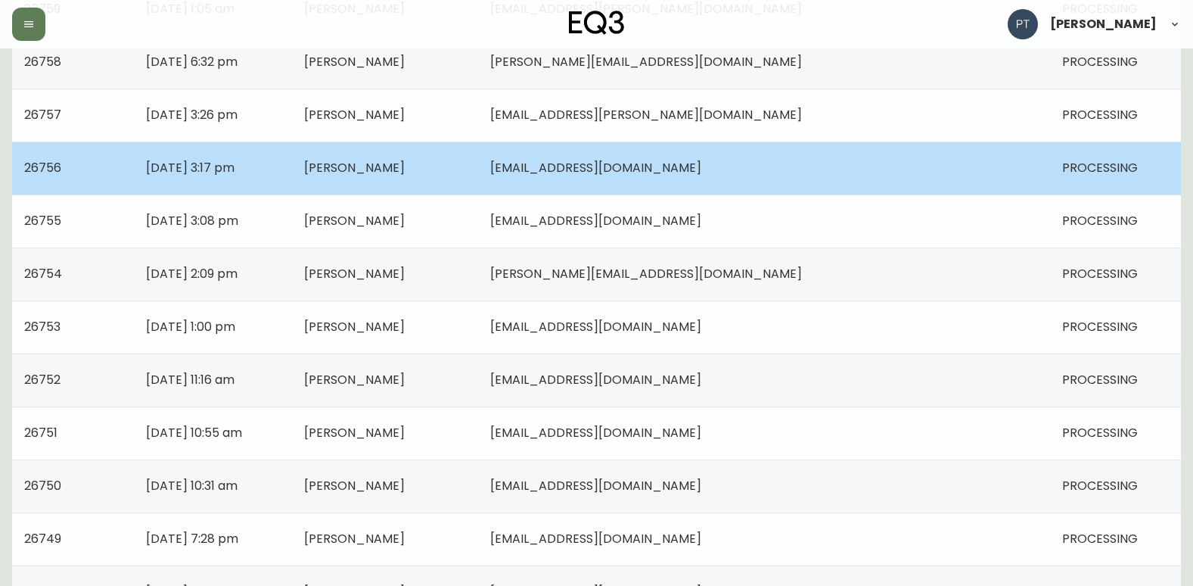
scroll to position [983, 0]
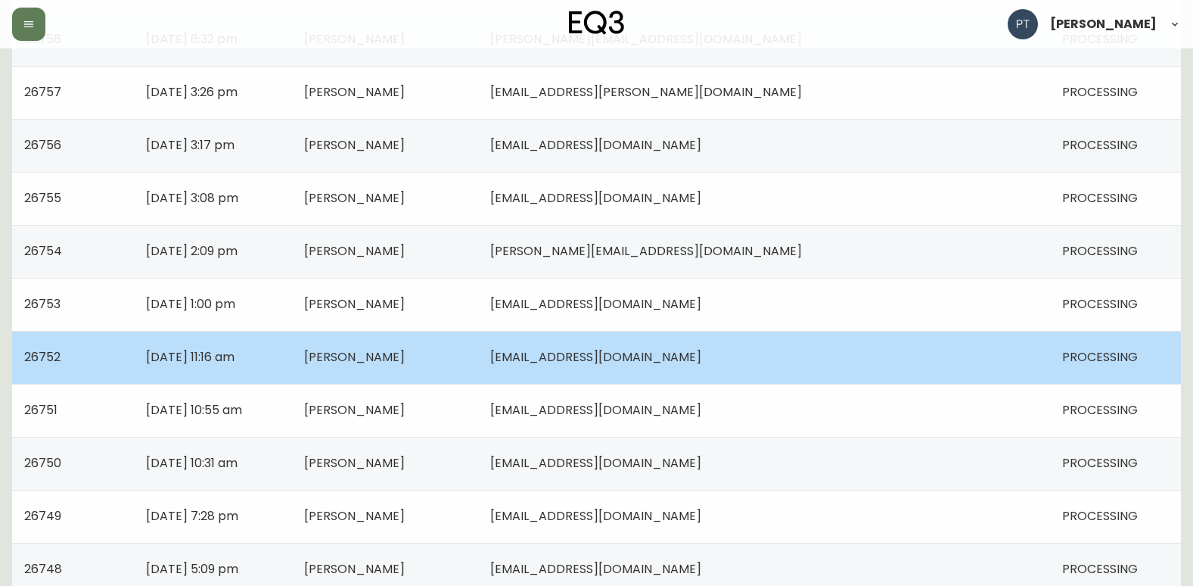
click at [478, 345] on td "[PERSON_NAME]" at bounding box center [385, 357] width 186 height 53
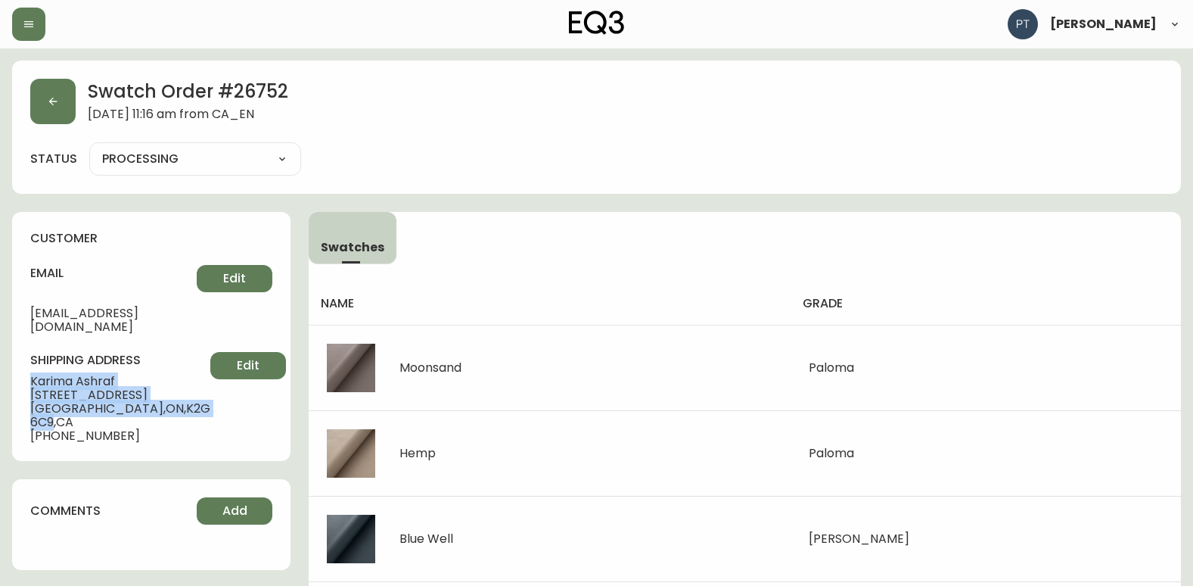
drag, startPoint x: 28, startPoint y: 367, endPoint x: 153, endPoint y: 386, distance: 126.2
click at [153, 386] on div "customer email [EMAIL_ADDRESS][DOMAIN_NAME] Edit shipping address [PERSON_NAME]…" at bounding box center [151, 336] width 278 height 249
click at [53, 96] on icon "button" at bounding box center [53, 101] width 12 height 12
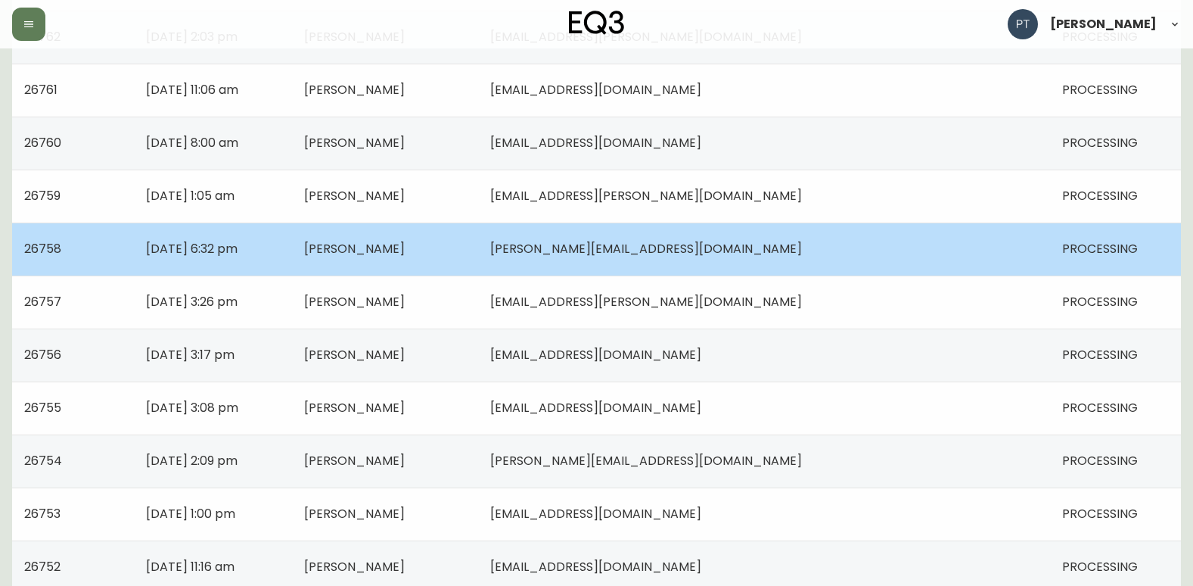
scroll to position [908, 0]
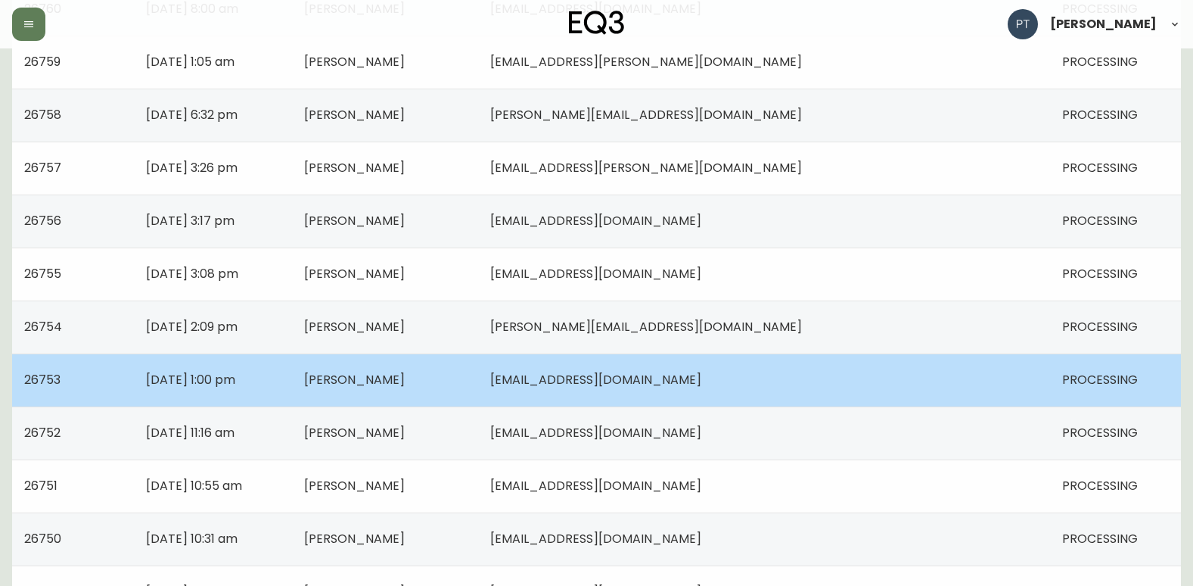
click at [478, 365] on td "[PERSON_NAME]" at bounding box center [385, 379] width 186 height 53
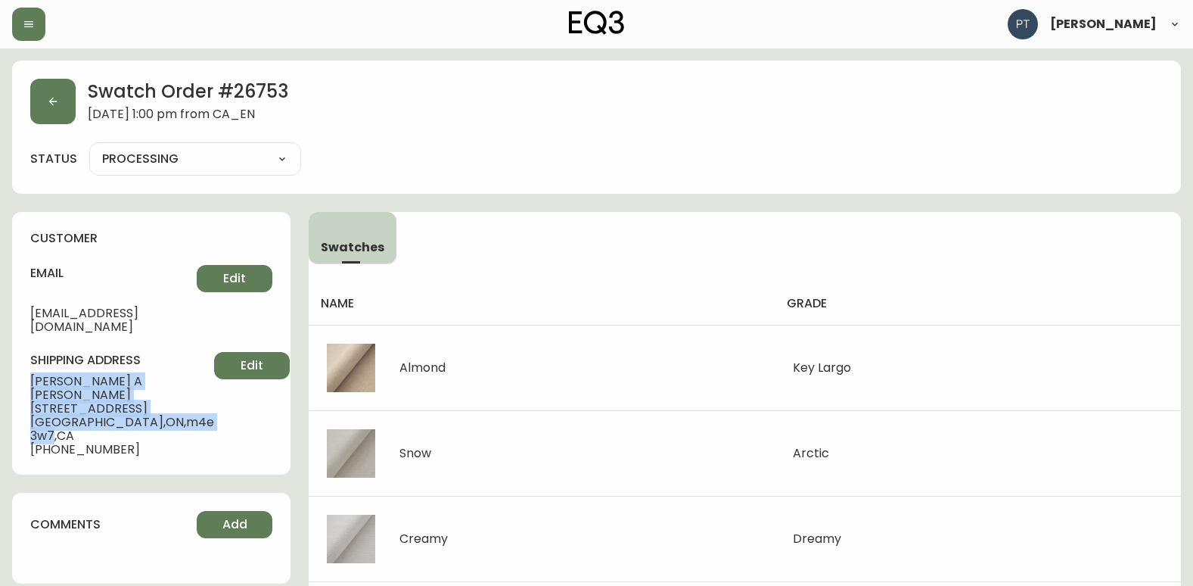
drag, startPoint x: 23, startPoint y: 366, endPoint x: 159, endPoint y: 390, distance: 137.6
click at [159, 390] on div "customer email [EMAIL_ADDRESS][DOMAIN_NAME] Edit shipping address [PERSON_NAME]…" at bounding box center [151, 343] width 278 height 263
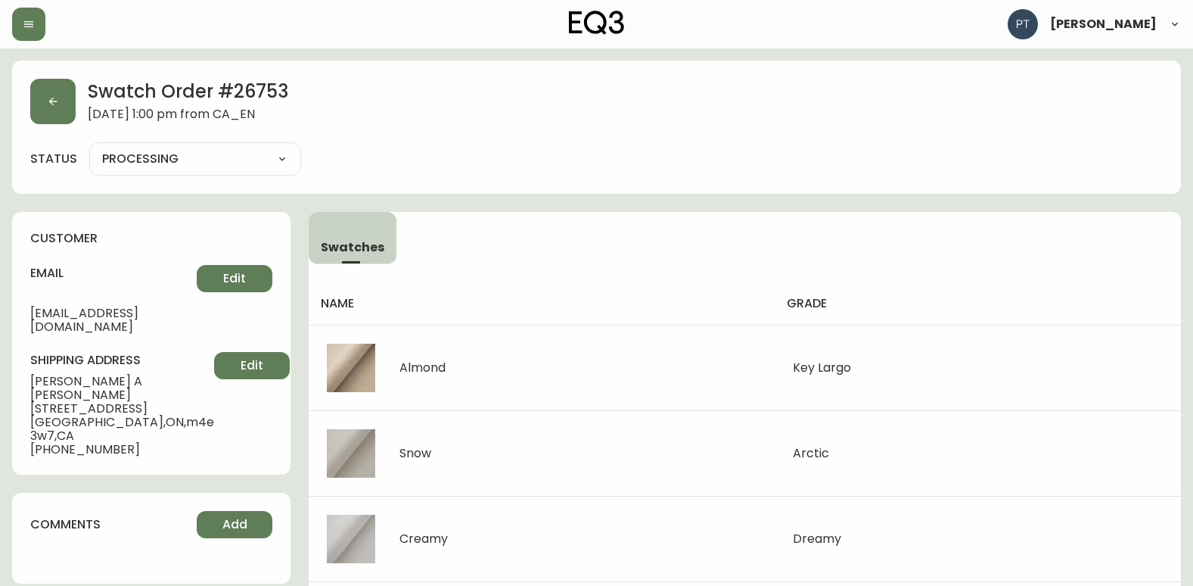
click at [23, 95] on div "Swatch Order # 26753 [DATE] 1:00 pm from [GEOGRAPHIC_DATA] status PROCESSING PR…" at bounding box center [596, 127] width 1169 height 133
click at [38, 108] on button "button" at bounding box center [52, 101] width 45 height 45
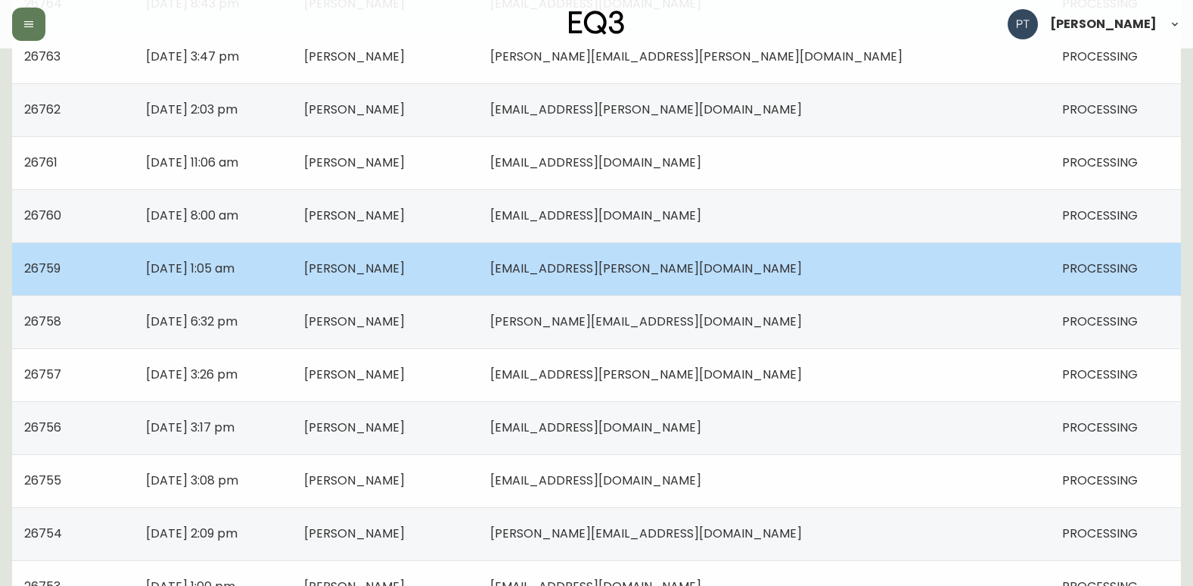
scroll to position [908, 0]
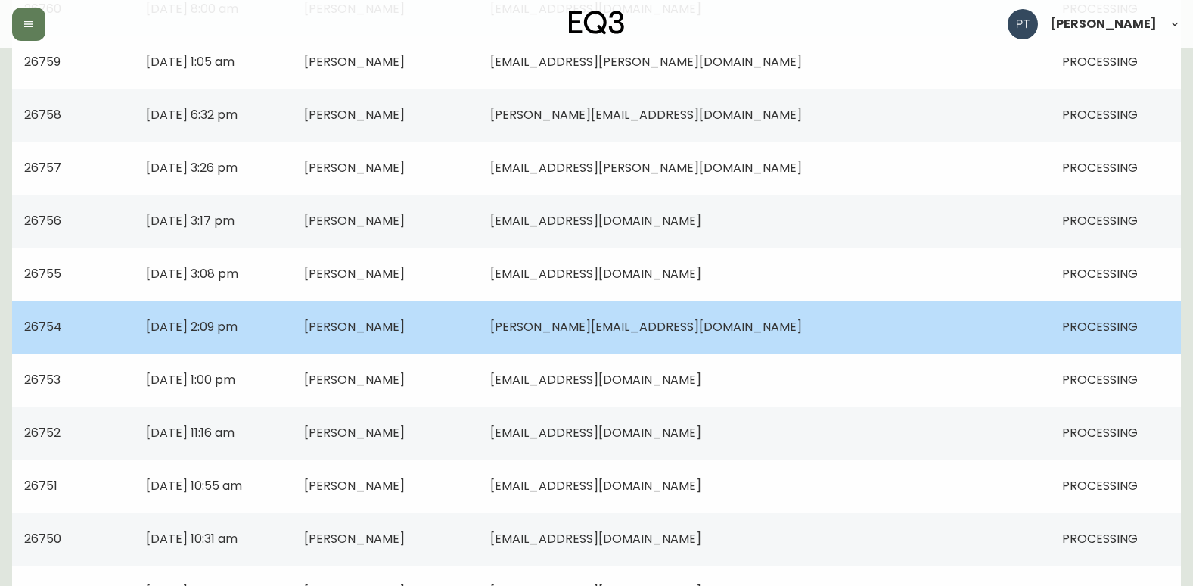
click at [291, 329] on td "[DATE] 2:09 pm" at bounding box center [212, 326] width 157 height 53
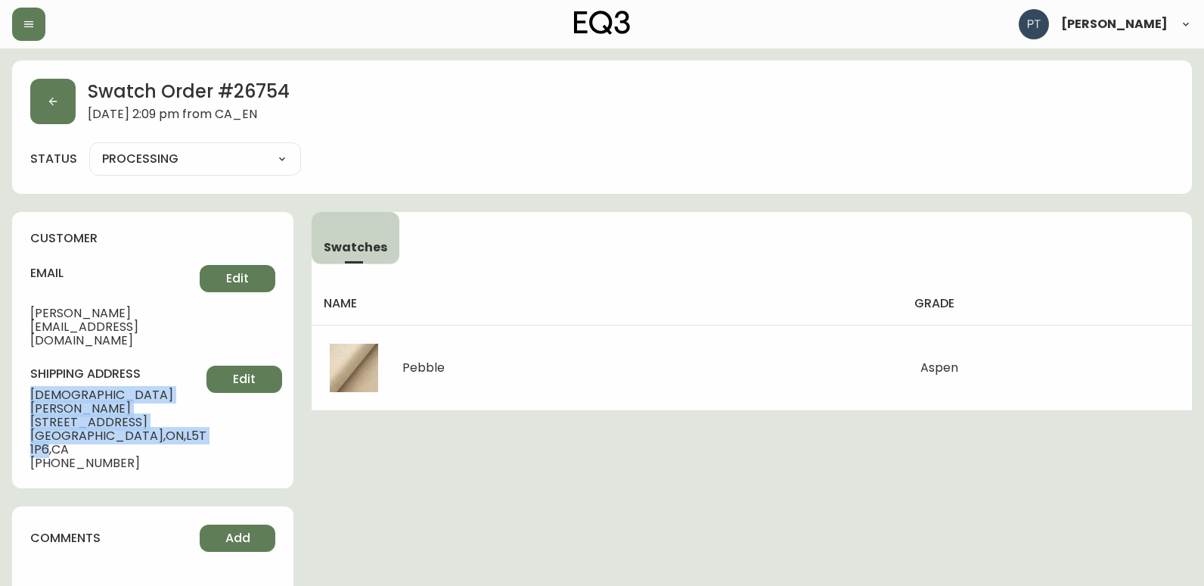
drag, startPoint x: 33, startPoint y: 372, endPoint x: 171, endPoint y: 407, distance: 142.0
click at [171, 407] on div "customer email [PERSON_NAME][EMAIL_ADDRESS][DOMAIN_NAME] Edit shipping address …" at bounding box center [152, 350] width 281 height 276
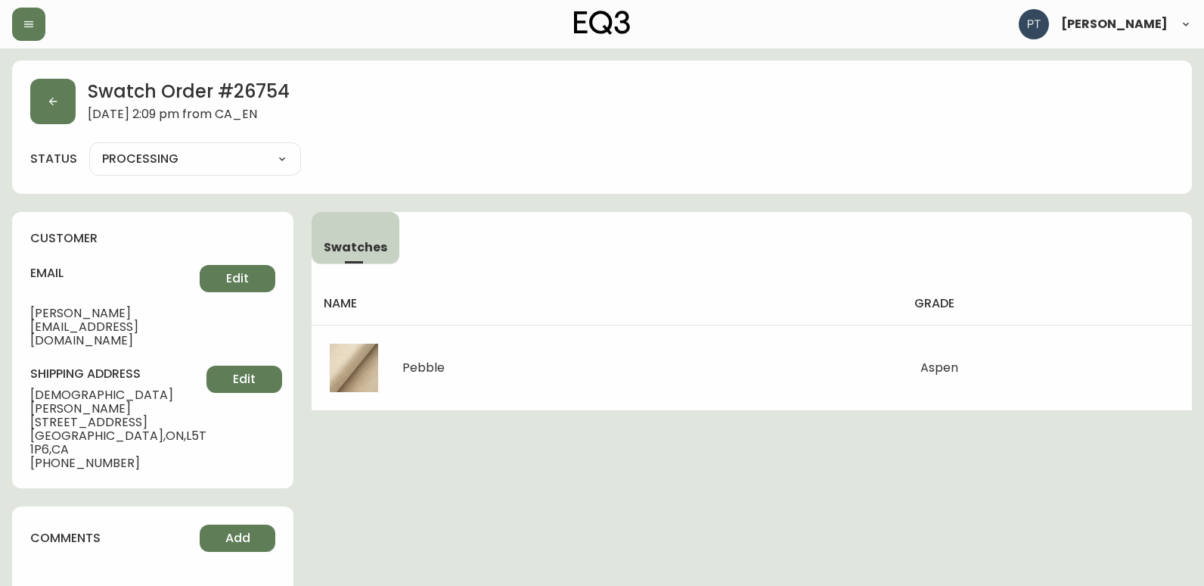
click at [6, 107] on main "Swatch Order # 26754 [DATE] 2:09 pm from [GEOGRAPHIC_DATA] status PROCESSING PR…" at bounding box center [602, 331] width 1204 height 567
click at [43, 100] on button "button" at bounding box center [52, 101] width 45 height 45
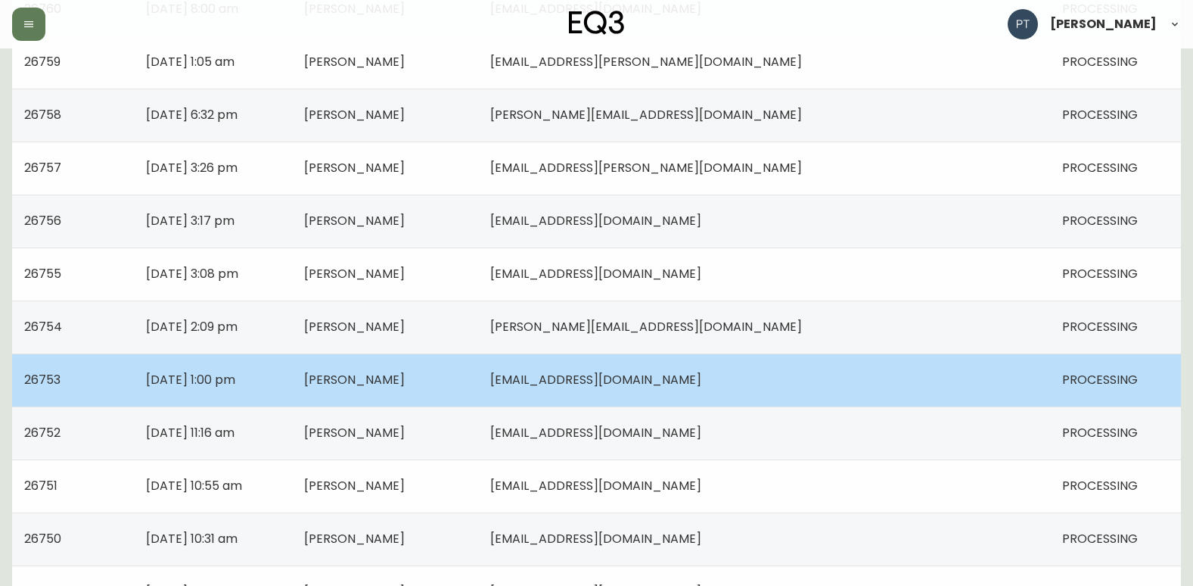
scroll to position [832, 0]
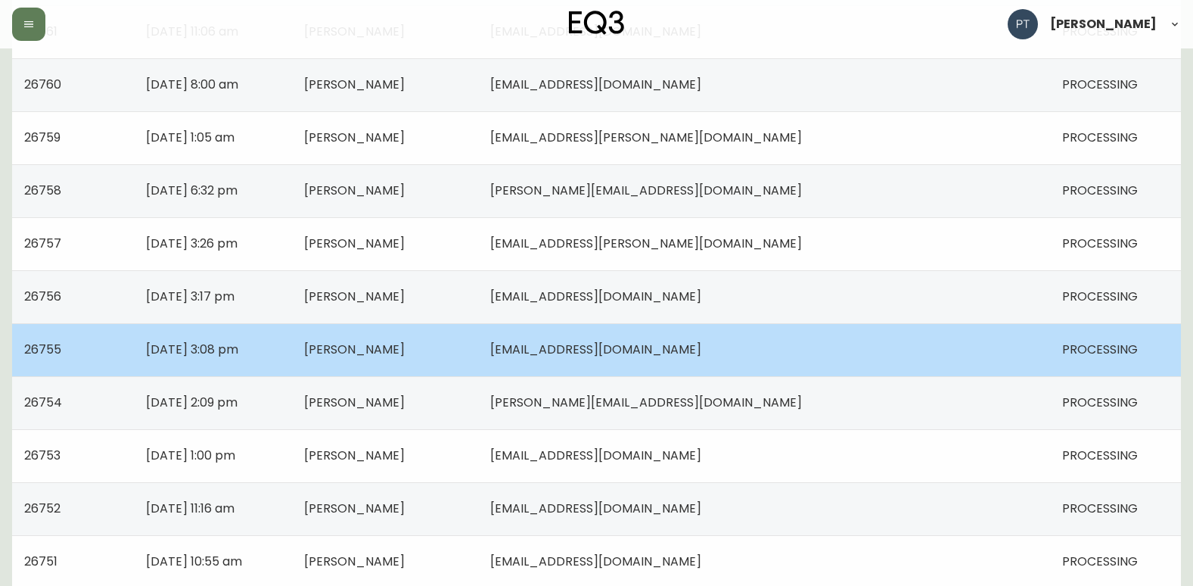
click at [452, 363] on td "[PERSON_NAME]" at bounding box center [385, 349] width 186 height 53
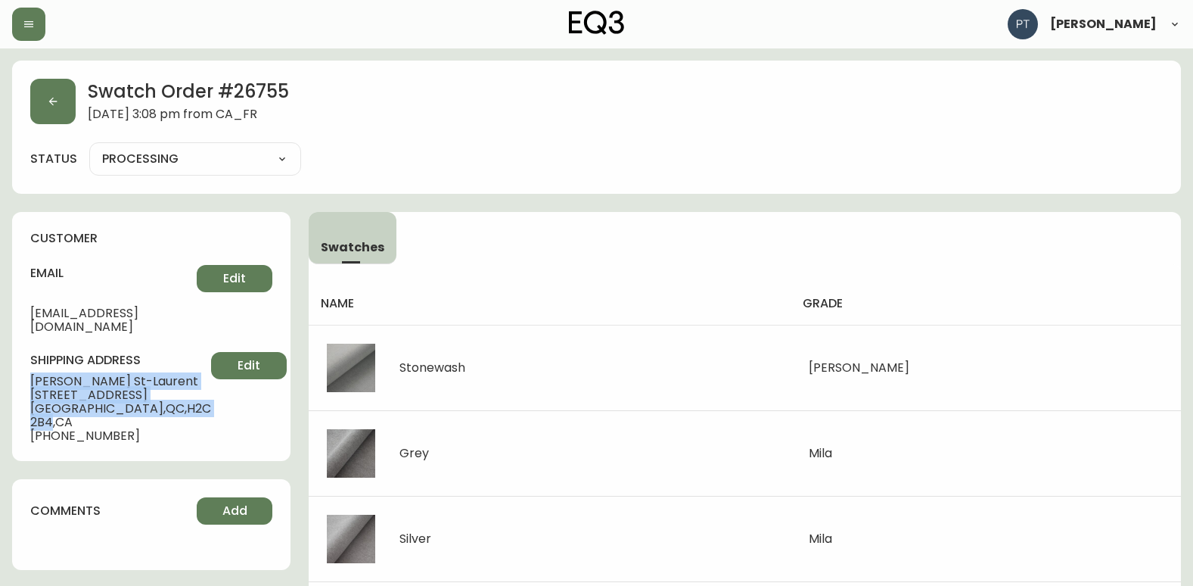
drag, startPoint x: 27, startPoint y: 369, endPoint x: 161, endPoint y: 409, distance: 139.6
click at [161, 409] on div "customer email [PERSON_NAME][EMAIL_ADDRESS][DOMAIN_NAME] Edit shipping address …" at bounding box center [151, 336] width 278 height 249
click at [54, 108] on button "button" at bounding box center [52, 101] width 45 height 45
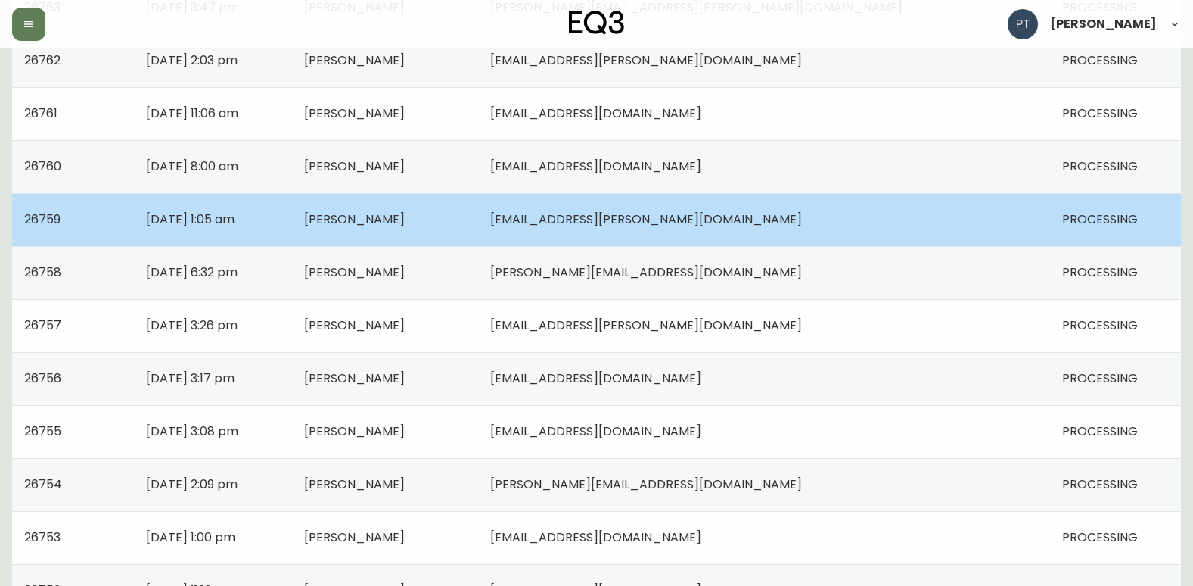
scroll to position [756, 0]
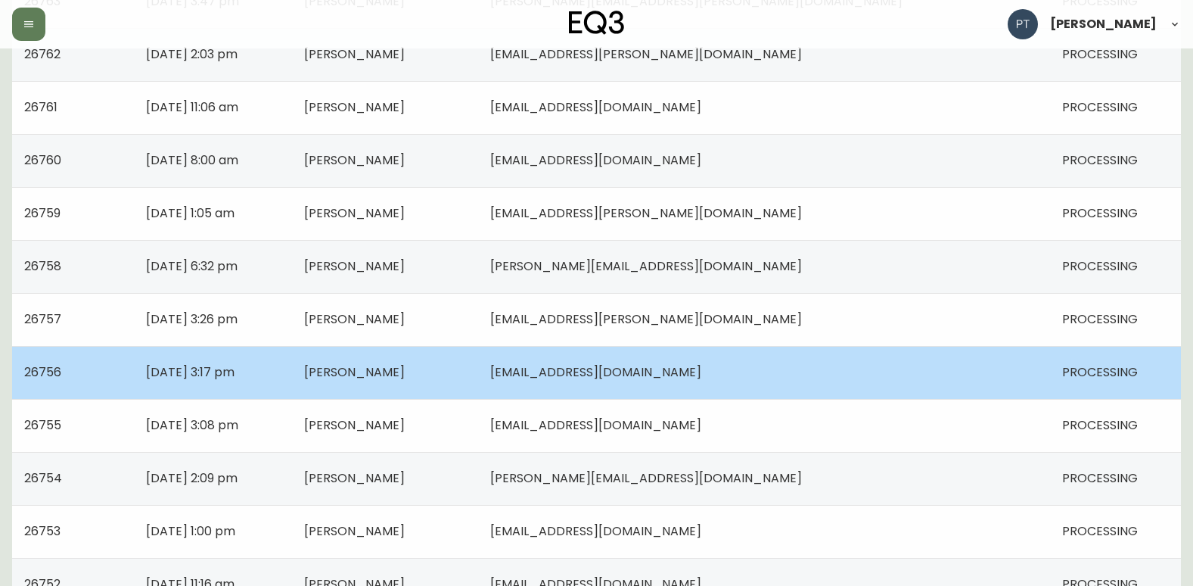
click at [291, 366] on td "[DATE] 3:17 pm" at bounding box center [212, 372] width 157 height 53
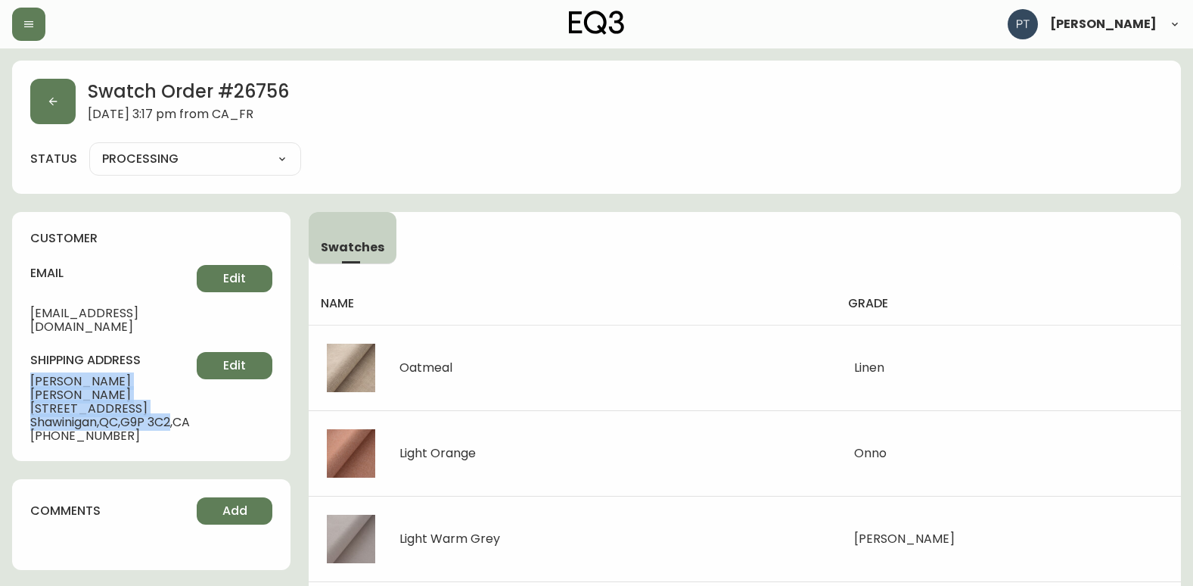
drag, startPoint x: 21, startPoint y: 364, endPoint x: 180, endPoint y: 390, distance: 160.9
click at [180, 390] on div "customer email [EMAIL_ADDRESS][DOMAIN_NAME] Edit shipping address [PERSON_NAME]…" at bounding box center [151, 336] width 278 height 249
click at [60, 95] on button "button" at bounding box center [52, 101] width 45 height 45
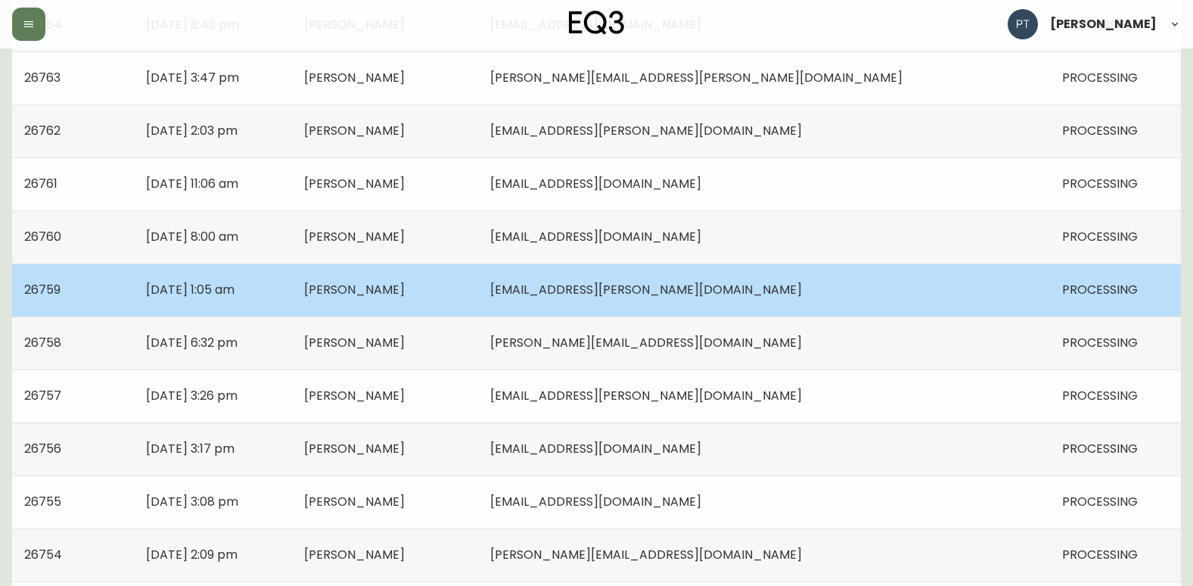
scroll to position [681, 0]
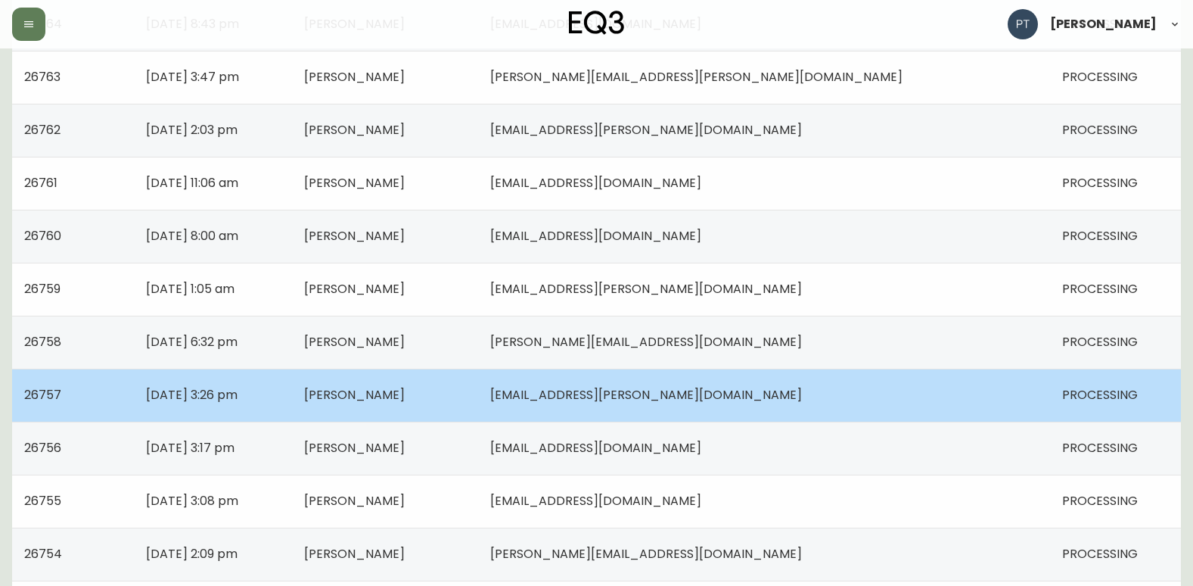
click at [478, 368] on td "[PERSON_NAME]" at bounding box center [385, 394] width 186 height 53
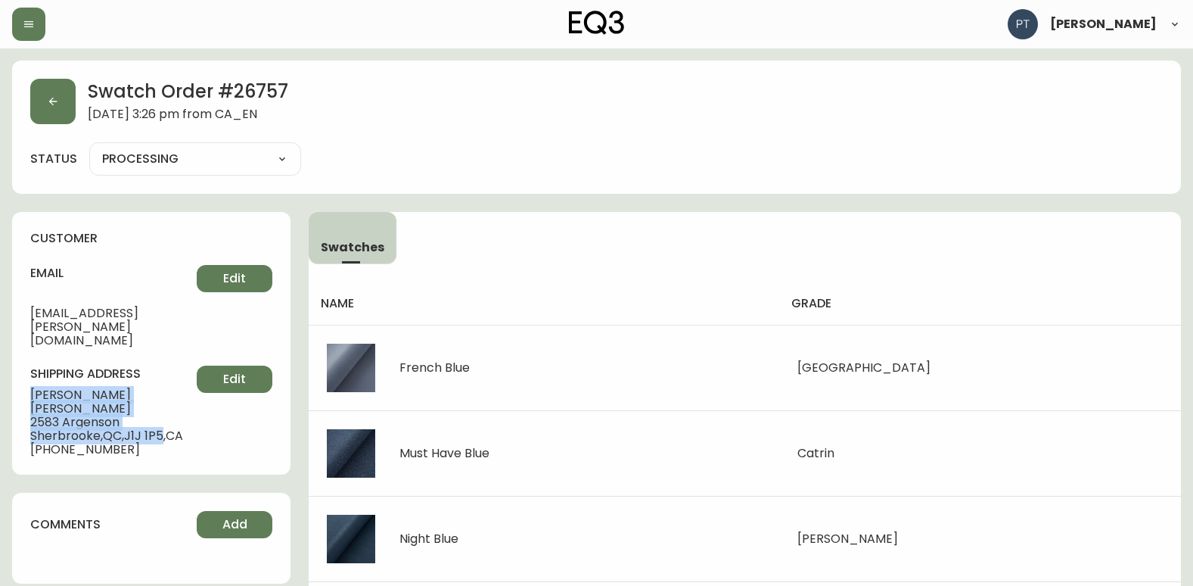
drag, startPoint x: 33, startPoint y: 368, endPoint x: 170, endPoint y: 390, distance: 139.5
click at [170, 390] on div "shipping address [PERSON_NAME] [STREET_ADDRESS][PERSON_NAME] [PHONE_NUMBER] Edit" at bounding box center [151, 410] width 242 height 91
click at [43, 115] on button "button" at bounding box center [52, 101] width 45 height 45
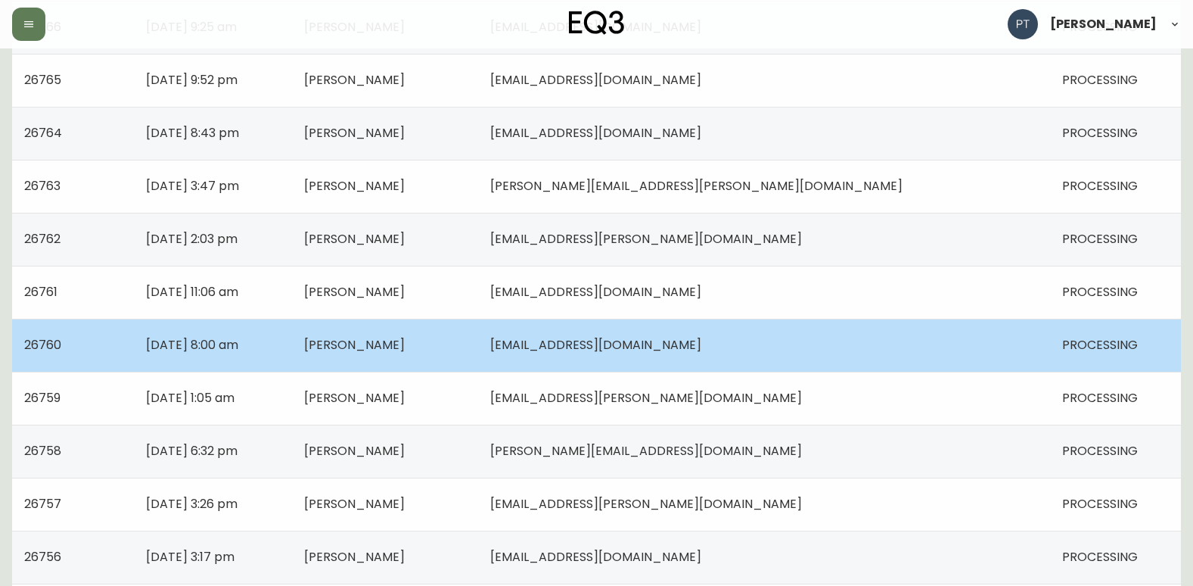
scroll to position [681, 0]
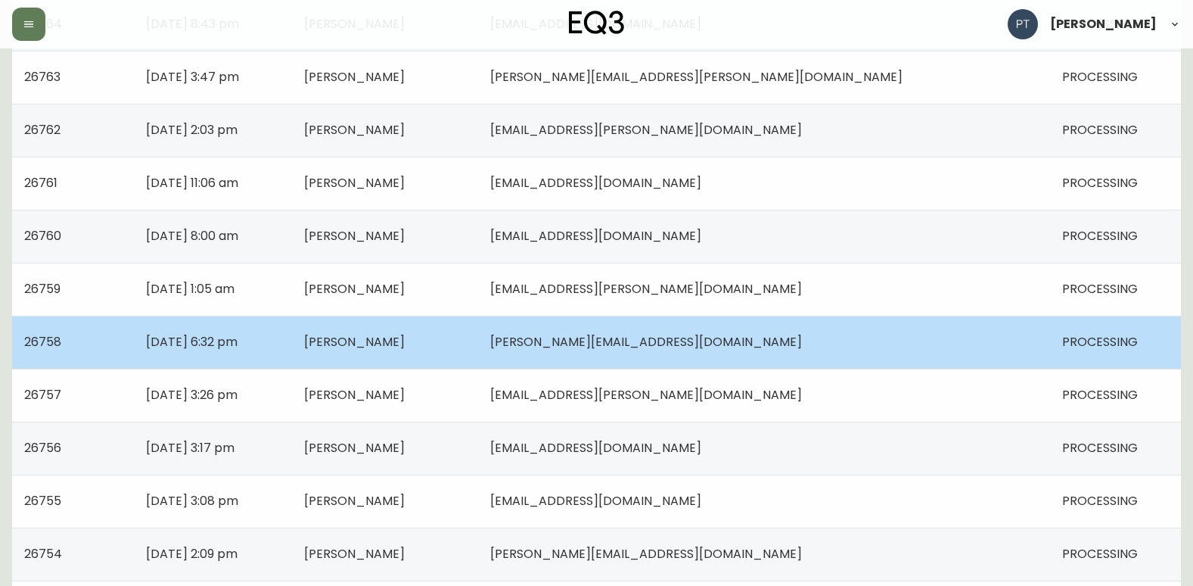
click at [418, 347] on td "[PERSON_NAME]" at bounding box center [385, 341] width 186 height 53
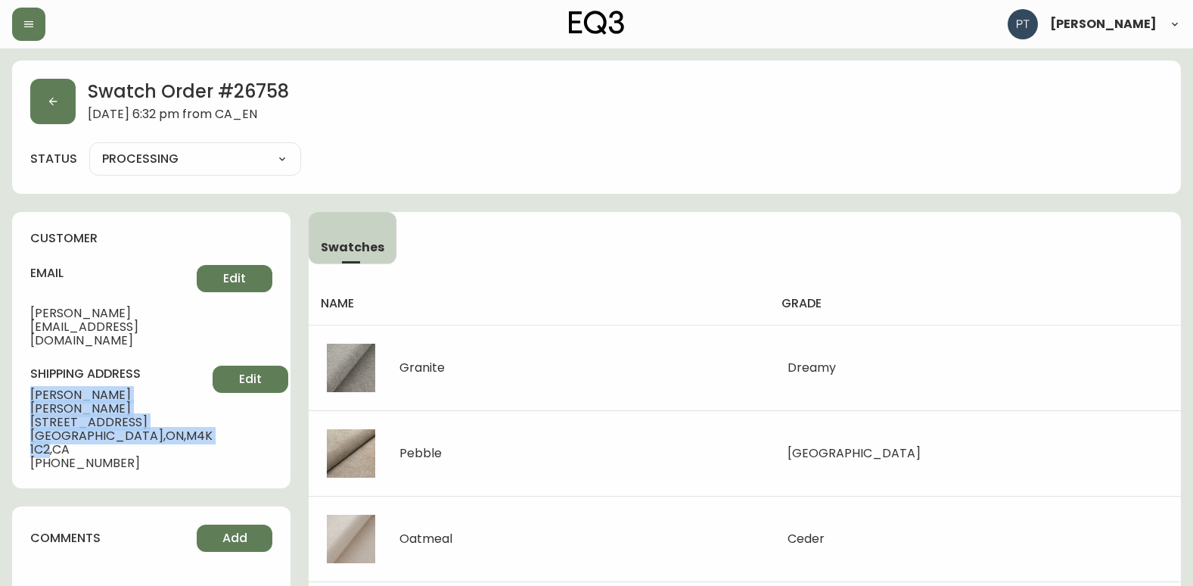
drag, startPoint x: 28, startPoint y: 367, endPoint x: 154, endPoint y: 387, distance: 127.2
click at [154, 387] on div "customer email [PERSON_NAME][EMAIL_ADDRESS][DOMAIN_NAME] Edit shipping address …" at bounding box center [151, 350] width 278 height 276
click at [40, 119] on button "button" at bounding box center [52, 101] width 45 height 45
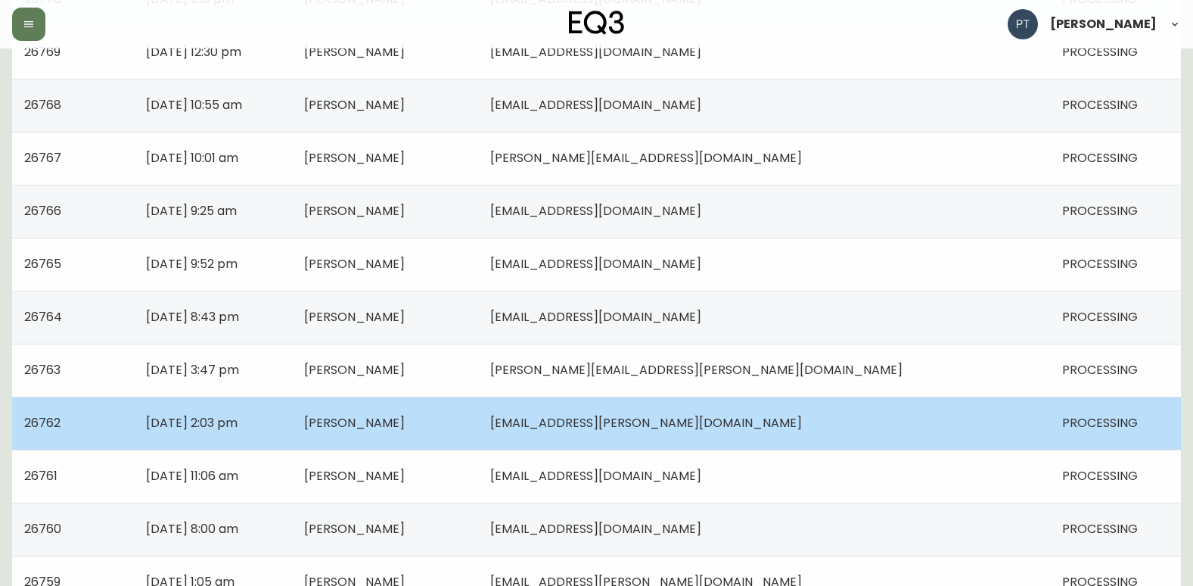
scroll to position [530, 0]
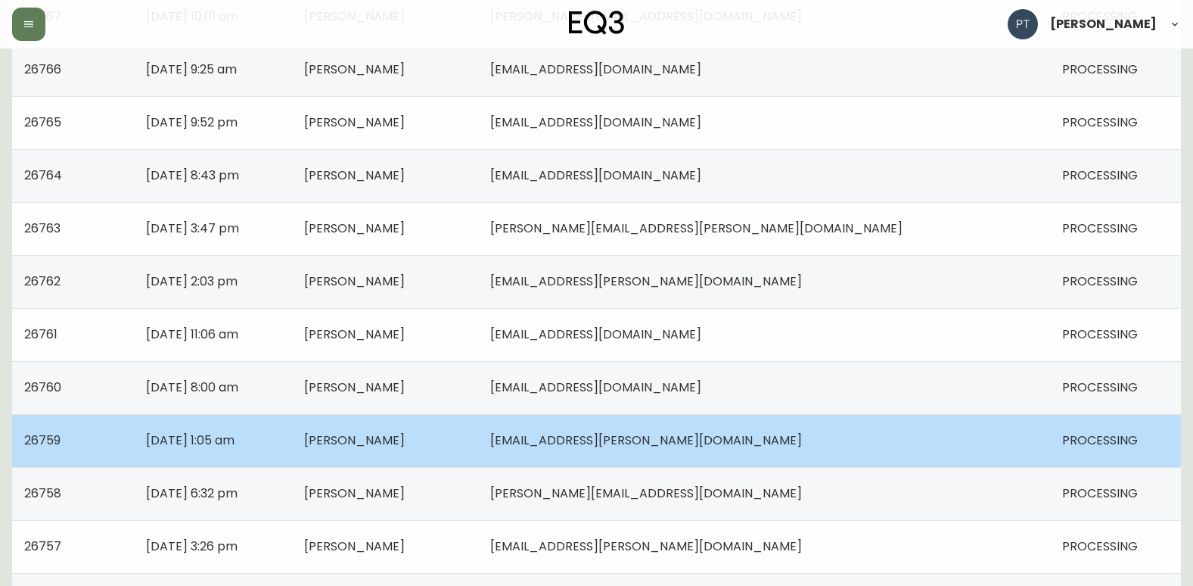
click at [291, 445] on td "[DATE] 1:05 am" at bounding box center [212, 440] width 157 height 53
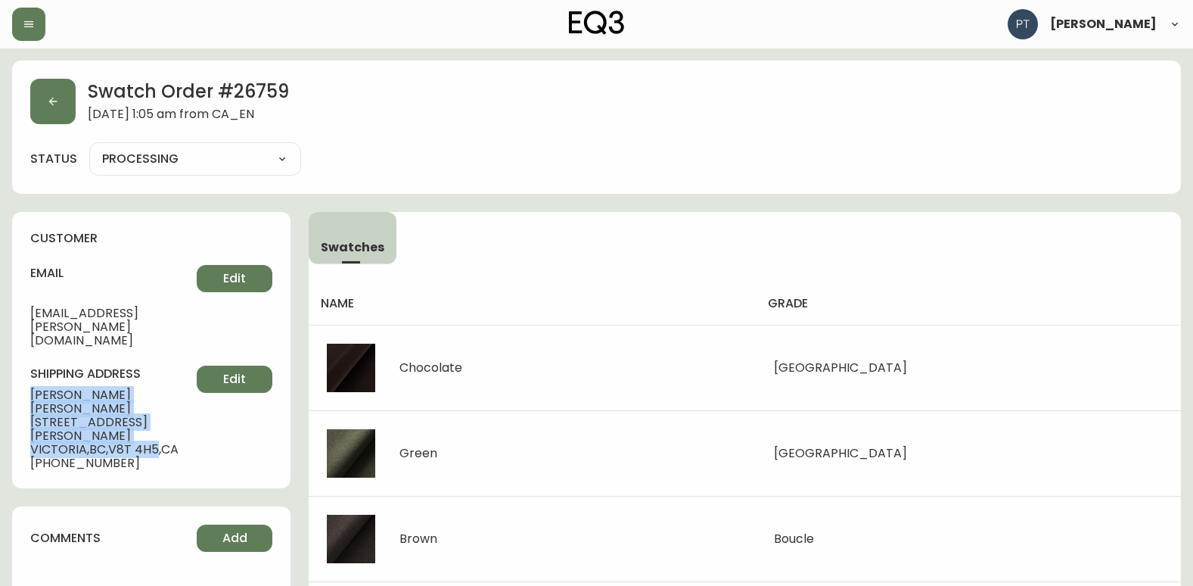
drag, startPoint x: 29, startPoint y: 368, endPoint x: 160, endPoint y: 394, distance: 134.3
click at [160, 394] on div "customer email [PERSON_NAME][EMAIL_ADDRESS][PERSON_NAME][DOMAIN_NAME] Edit ship…" at bounding box center [151, 350] width 278 height 276
click at [67, 96] on button "button" at bounding box center [52, 101] width 45 height 45
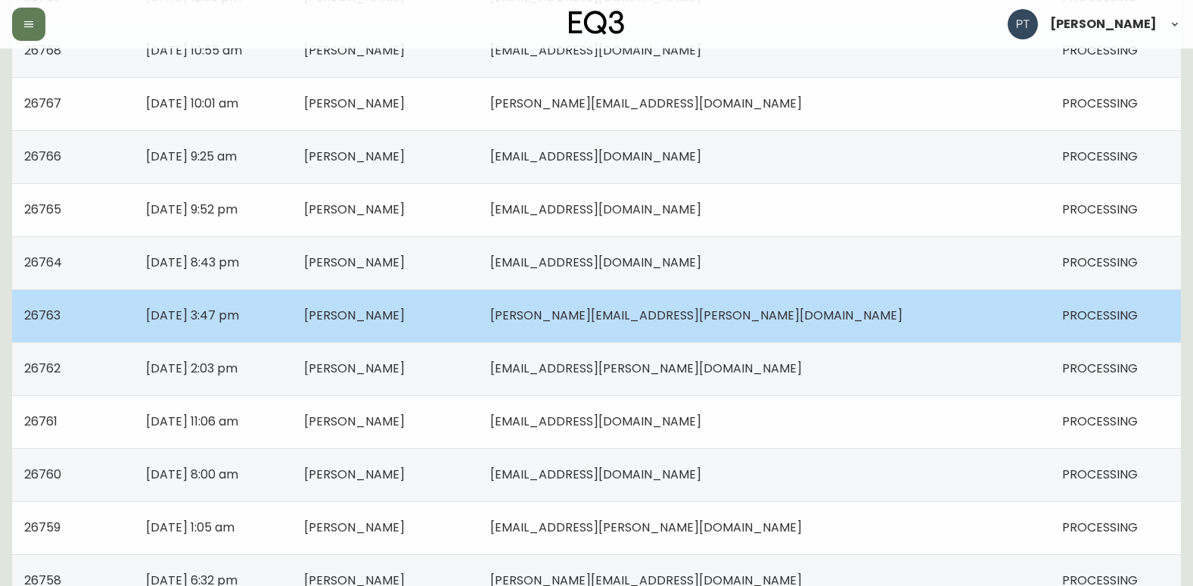
scroll to position [454, 0]
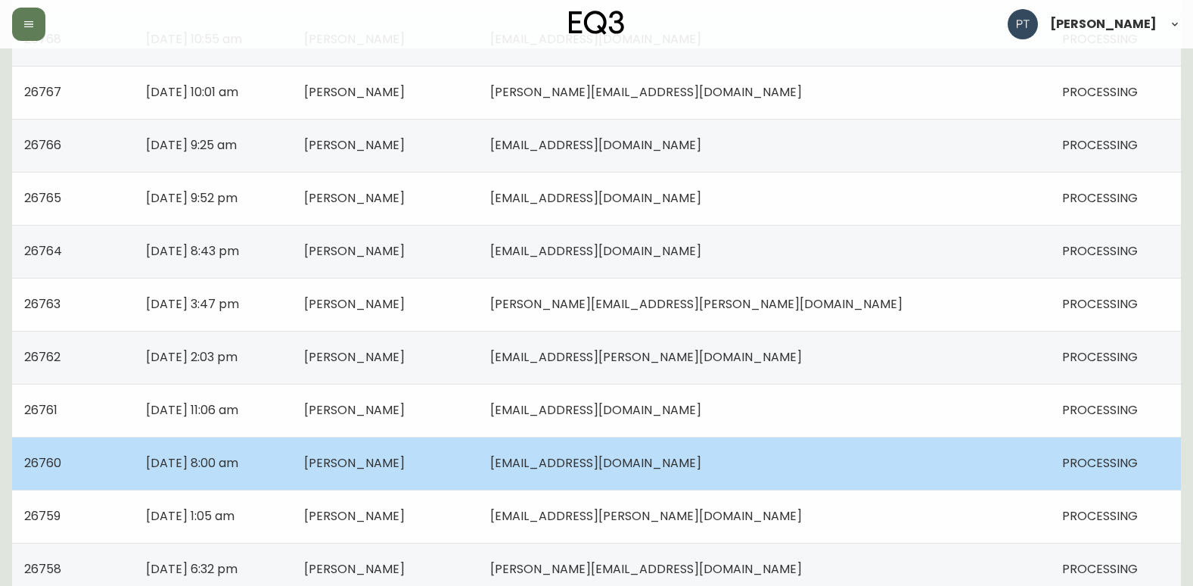
click at [478, 471] on td "[PERSON_NAME]" at bounding box center [385, 463] width 186 height 53
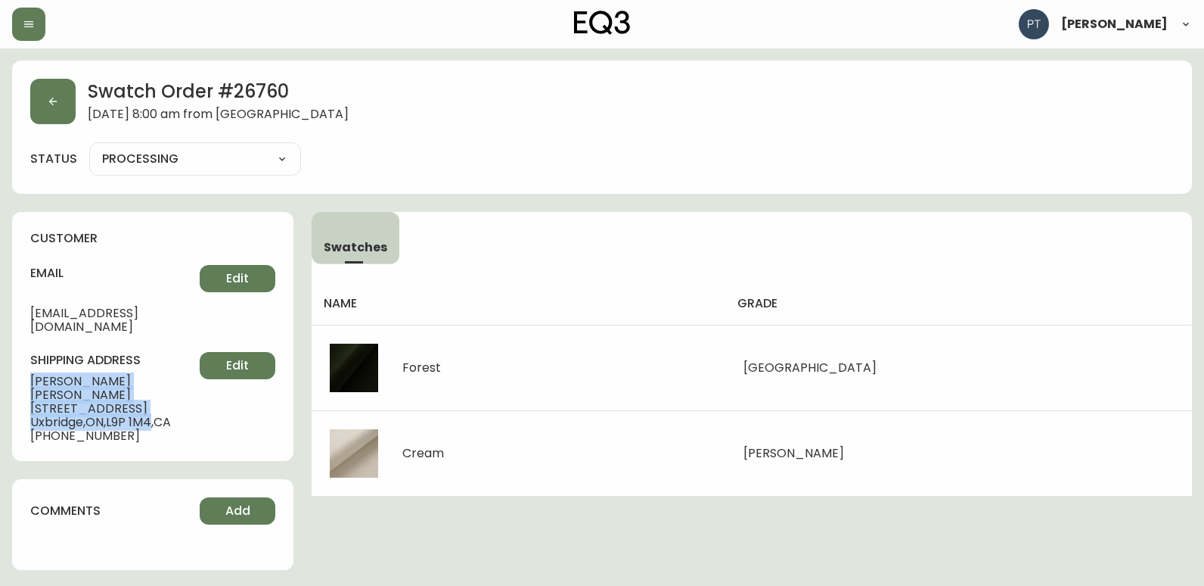
drag, startPoint x: 31, startPoint y: 363, endPoint x: 157, endPoint y: 390, distance: 128.5
click at [157, 390] on div "shipping address [PERSON_NAME] [STREET_ADDRESS] [PHONE_NUMBER] Edit" at bounding box center [152, 397] width 245 height 91
click at [40, 92] on button "button" at bounding box center [52, 101] width 45 height 45
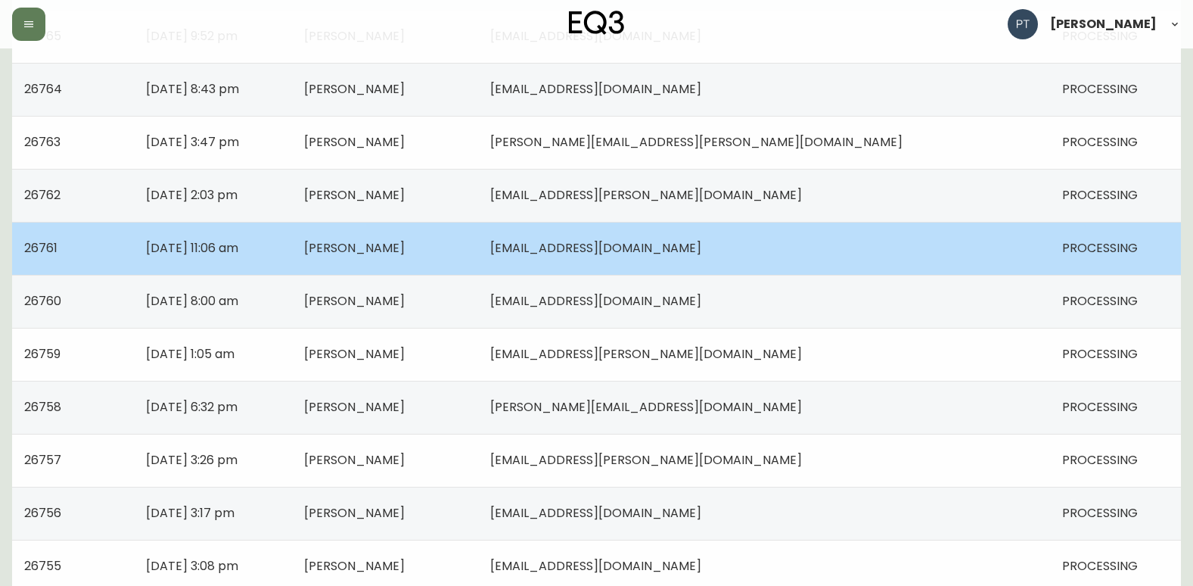
scroll to position [530, 0]
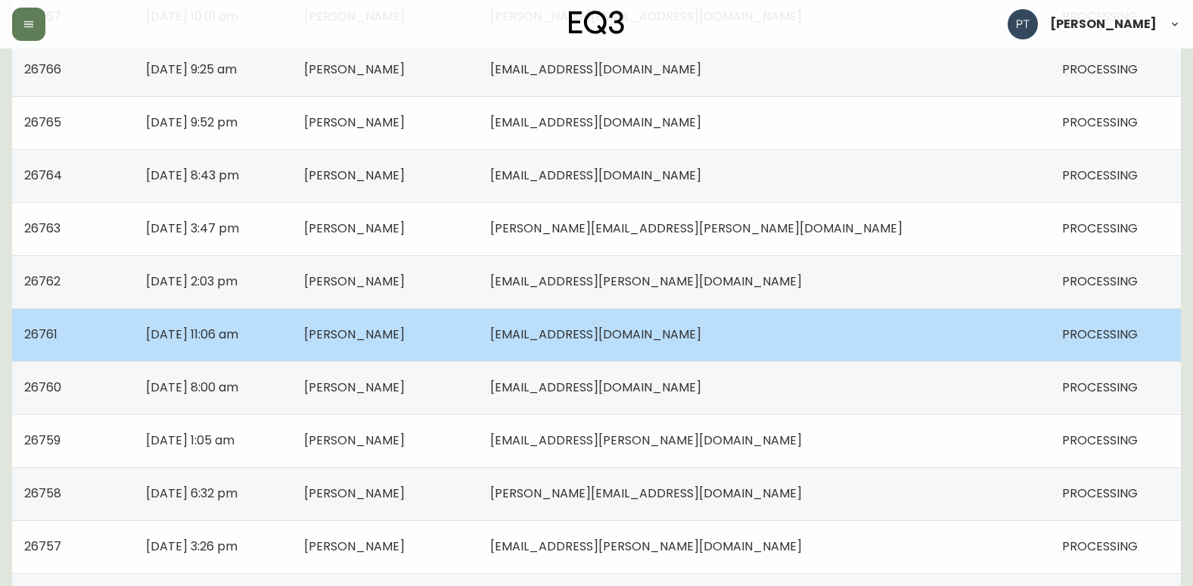
click at [405, 339] on span "[PERSON_NAME]" at bounding box center [354, 333] width 101 height 17
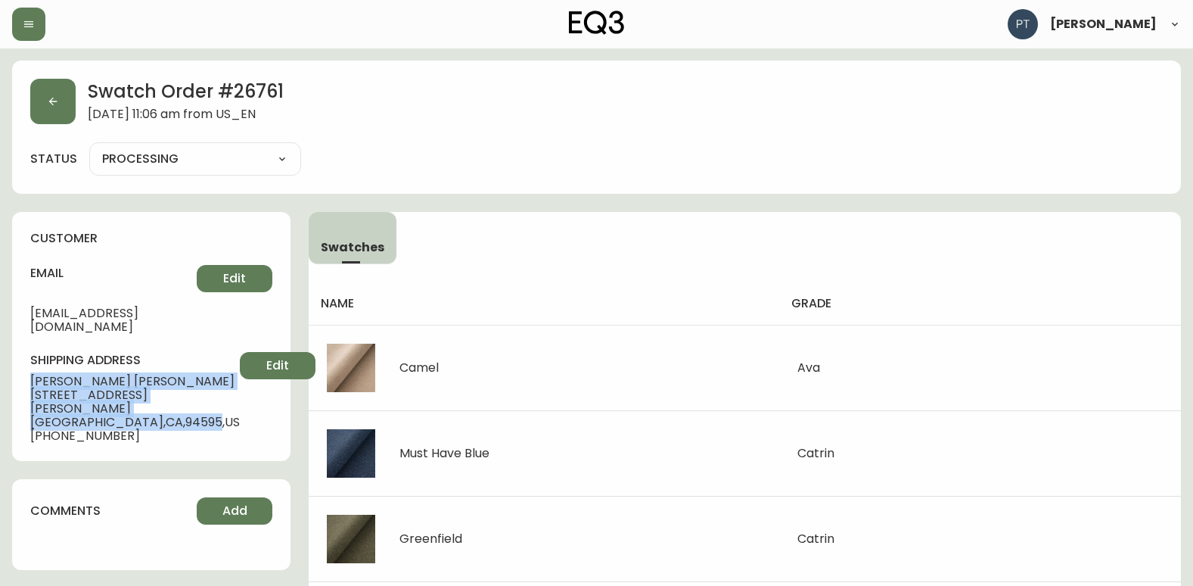
drag, startPoint x: 29, startPoint y: 362, endPoint x: 151, endPoint y: 387, distance: 124.2
click at [151, 387] on div "customer email [EMAIL_ADDRESS][DOMAIN_NAME] Edit shipping address [PERSON_NAME]…" at bounding box center [151, 336] width 278 height 249
click at [40, 105] on button "button" at bounding box center [52, 101] width 45 height 45
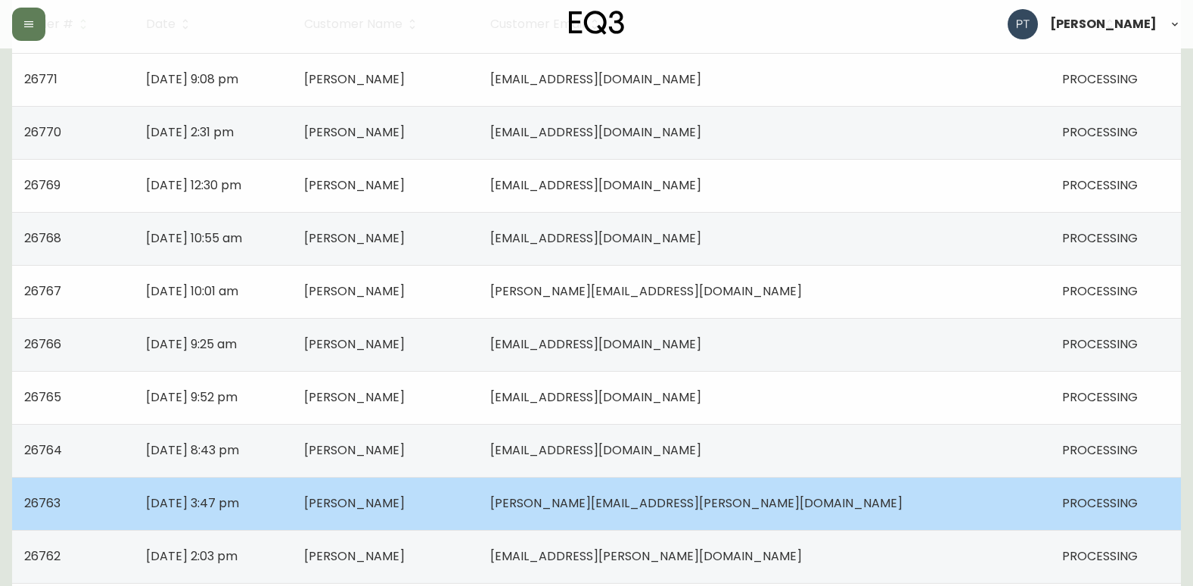
scroll to position [378, 0]
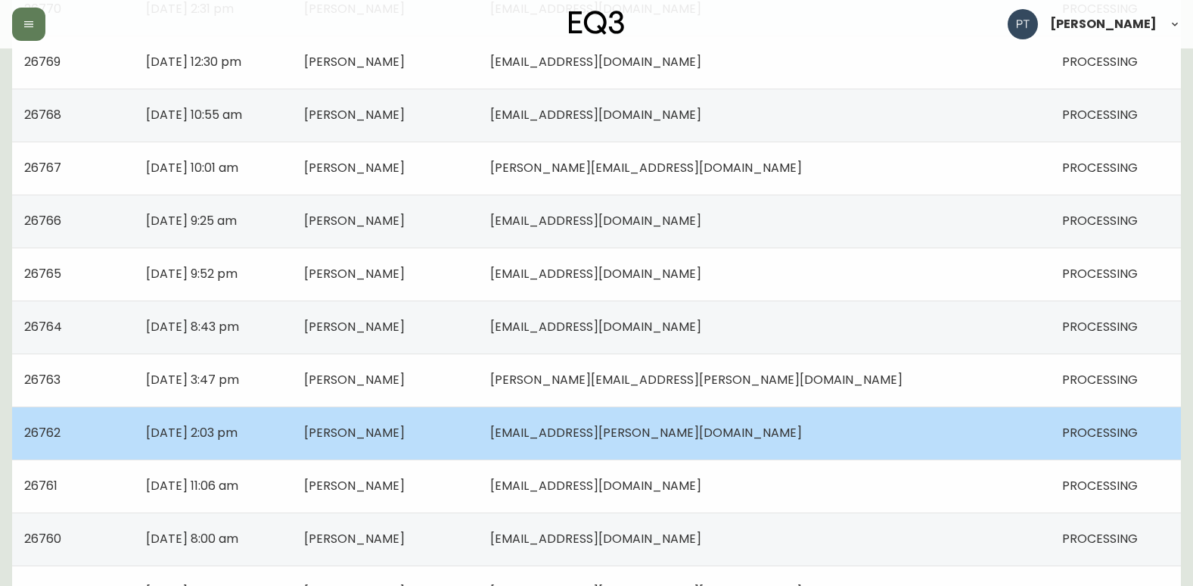
click at [478, 434] on td "[PERSON_NAME]" at bounding box center [385, 432] width 186 height 53
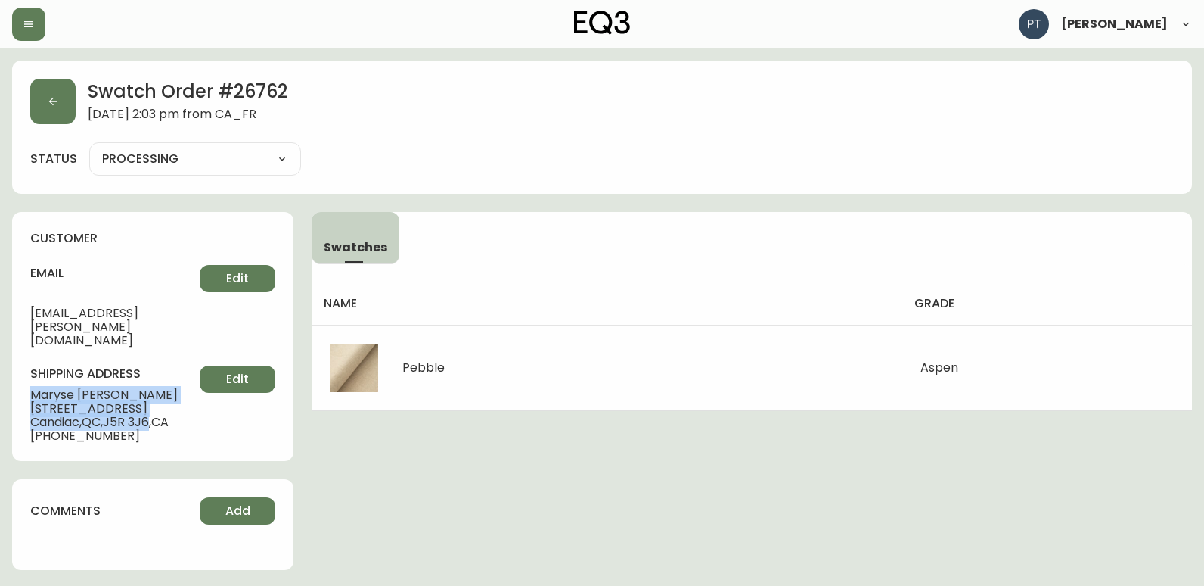
drag, startPoint x: 22, startPoint y: 364, endPoint x: 155, endPoint y: 394, distance: 136.5
click at [155, 394] on div "customer email [PERSON_NAME][EMAIL_ADDRESS][DOMAIN_NAME] Edit shipping address …" at bounding box center [152, 336] width 281 height 249
click at [26, 99] on div "Swatch Order # 26762 [DATE] 2:03 pm from [GEOGRAPHIC_DATA] status PROCESSING PR…" at bounding box center [602, 127] width 1180 height 133
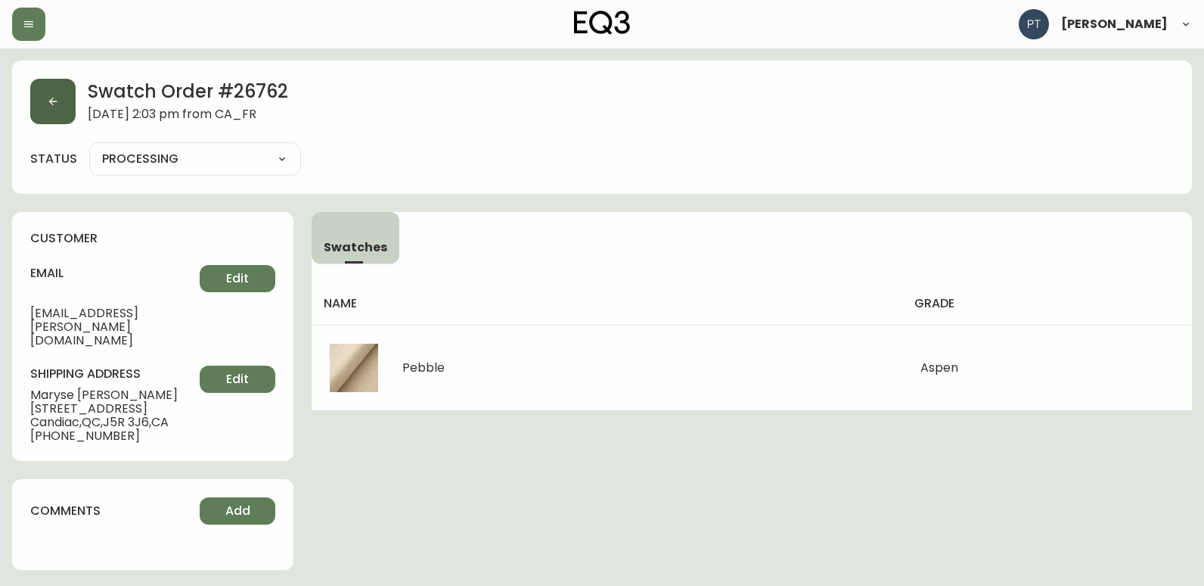
click at [64, 105] on button "button" at bounding box center [52, 101] width 45 height 45
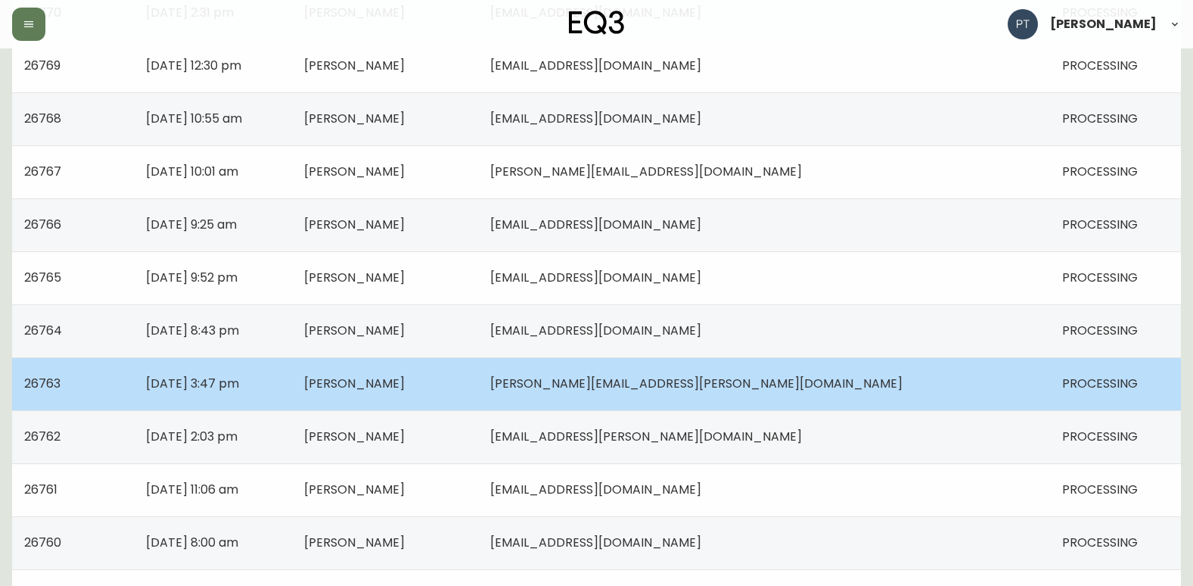
scroll to position [378, 0]
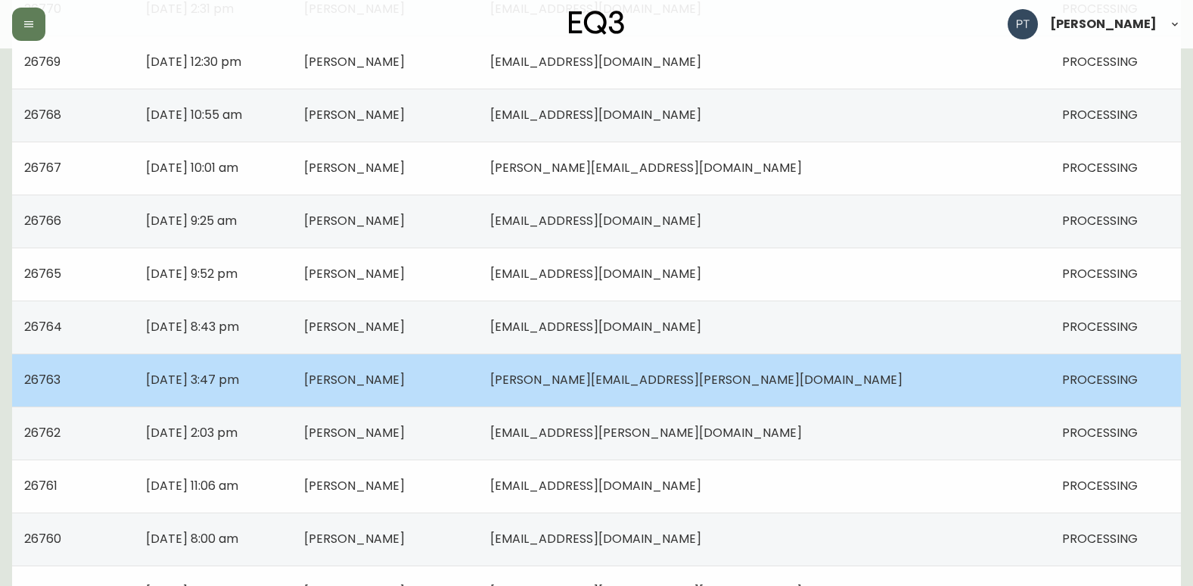
click at [405, 387] on span "[PERSON_NAME]" at bounding box center [354, 379] width 101 height 17
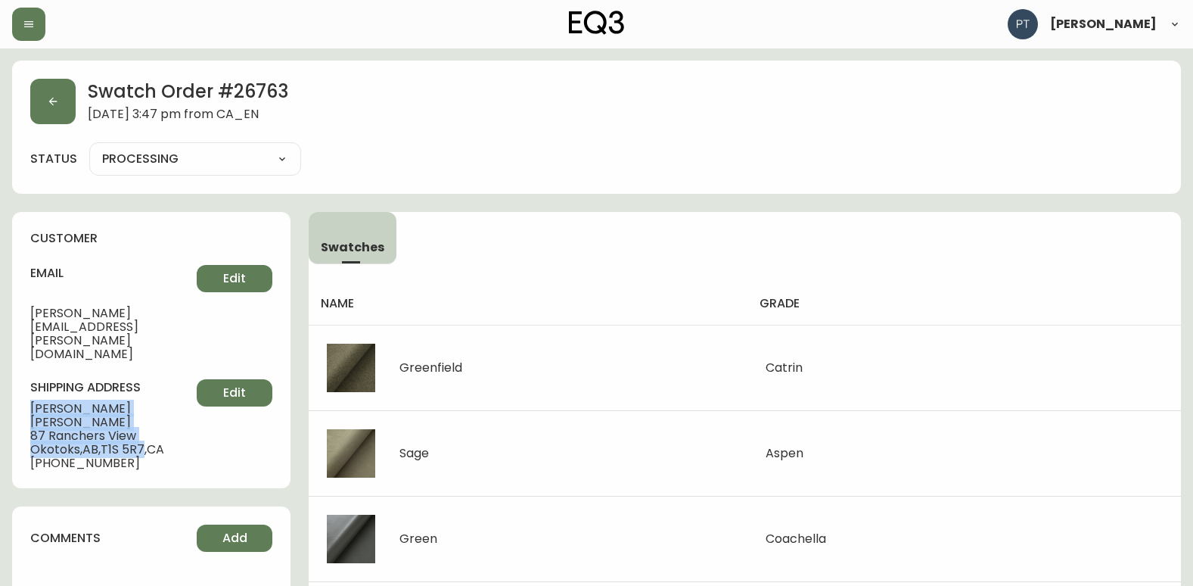
drag, startPoint x: 32, startPoint y: 365, endPoint x: 144, endPoint y: 397, distance: 117.1
click at [144, 397] on div "shipping address [PERSON_NAME] [STREET_ADDRESS] [PHONE_NUMBER] Edit" at bounding box center [151, 424] width 242 height 91
click at [53, 88] on button "button" at bounding box center [52, 101] width 45 height 45
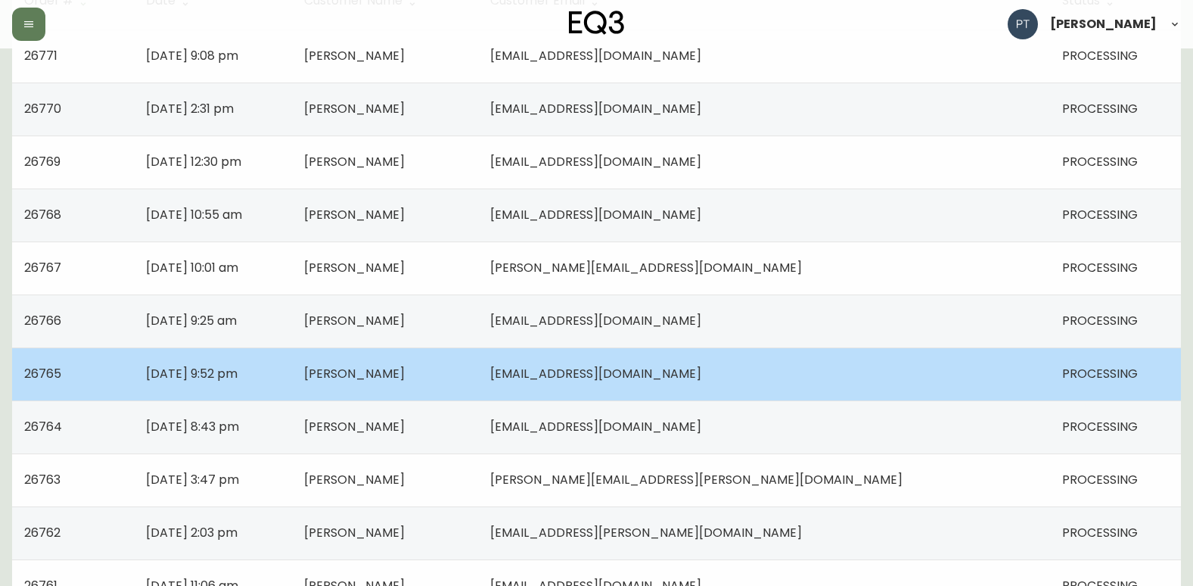
scroll to position [303, 0]
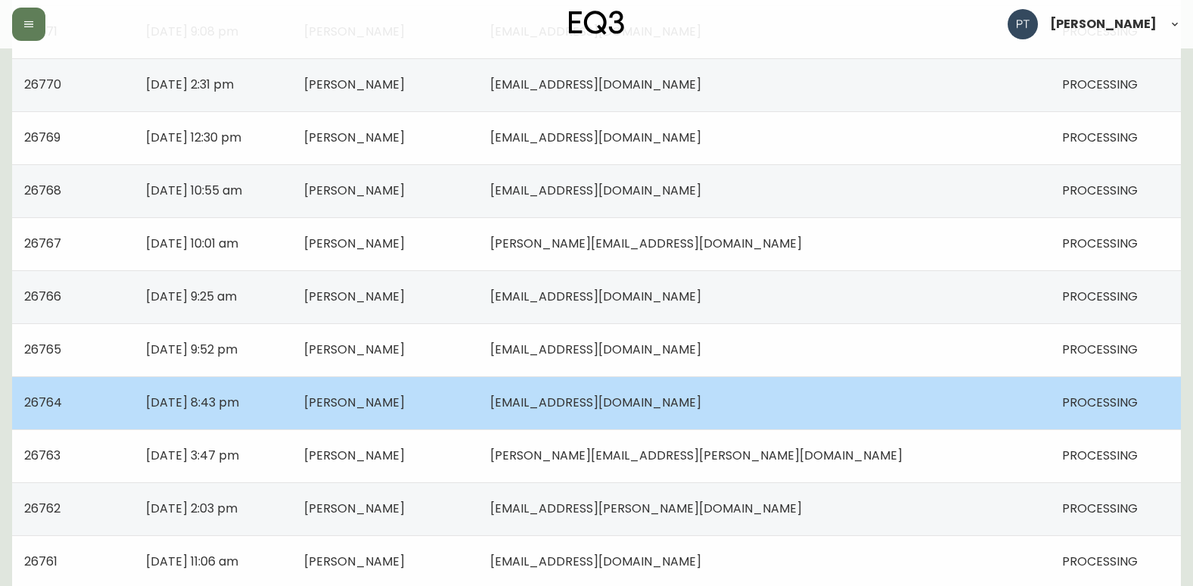
click at [478, 411] on td "[PERSON_NAME]" at bounding box center [385, 402] width 186 height 53
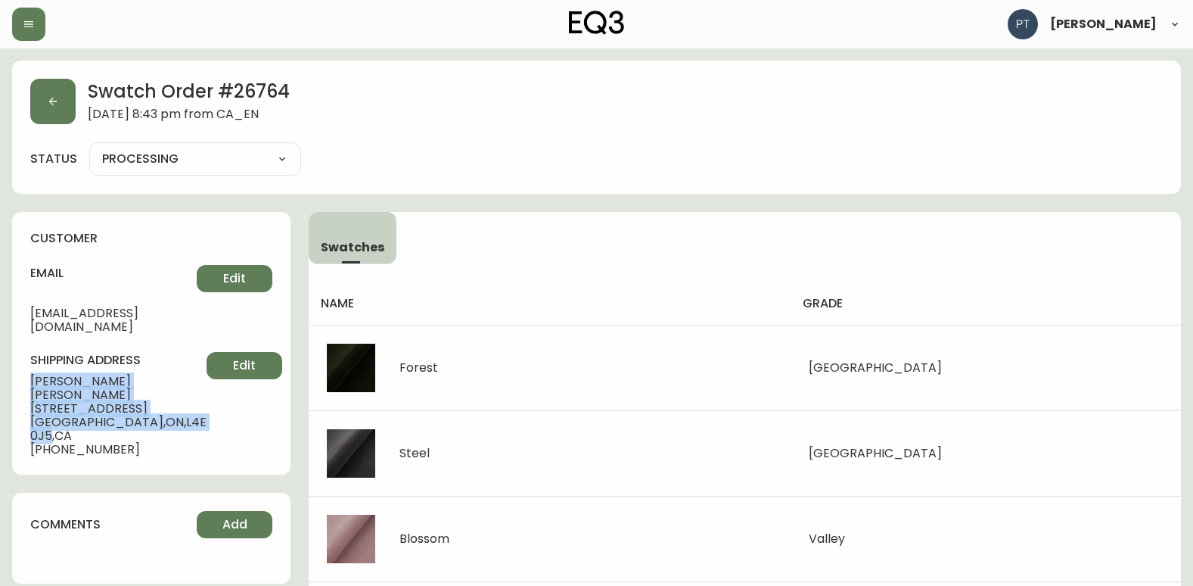
drag, startPoint x: 31, startPoint y: 368, endPoint x: 183, endPoint y: 398, distance: 154.9
click at [183, 398] on div "shipping address [PERSON_NAME][GEOGRAPHIC_DATA][STREET_ADDRESS] [PHONE_NUMBER] …" at bounding box center [151, 404] width 242 height 104
click at [61, 92] on button "button" at bounding box center [52, 101] width 45 height 45
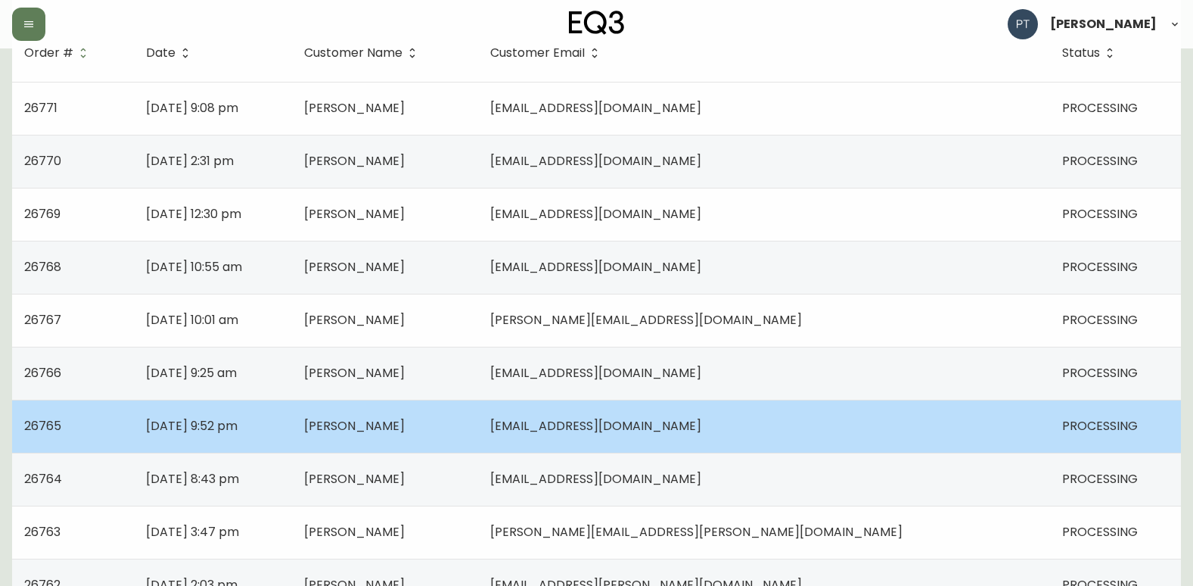
scroll to position [227, 0]
click at [478, 417] on td "[PERSON_NAME]" at bounding box center [385, 425] width 186 height 53
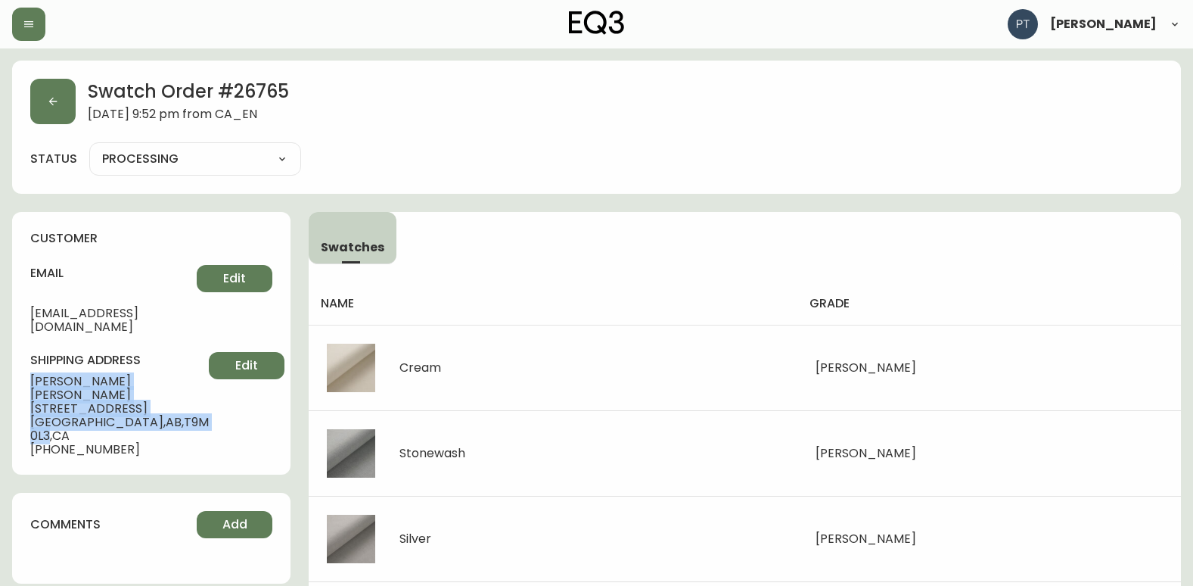
drag, startPoint x: 26, startPoint y: 365, endPoint x: 162, endPoint y: 396, distance: 139.7
click at [162, 396] on div "customer email [EMAIL_ADDRESS][DOMAIN_NAME] Edit shipping address [PERSON_NAME]…" at bounding box center [151, 343] width 278 height 263
click at [97, 374] on span "[PERSON_NAME]" at bounding box center [119, 387] width 179 height 27
drag, startPoint x: 23, startPoint y: 369, endPoint x: 160, endPoint y: 390, distance: 138.4
click at [160, 390] on div "customer email [EMAIL_ADDRESS][DOMAIN_NAME] Edit shipping address [PERSON_NAME]…" at bounding box center [151, 343] width 278 height 263
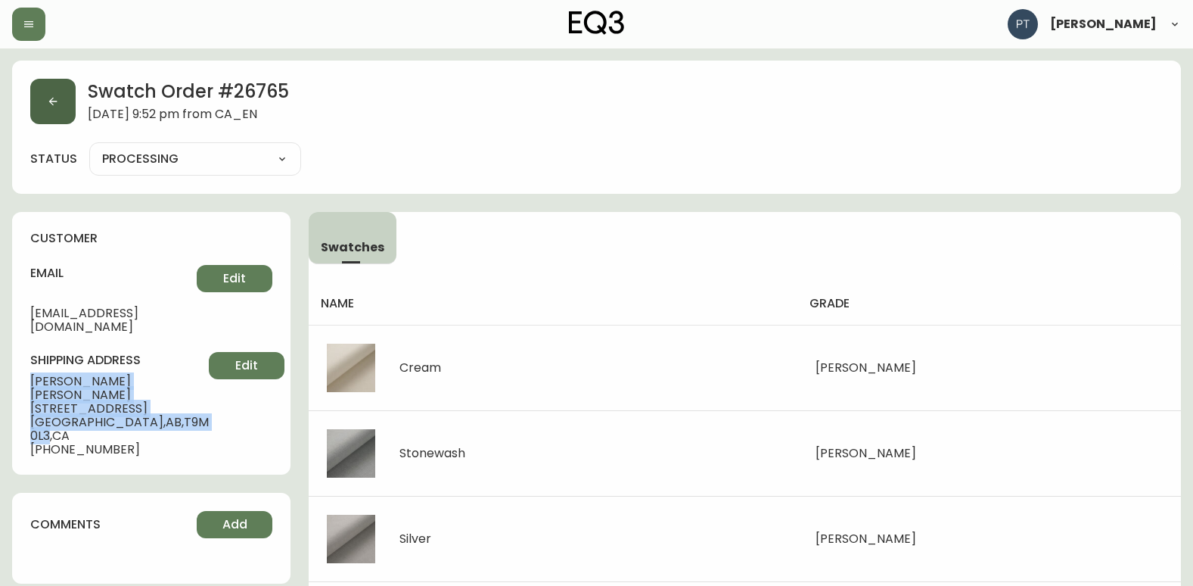
click at [61, 92] on button "button" at bounding box center [52, 101] width 45 height 45
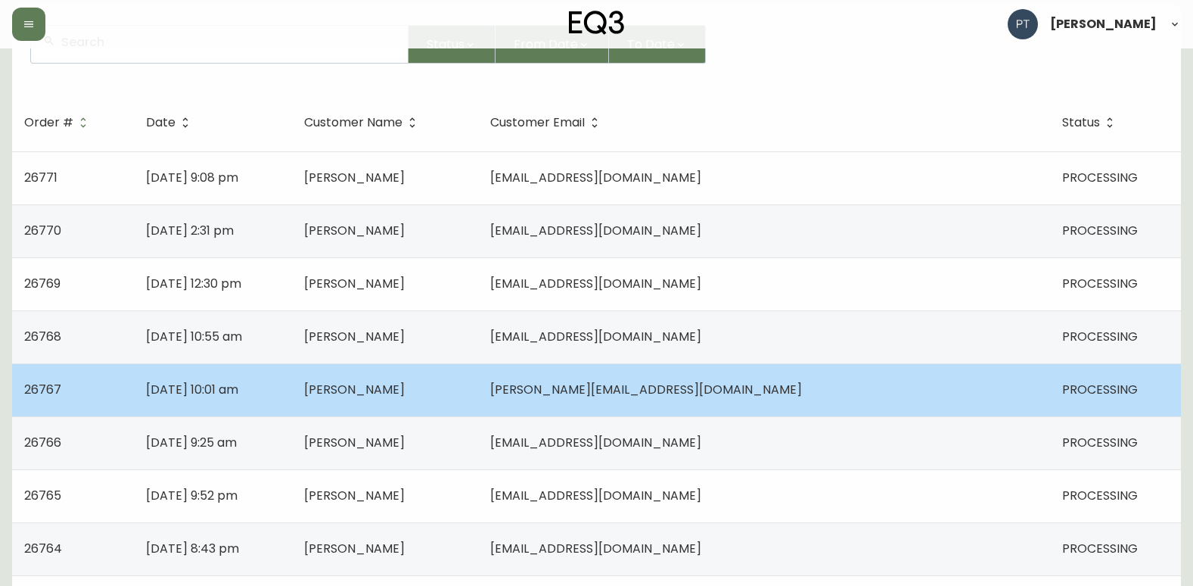
scroll to position [227, 0]
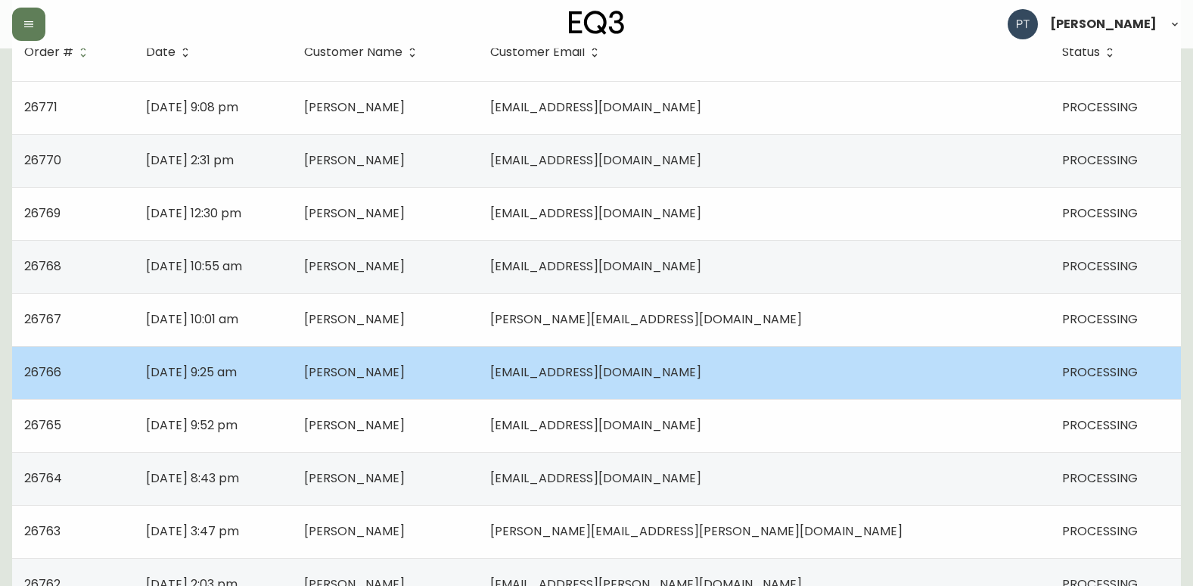
drag, startPoint x: 499, startPoint y: 362, endPoint x: 488, endPoint y: 365, distance: 11.6
click at [478, 362] on td "[PERSON_NAME]" at bounding box center [385, 372] width 186 height 53
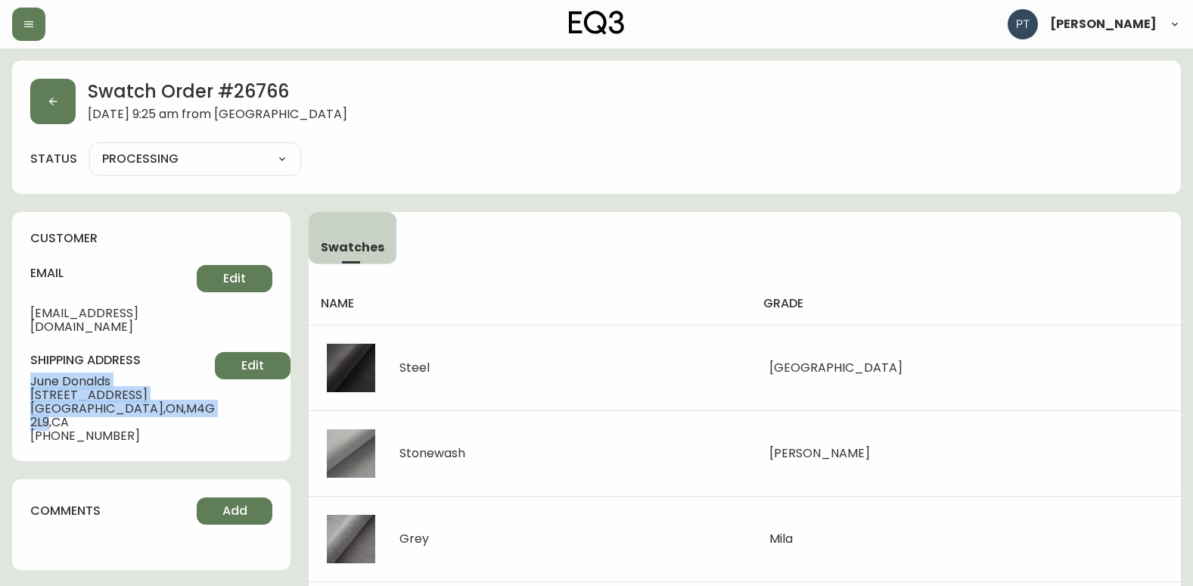
drag, startPoint x: 32, startPoint y: 369, endPoint x: 157, endPoint y: 397, distance: 127.9
click at [157, 397] on div "shipping address June Donalds [STREET_ADDRESS] [PHONE_NUMBER] Edit" at bounding box center [151, 397] width 242 height 91
click at [50, 98] on icon "button" at bounding box center [53, 101] width 12 height 12
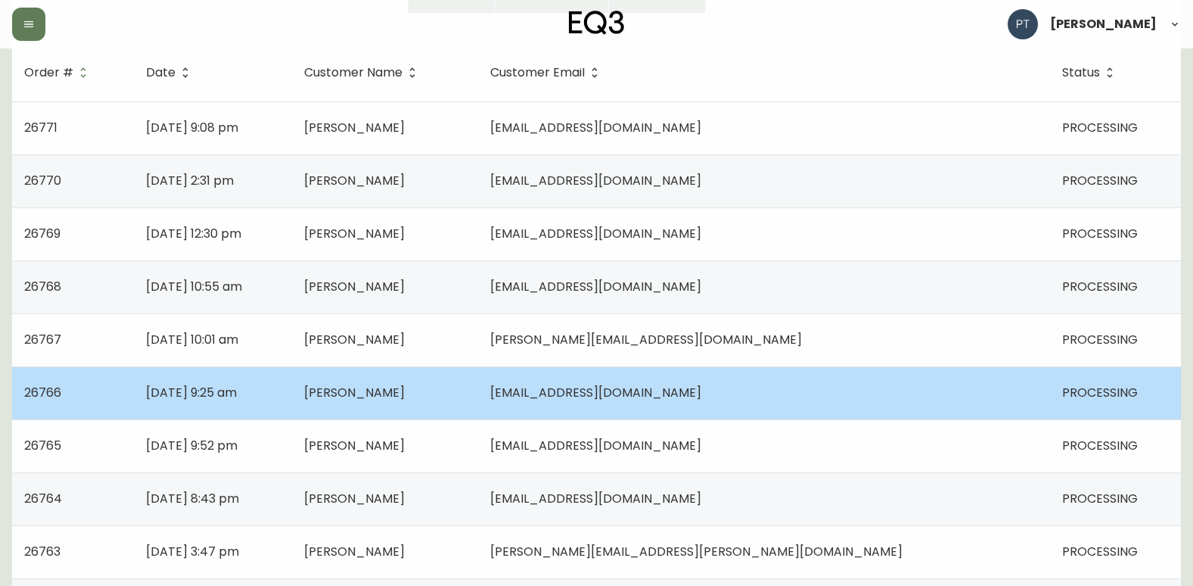
scroll to position [227, 0]
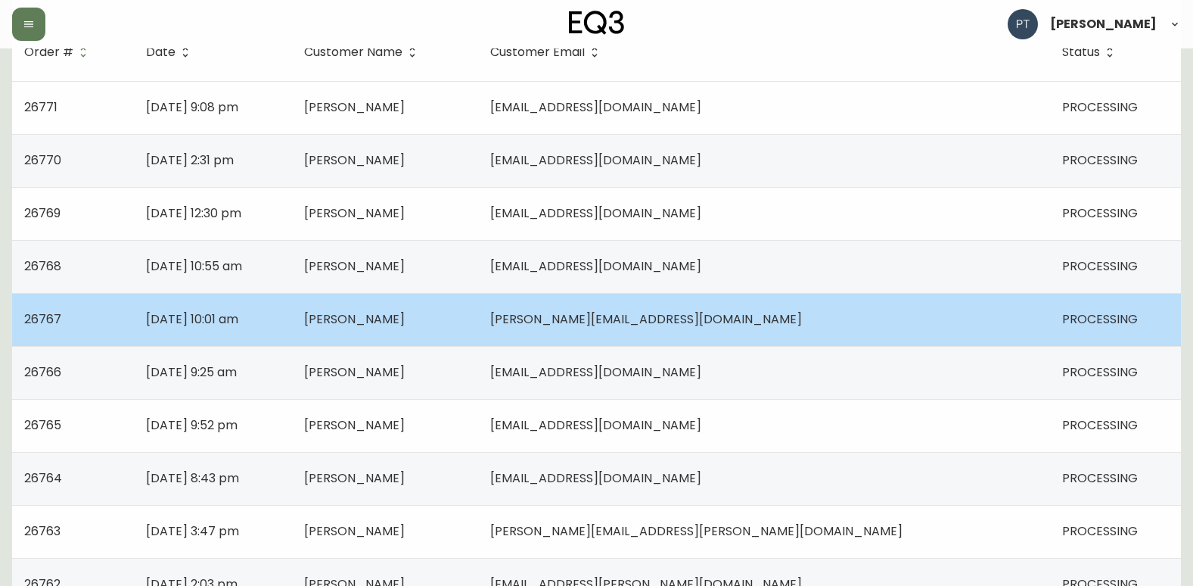
click at [478, 318] on td "[PERSON_NAME]" at bounding box center [385, 319] width 186 height 53
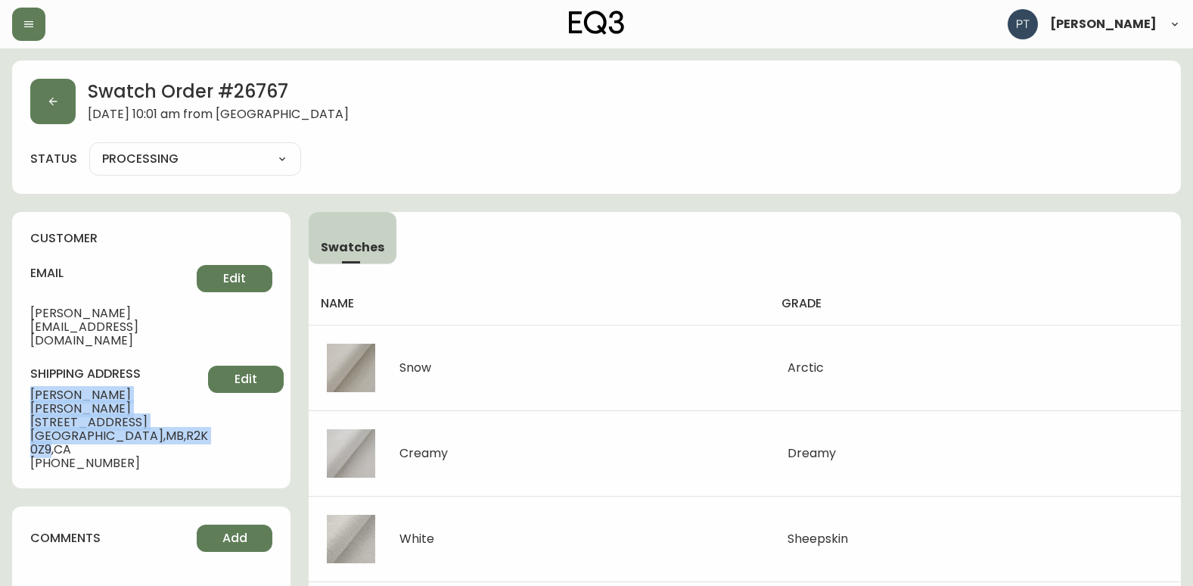
drag, startPoint x: 32, startPoint y: 361, endPoint x: 164, endPoint y: 395, distance: 136.7
click at [164, 395] on div "shipping address [PERSON_NAME] [STREET_ADDRESS] [GEOGRAPHIC_DATA] , [GEOGRAPHIC…" at bounding box center [151, 417] width 242 height 104
click at [67, 89] on button "button" at bounding box center [52, 101] width 45 height 45
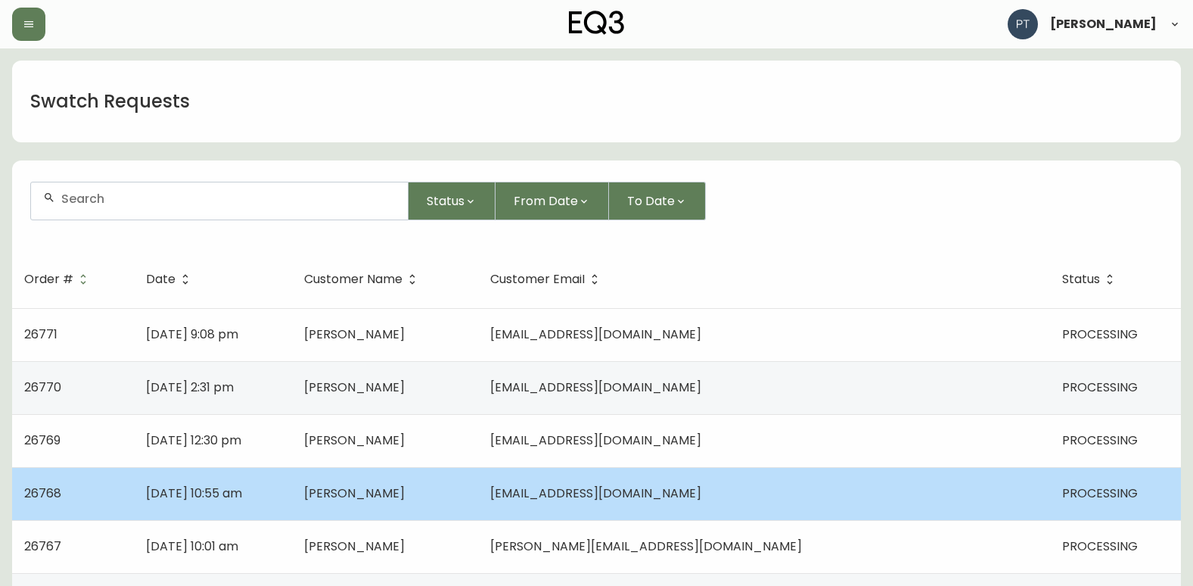
click at [430, 480] on td "[PERSON_NAME]" at bounding box center [385, 493] width 186 height 53
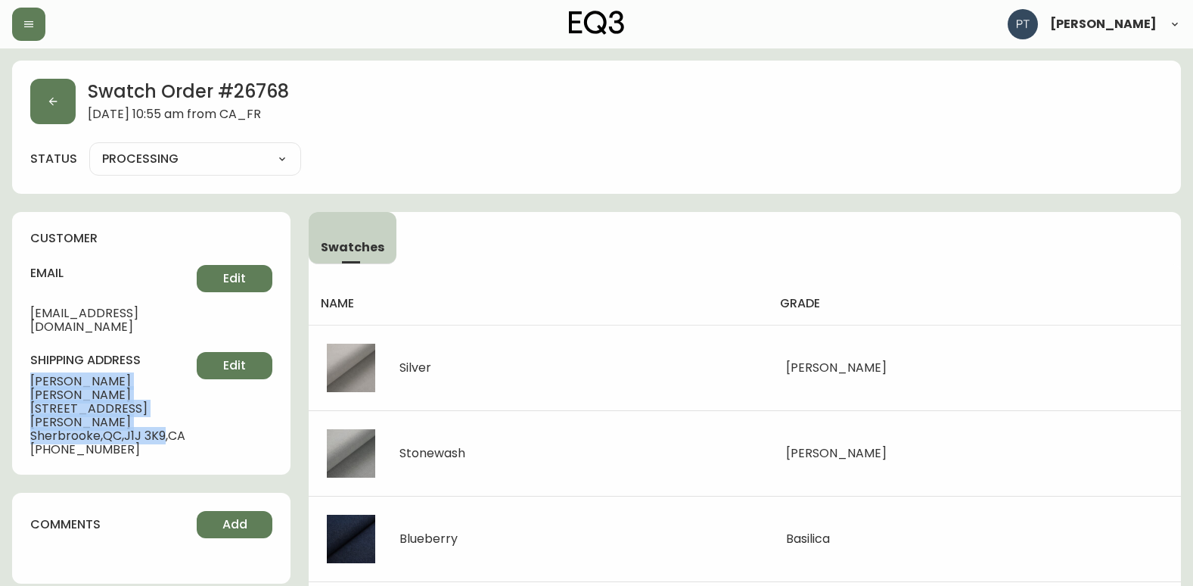
drag, startPoint x: 38, startPoint y: 365, endPoint x: 171, endPoint y: 396, distance: 136.5
click at [171, 396] on div "customer email [EMAIL_ADDRESS][DOMAIN_NAME] Edit shipping address [PERSON_NAME]…" at bounding box center [151, 343] width 278 height 263
click at [60, 110] on button "button" at bounding box center [52, 101] width 45 height 45
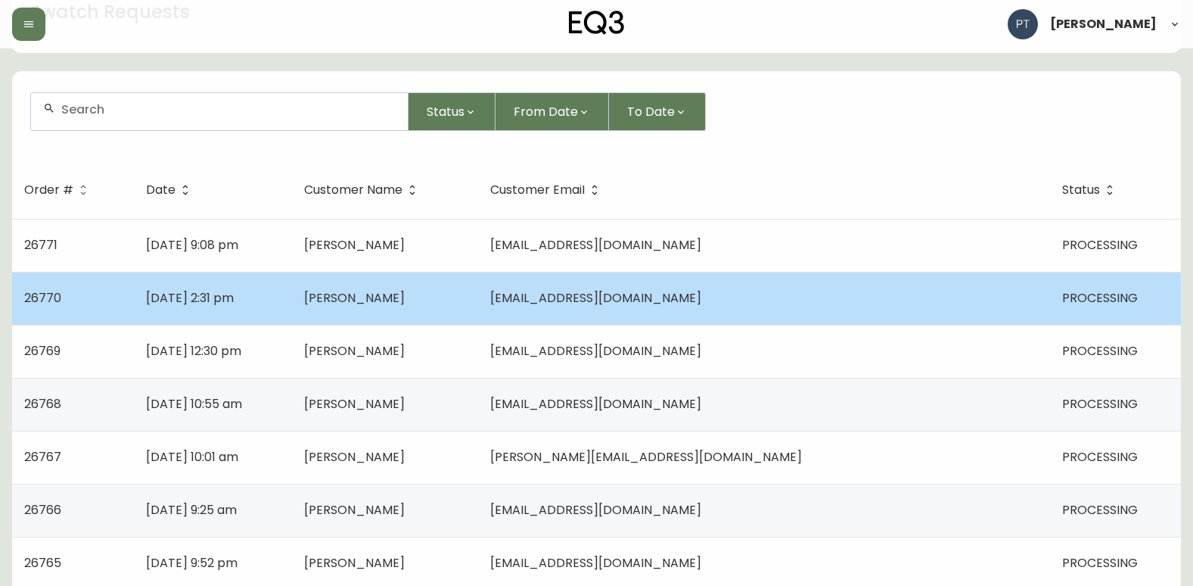
scroll to position [76, 0]
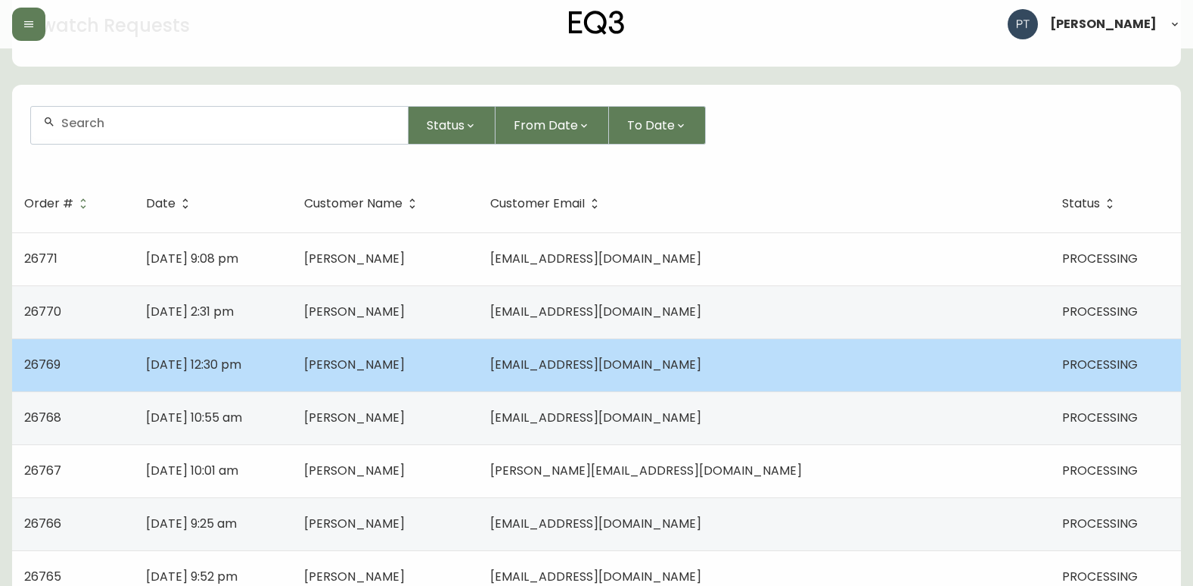
click at [291, 351] on td "[DATE] 12:30 pm" at bounding box center [212, 364] width 157 height 53
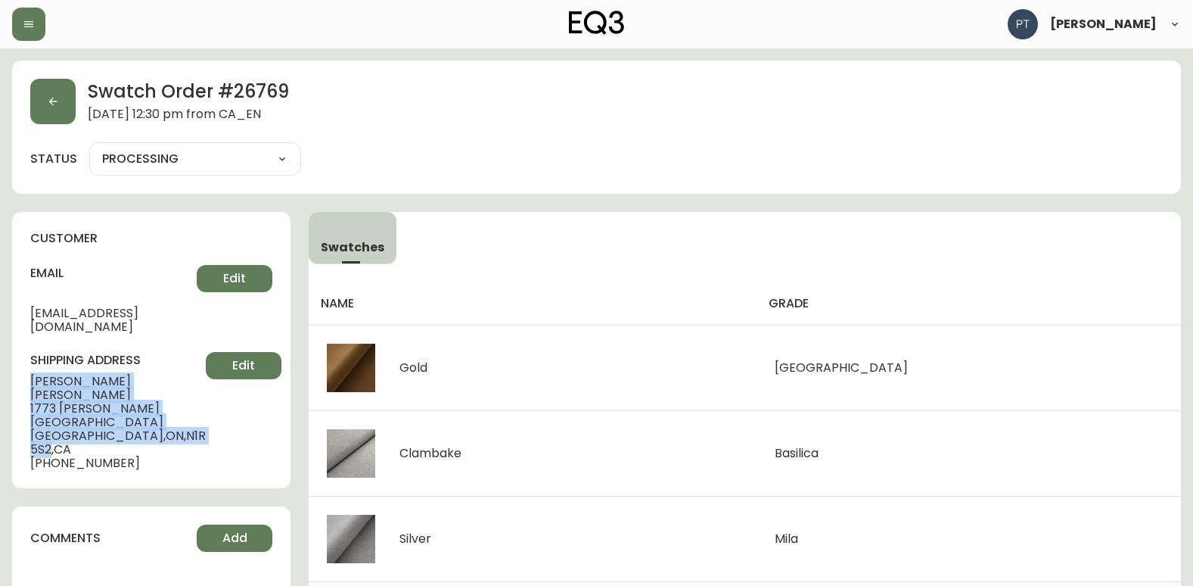
drag, startPoint x: 23, startPoint y: 369, endPoint x: 171, endPoint y: 390, distance: 148.9
click at [171, 390] on div "customer email [EMAIL_ADDRESS][DOMAIN_NAME] Edit shipping address [PERSON_NAME]…" at bounding box center [151, 350] width 278 height 276
click at [48, 103] on icon "button" at bounding box center [53, 101] width 12 height 12
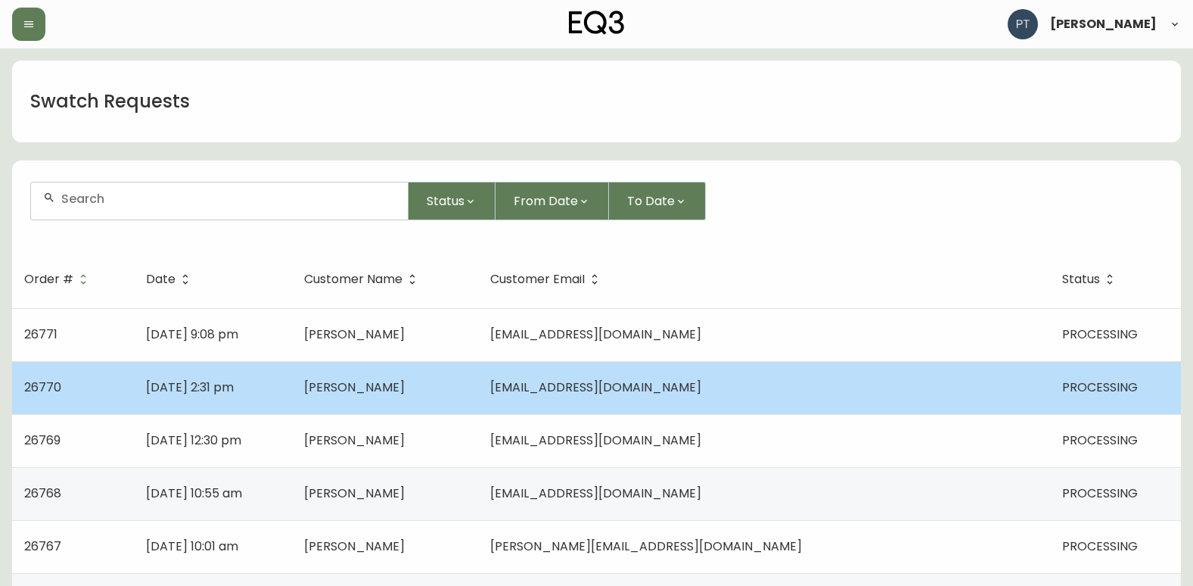
click at [405, 388] on span "[PERSON_NAME]" at bounding box center [354, 386] width 101 height 17
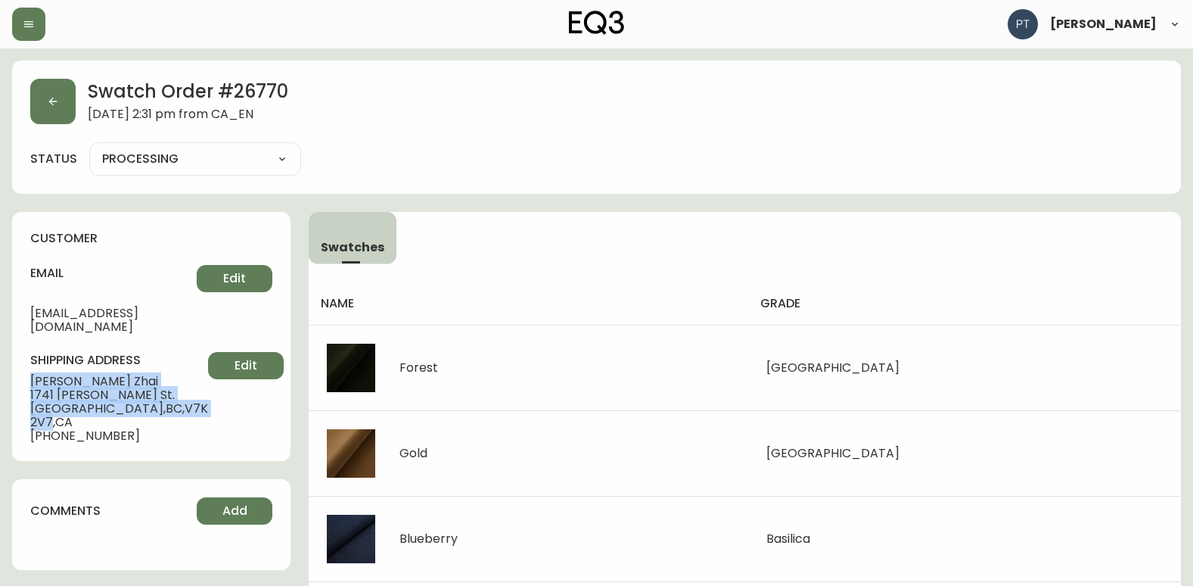
drag, startPoint x: 28, startPoint y: 365, endPoint x: 51, endPoint y: 405, distance: 46.1
click at [51, 405] on div "customer email [EMAIL_ADDRESS][DOMAIN_NAME] Edit shipping address [PERSON_NAME]…" at bounding box center [151, 336] width 278 height 249
click at [51, 111] on button "button" at bounding box center [52, 101] width 45 height 45
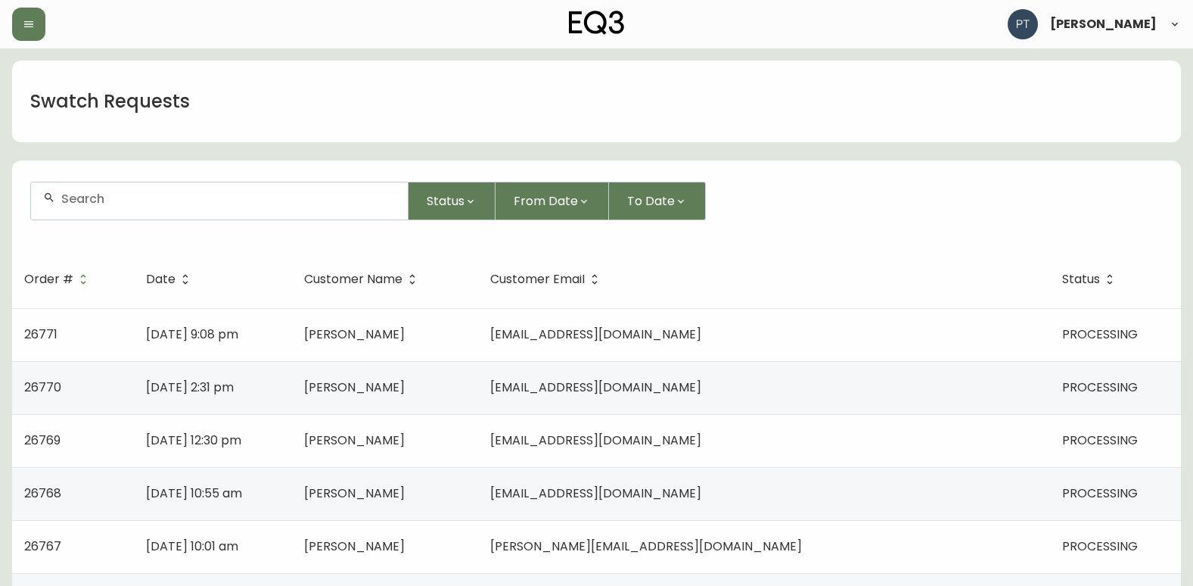
click at [291, 343] on td "[DATE] 9:08 pm" at bounding box center [212, 334] width 157 height 53
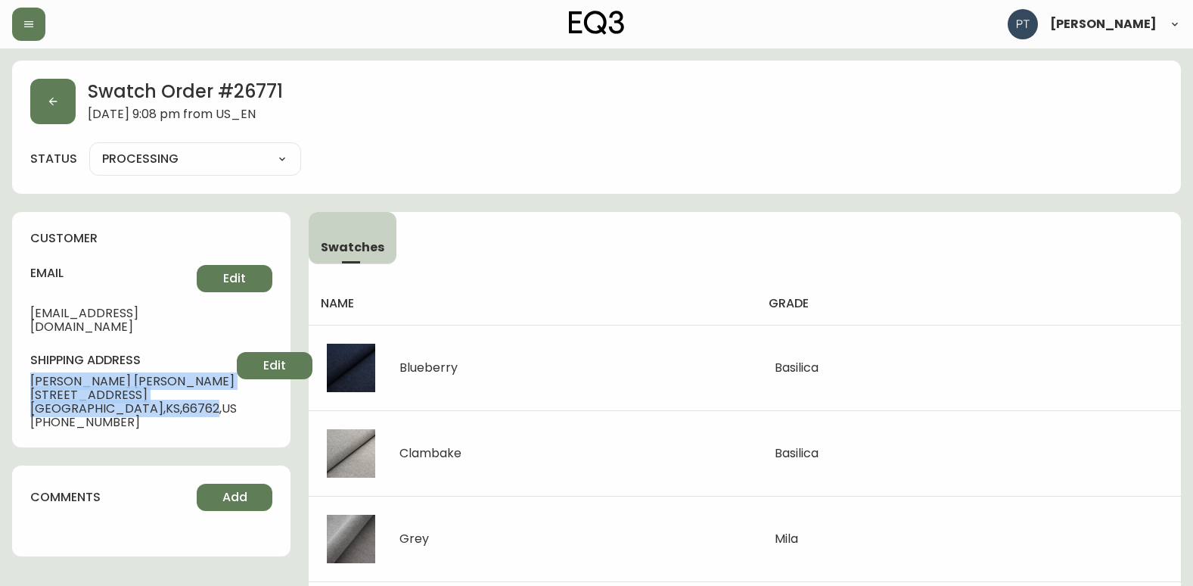
drag, startPoint x: 30, startPoint y: 365, endPoint x: 144, endPoint y: 399, distance: 119.0
click at [144, 399] on div "customer email [EMAIL_ADDRESS][DOMAIN_NAME] Edit shipping address [PERSON_NAME]…" at bounding box center [151, 329] width 278 height 235
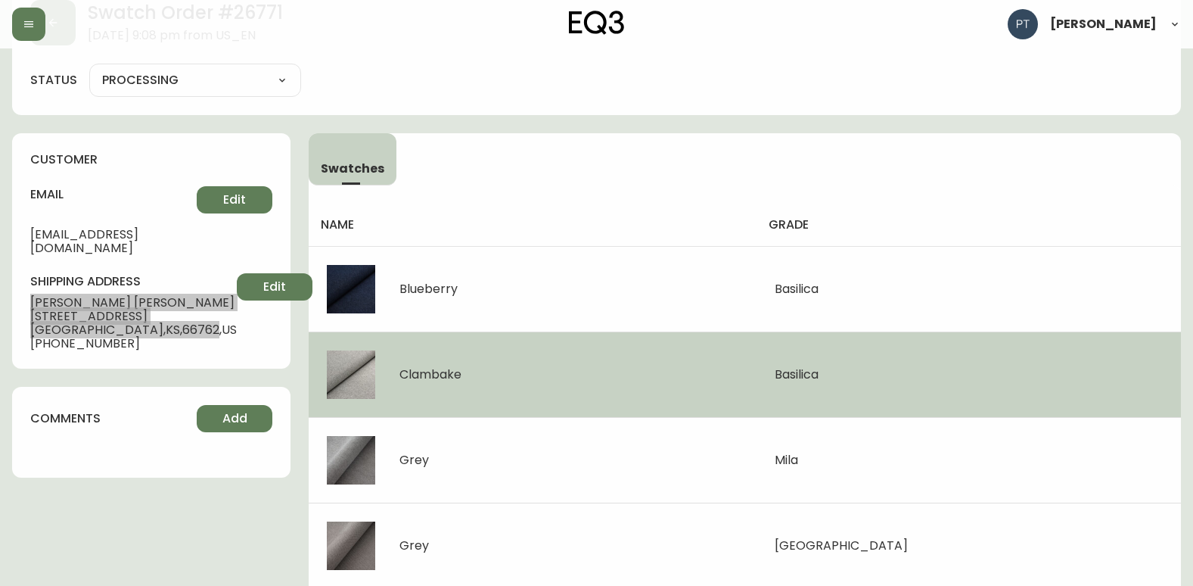
scroll to position [65, 0]
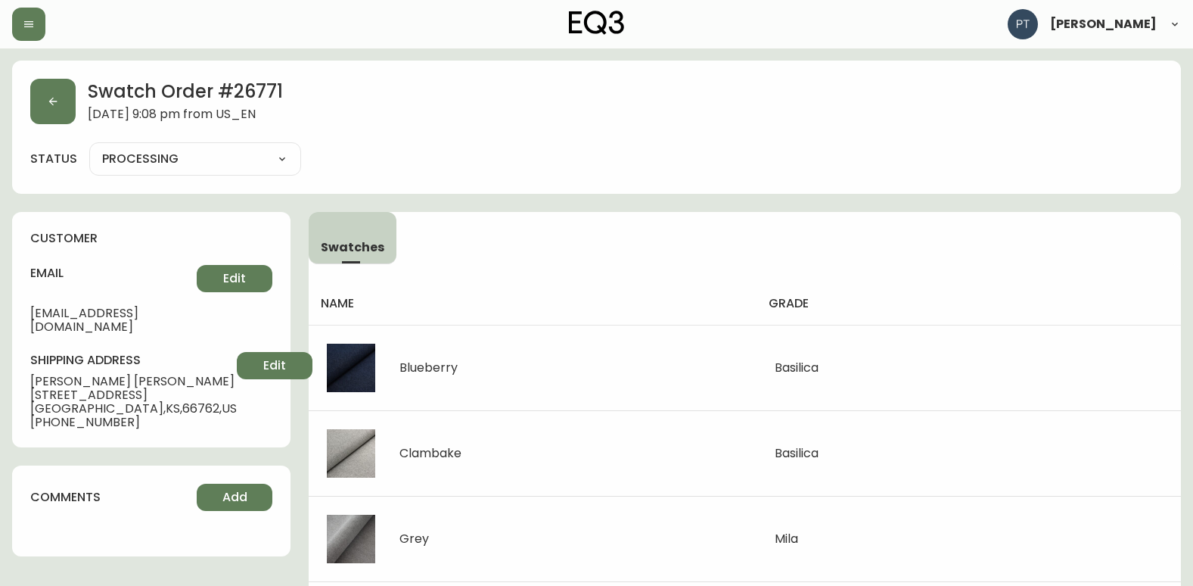
click at [1180, 33] on div "[PERSON_NAME]" at bounding box center [1094, 24] width 173 height 30
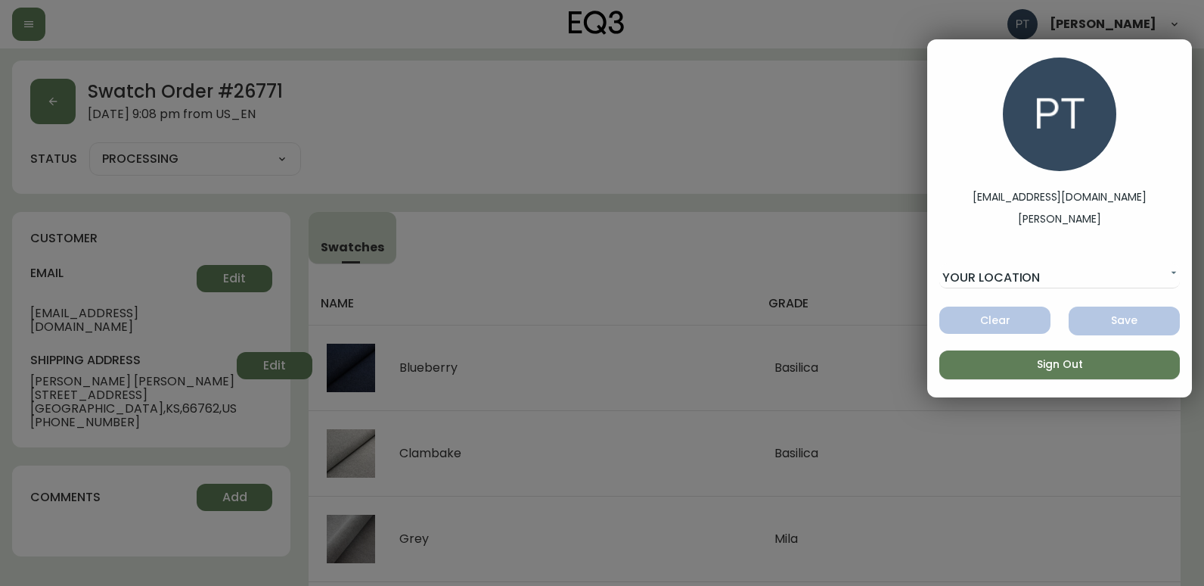
click at [1068, 210] on div "ptomchuk@eq3.ca Preston Tomchuk" at bounding box center [1060, 211] width 241 height 44
click at [1066, 198] on label "ptomchuk@eq3.ca" at bounding box center [1060, 197] width 174 height 16
click at [1073, 211] on label "[PERSON_NAME]" at bounding box center [1059, 219] width 82 height 16
click at [1100, 356] on span "Sign Out" at bounding box center [1060, 364] width 216 height 19
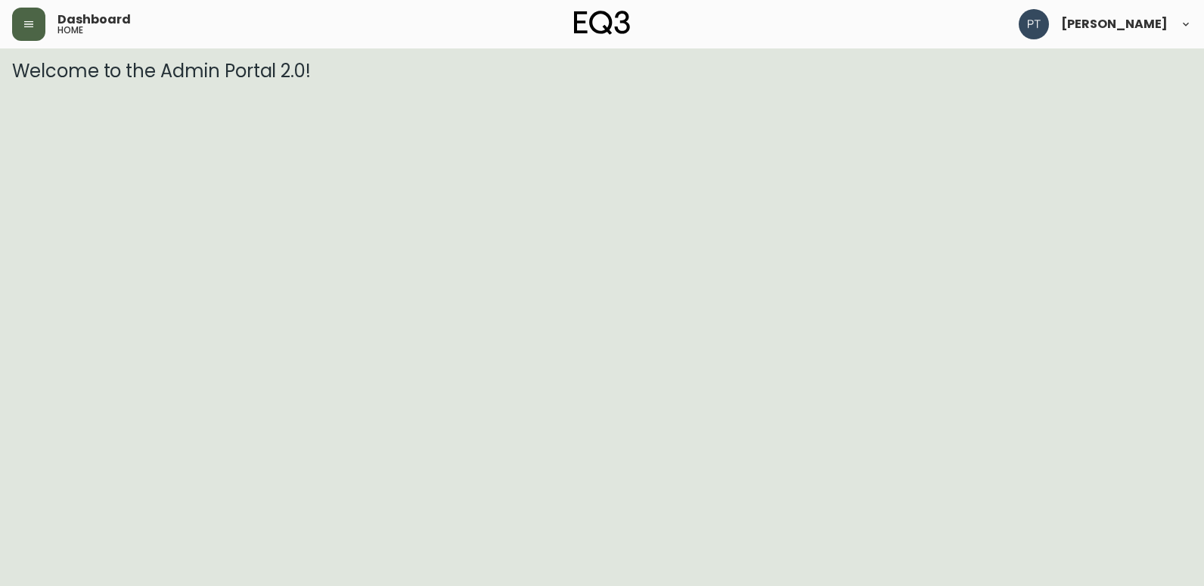
click at [33, 11] on button "button" at bounding box center [28, 24] width 33 height 33
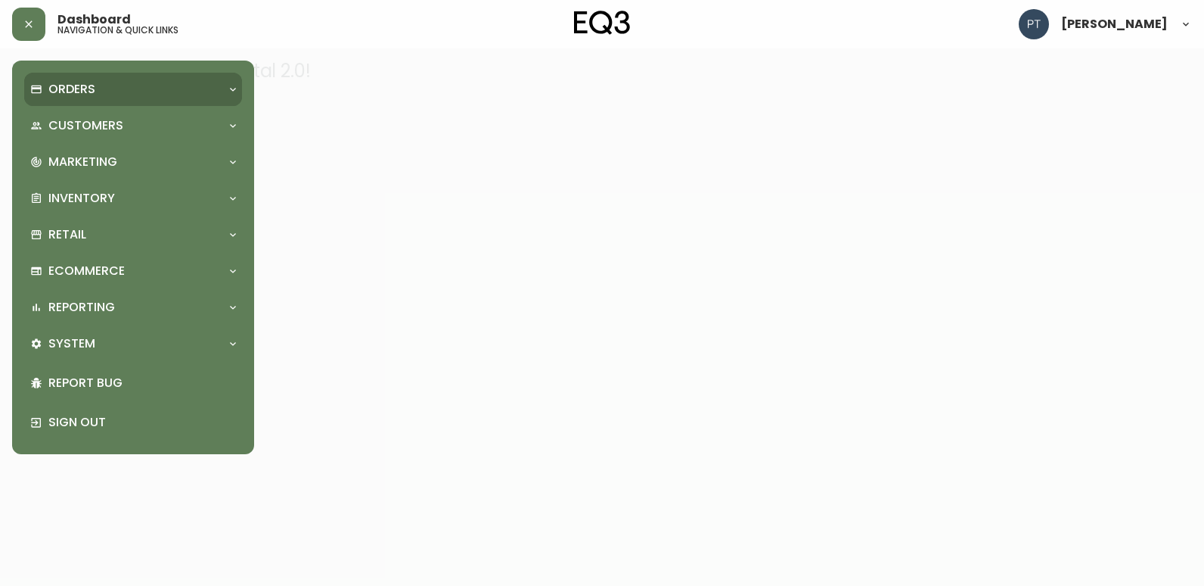
click at [95, 89] on div "Orders" at bounding box center [125, 89] width 191 height 17
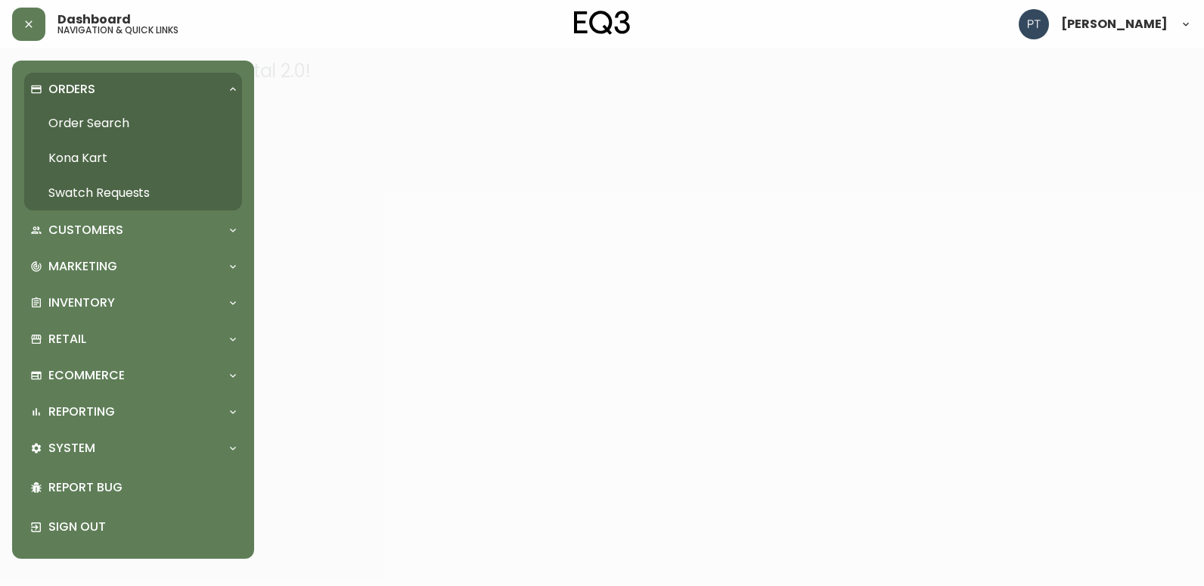
click at [122, 191] on link "Swatch Requests" at bounding box center [133, 193] width 218 height 35
